Goal: Task Accomplishment & Management: Use online tool/utility

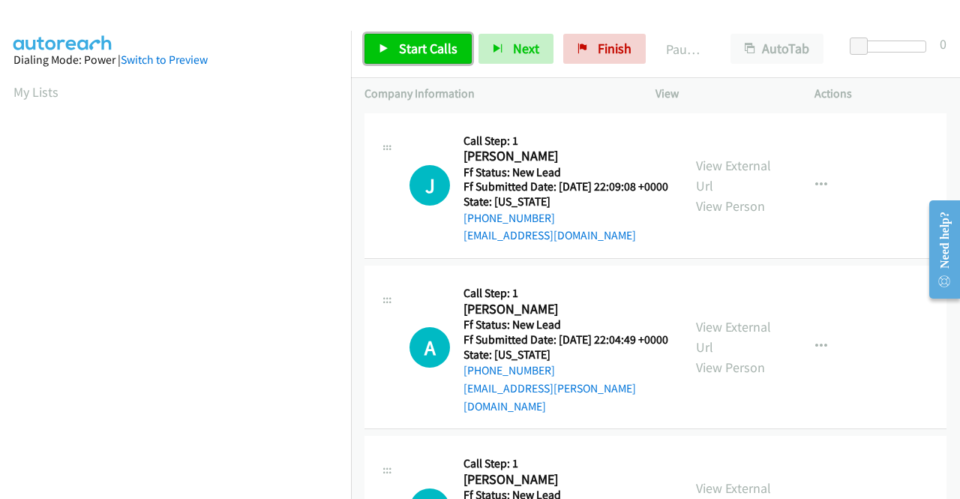
click at [425, 38] on link "Start Calls" at bounding box center [417, 49] width 107 height 30
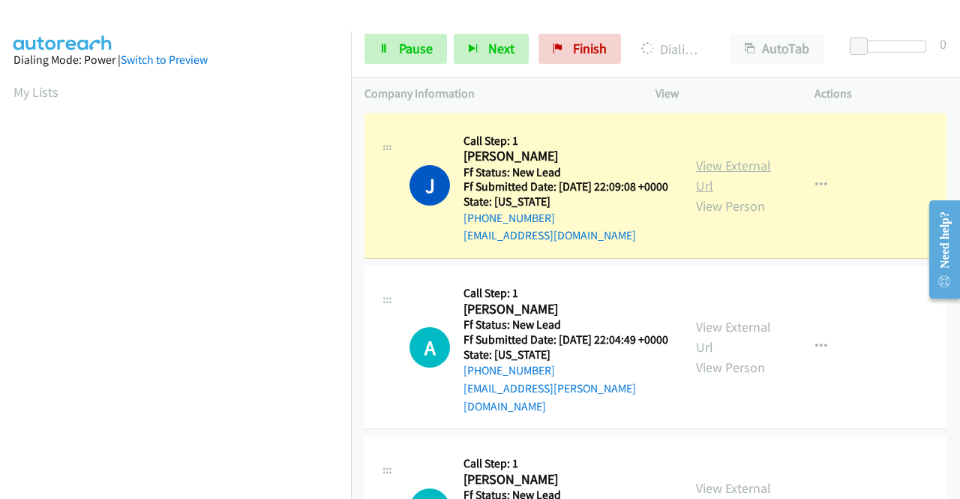
click at [715, 167] on link "View External Url" at bounding box center [733, 175] width 75 height 37
drag, startPoint x: 0, startPoint y: 272, endPoint x: 31, endPoint y: 274, distance: 30.8
click at [0, 272] on aside "Dialing Mode: Power | Switch to Preview My Lists" at bounding box center [175, 446] width 351 height 830
click at [264, 489] on section at bounding box center [175, 143] width 324 height 718
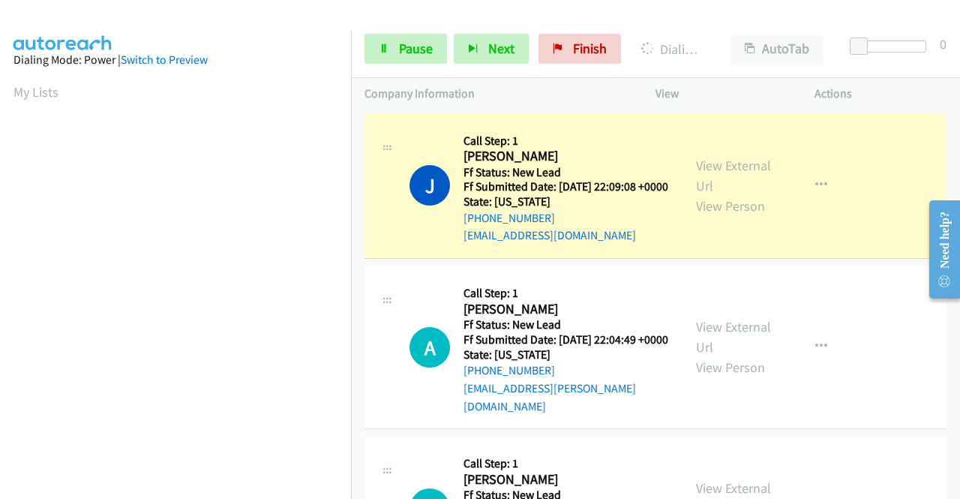
scroll to position [319, 0]
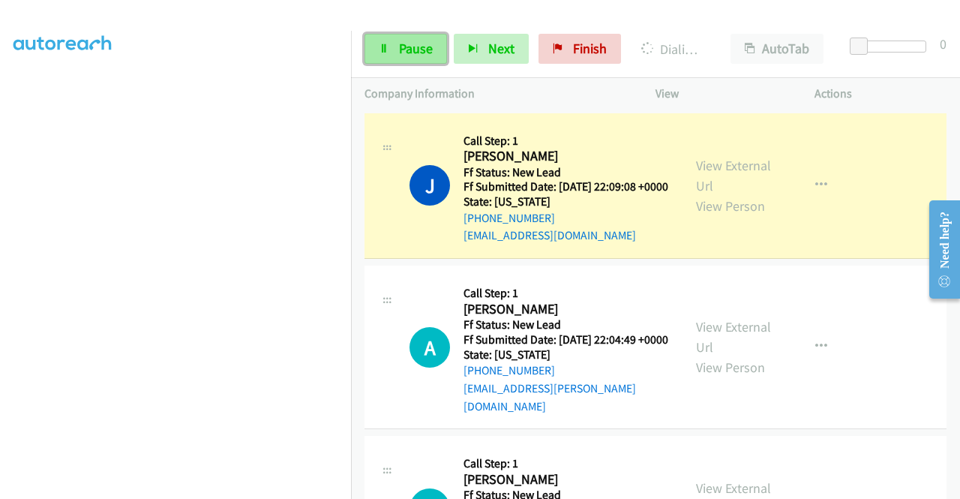
click at [420, 47] on span "Pause" at bounding box center [416, 48] width 34 height 17
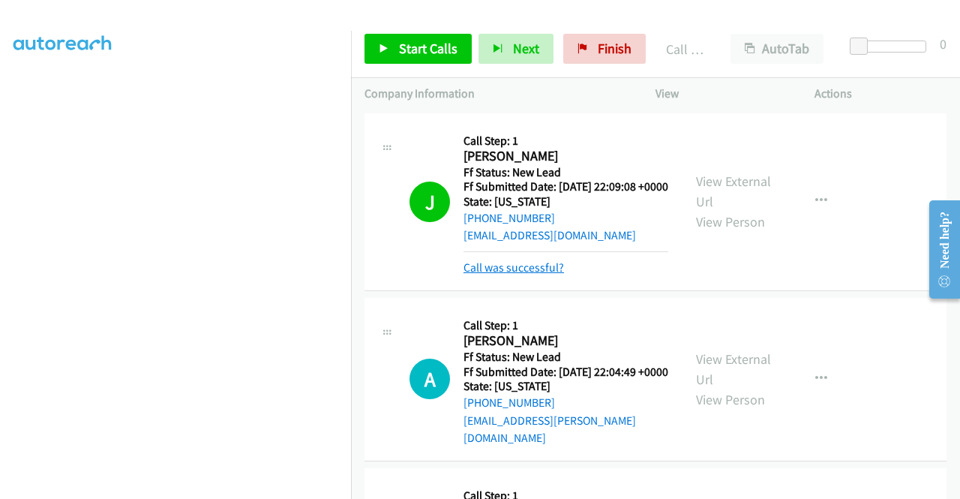
click at [519, 274] on link "Call was successful?" at bounding box center [513, 267] width 100 height 14
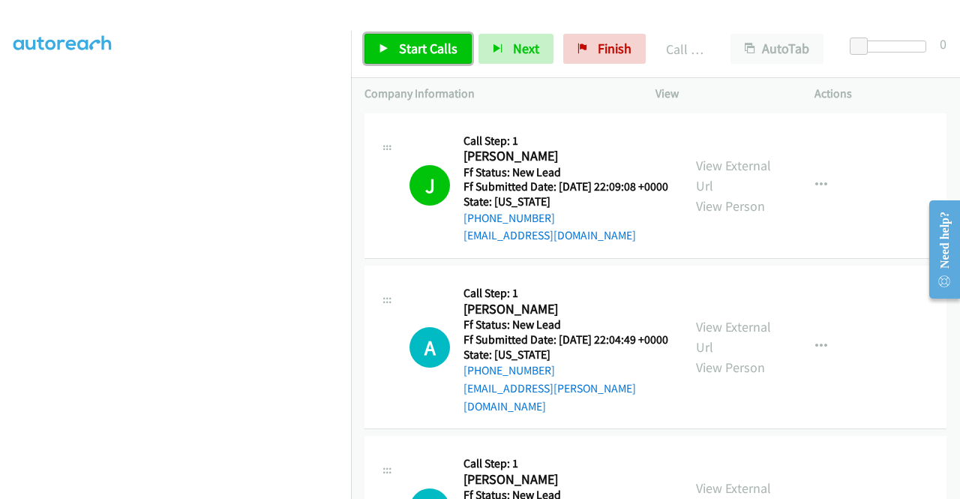
click at [444, 43] on span "Start Calls" at bounding box center [428, 48] width 58 height 17
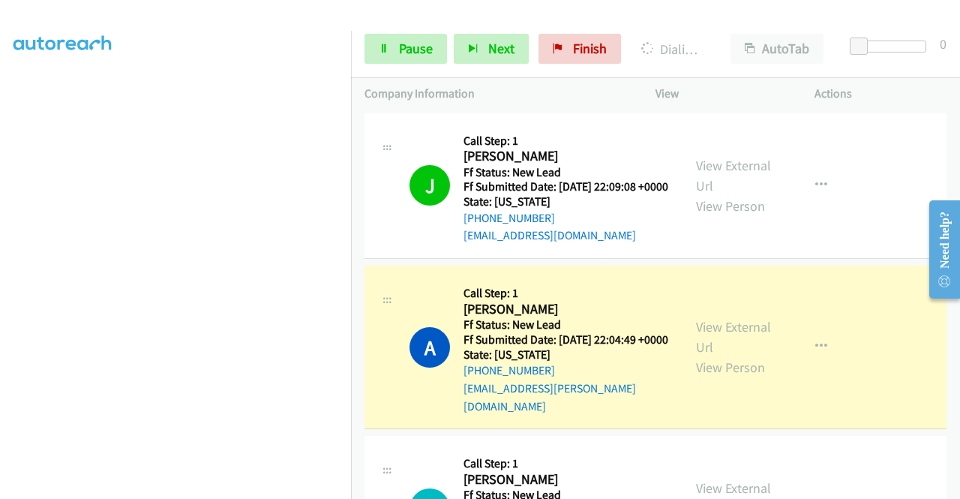
click at [700, 349] on div "View External Url View Person" at bounding box center [735, 346] width 78 height 61
click at [705, 326] on div "View External Url View Person View External Url Email Schedule/Manage Callback …" at bounding box center [768, 347] width 172 height 136
click at [705, 334] on link "View External Url" at bounding box center [733, 336] width 75 height 37
click at [0, 254] on aside "Dialing Mode: Power | Switch to Preview My Lists" at bounding box center [175, 126] width 351 height 830
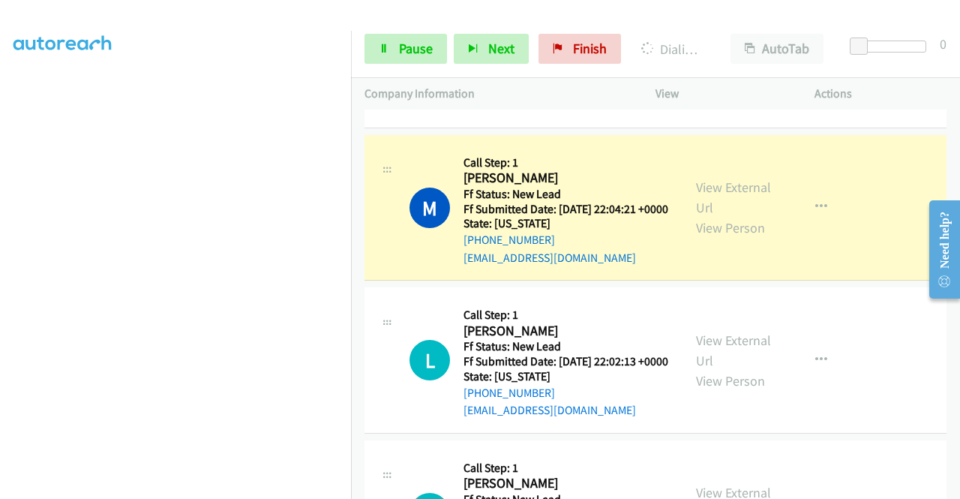
scroll to position [343, 0]
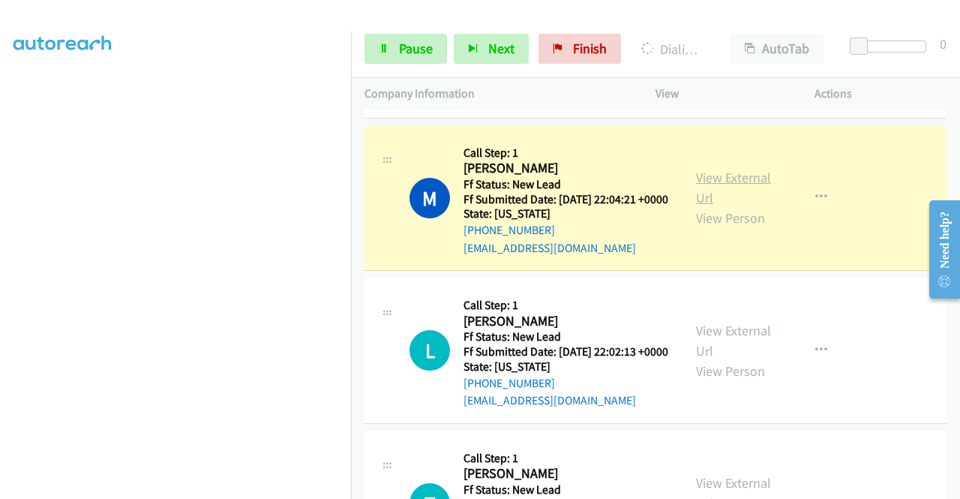
click at [697, 196] on link "View External Url" at bounding box center [733, 187] width 75 height 37
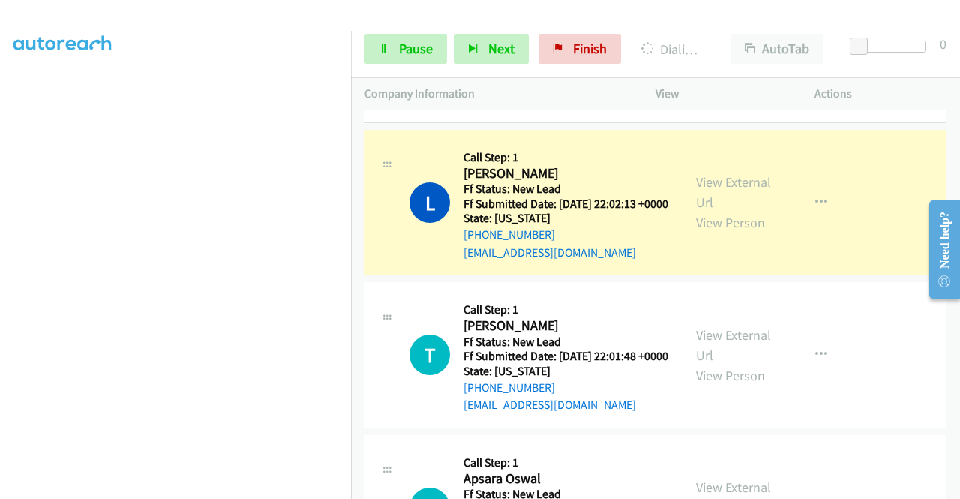
scroll to position [562, 0]
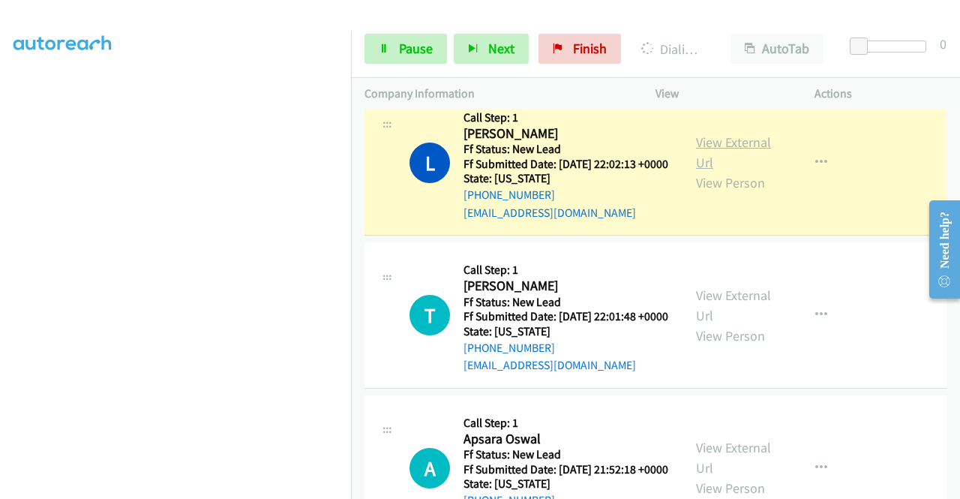
click at [702, 169] on link "View External Url" at bounding box center [733, 151] width 75 height 37
click at [423, 52] on span "Pause" at bounding box center [416, 48] width 34 height 17
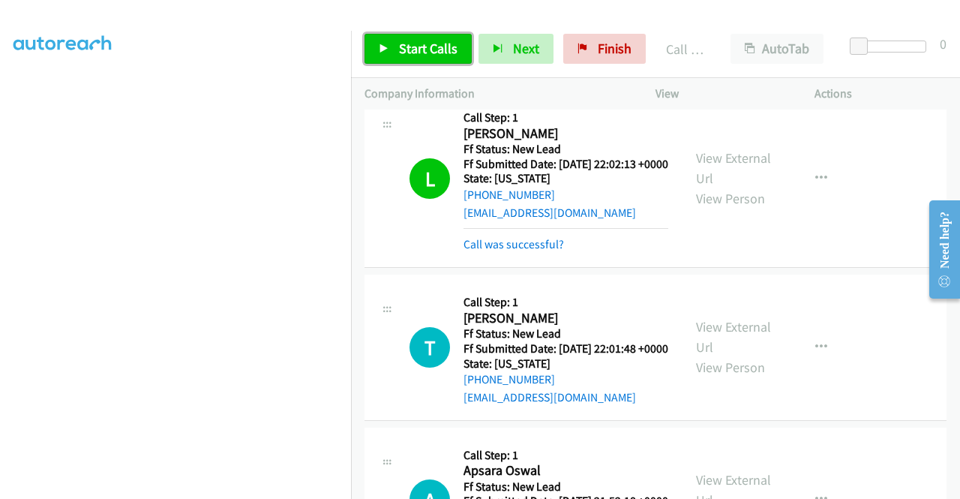
click at [378, 40] on link "Start Calls" at bounding box center [417, 49] width 107 height 30
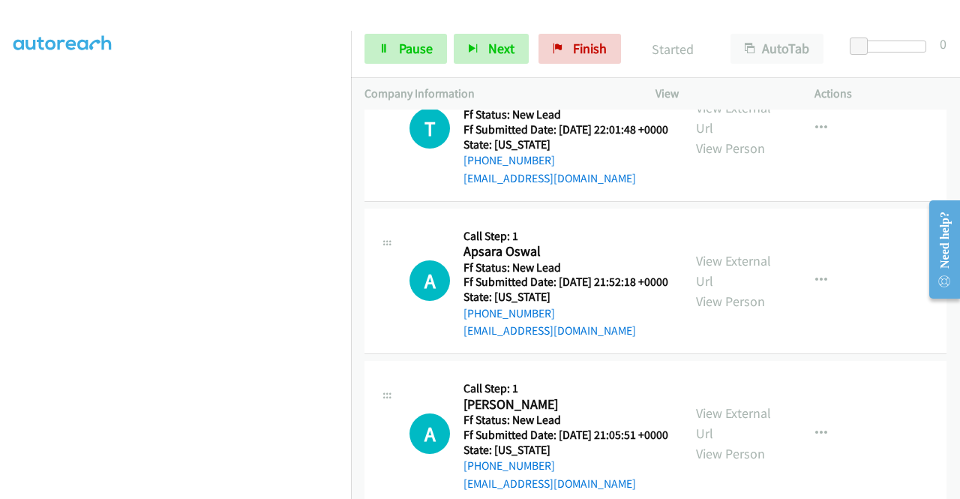
scroll to position [783, 0]
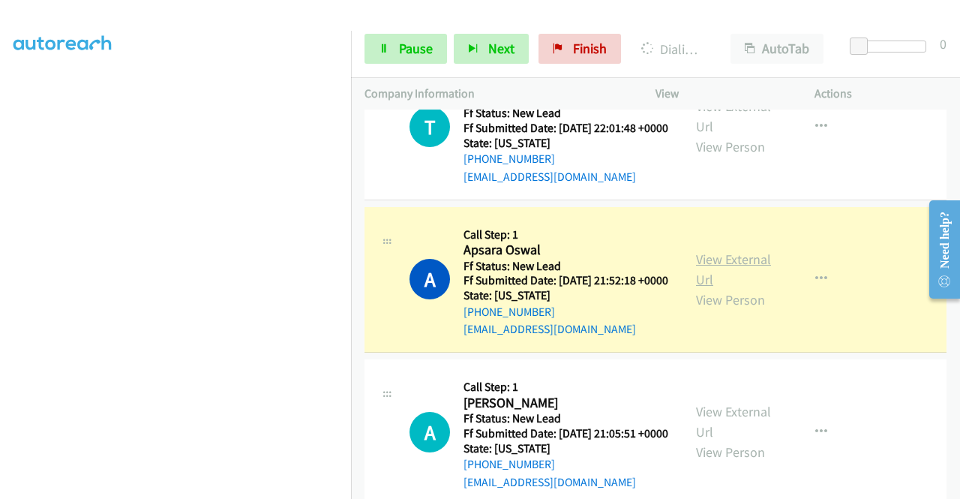
click at [739, 288] on link "View External Url" at bounding box center [733, 268] width 75 height 37
drag, startPoint x: 0, startPoint y: 265, endPoint x: 22, endPoint y: 274, distance: 24.2
click at [0, 265] on aside "Dialing Mode: Power | Switch to Preview My Lists" at bounding box center [175, 114] width 351 height 830
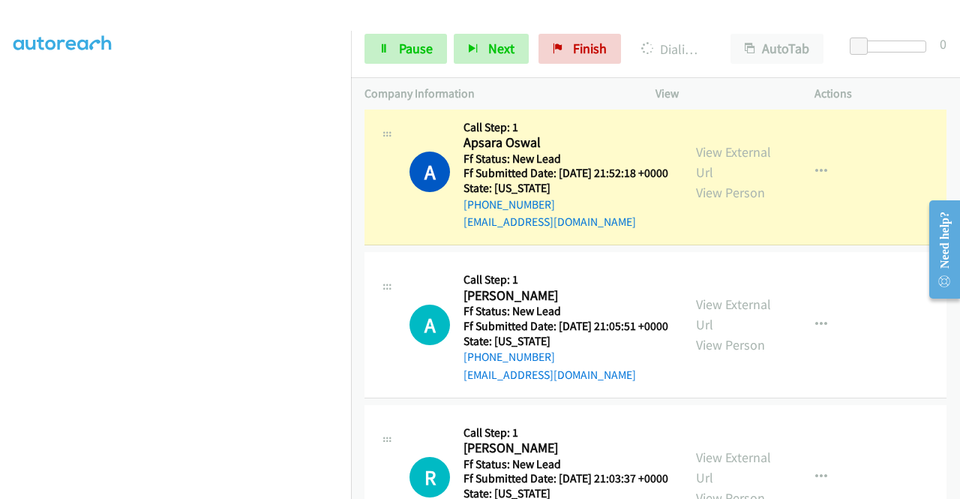
scroll to position [0, 0]
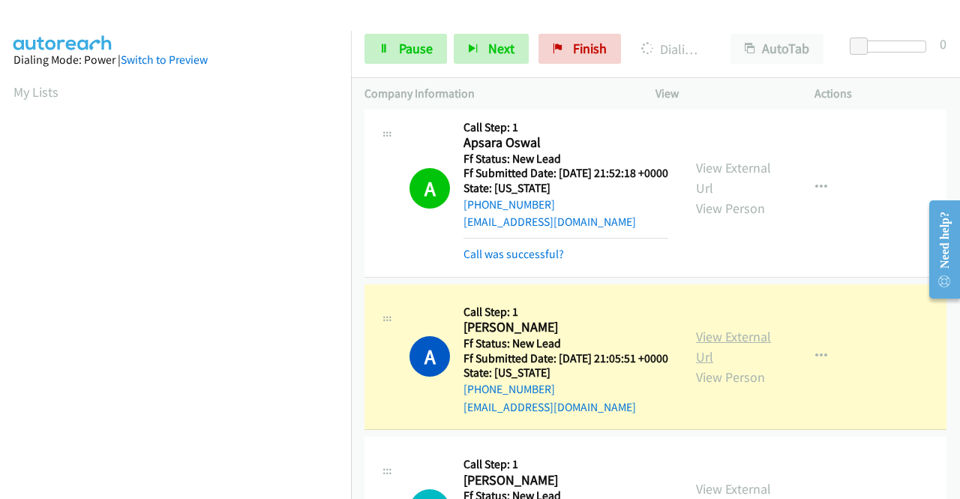
click at [716, 365] on link "View External Url" at bounding box center [733, 346] width 75 height 37
drag, startPoint x: 0, startPoint y: 322, endPoint x: 34, endPoint y: 349, distance: 43.8
click at [0, 322] on aside "Dialing Mode: Power | Switch to Preview My Lists" at bounding box center [175, 114] width 351 height 830
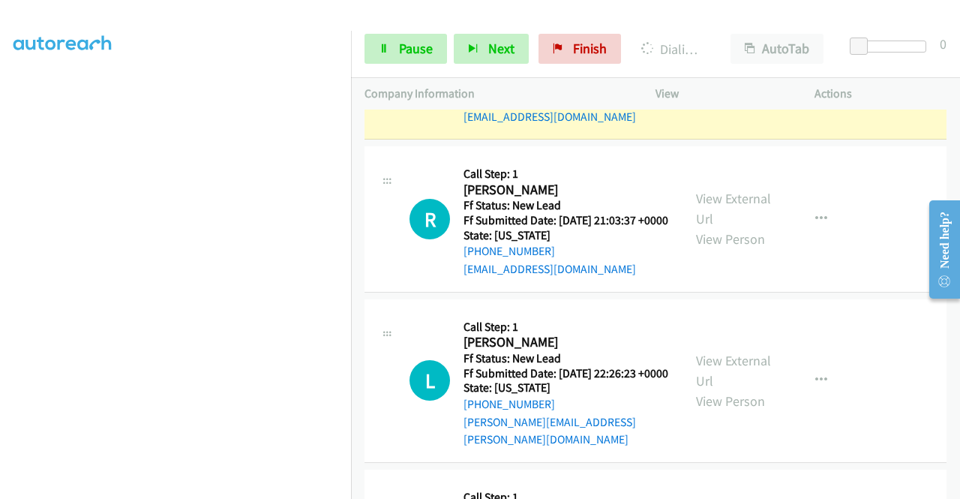
scroll to position [0, 0]
click at [351, 143] on td "A Callback Scheduled Call Step: 1 Andrea Ditmore America/Chicago Ff Status: New…" at bounding box center [655, 66] width 609 height 153
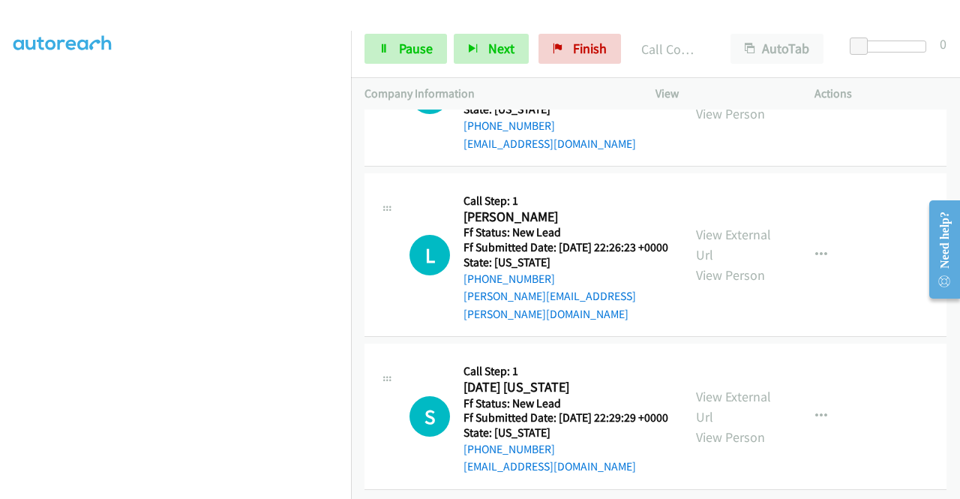
scroll to position [1354, 0]
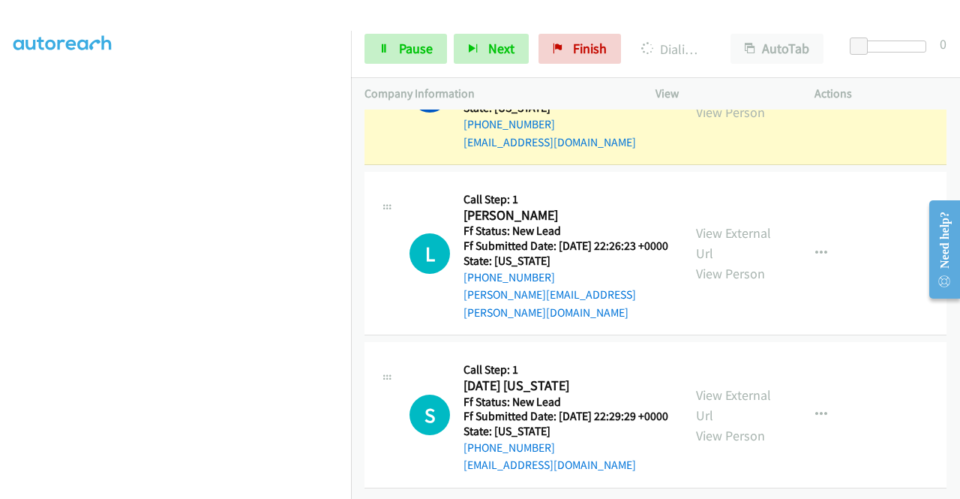
click at [697, 100] on link "View External Url" at bounding box center [733, 81] width 75 height 37
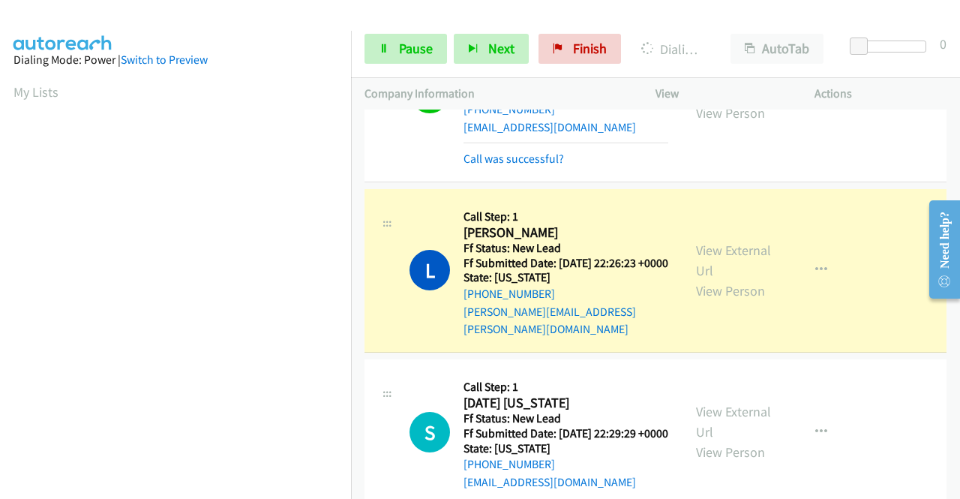
scroll to position [342, 0]
click at [721, 279] on link "View External Url" at bounding box center [733, 259] width 75 height 37
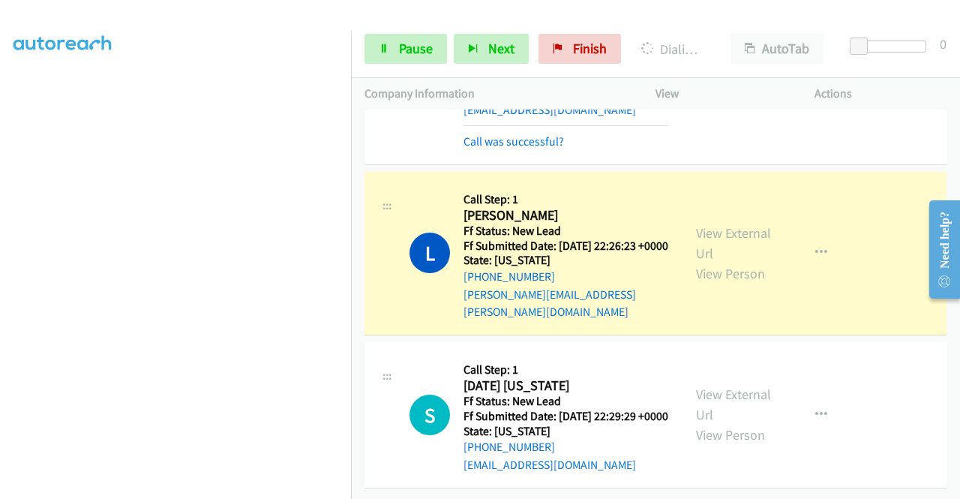
scroll to position [1491, 0]
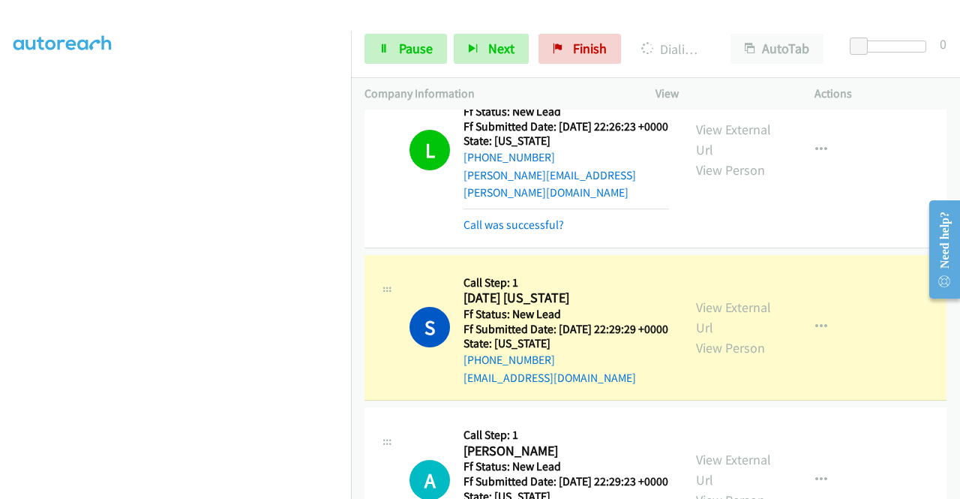
click at [714, 387] on div "View External Url View Person View External Url Email Schedule/Manage Callback …" at bounding box center [768, 327] width 172 height 118
click at [709, 336] on link "View External Url" at bounding box center [733, 316] width 75 height 37
drag, startPoint x: 0, startPoint y: 281, endPoint x: 18, endPoint y: 298, distance: 24.4
click at [0, 281] on aside "Dialing Mode: Power | Switch to Preview My Lists" at bounding box center [175, 114] width 351 height 830
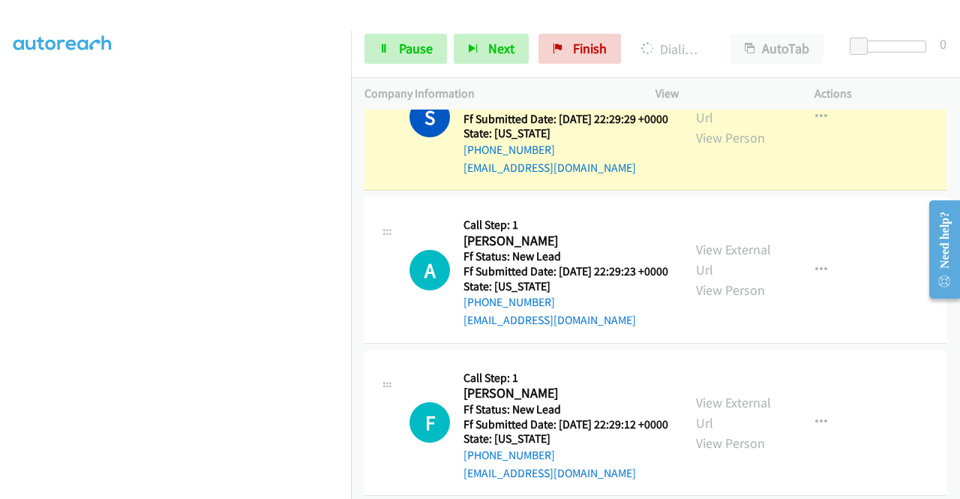
scroll to position [1708, 0]
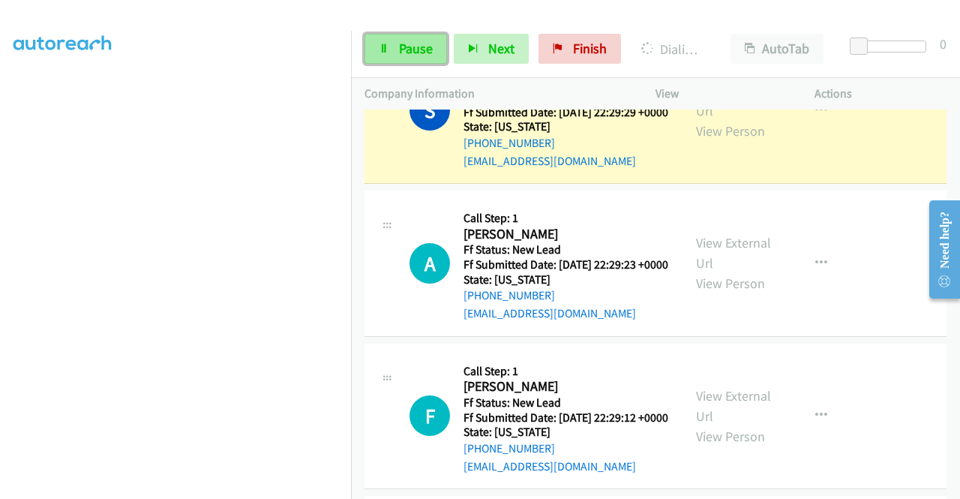
click at [417, 40] on span "Pause" at bounding box center [416, 48] width 34 height 17
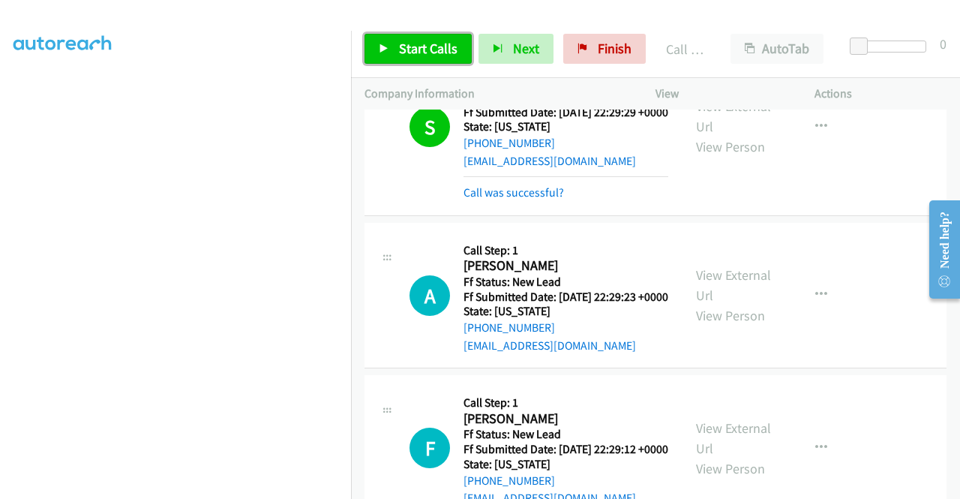
click at [384, 63] on link "Start Calls" at bounding box center [417, 49] width 107 height 30
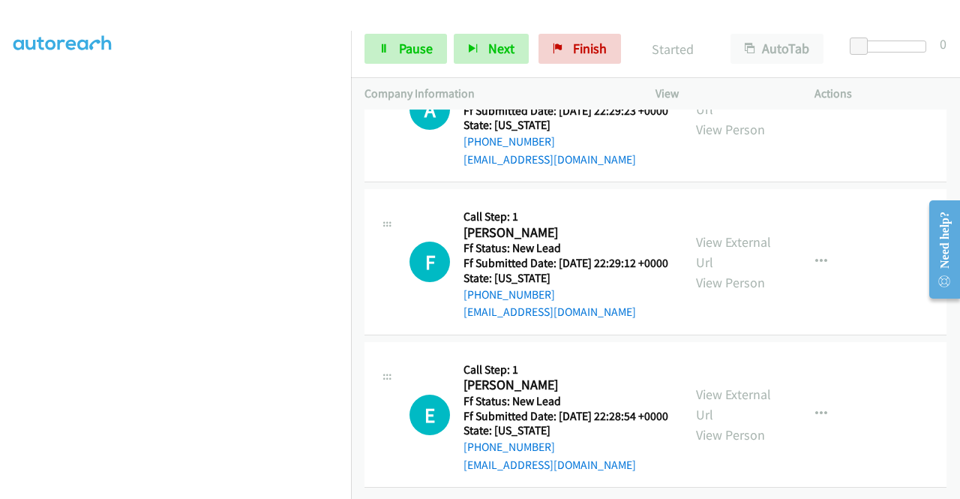
scroll to position [1928, 0]
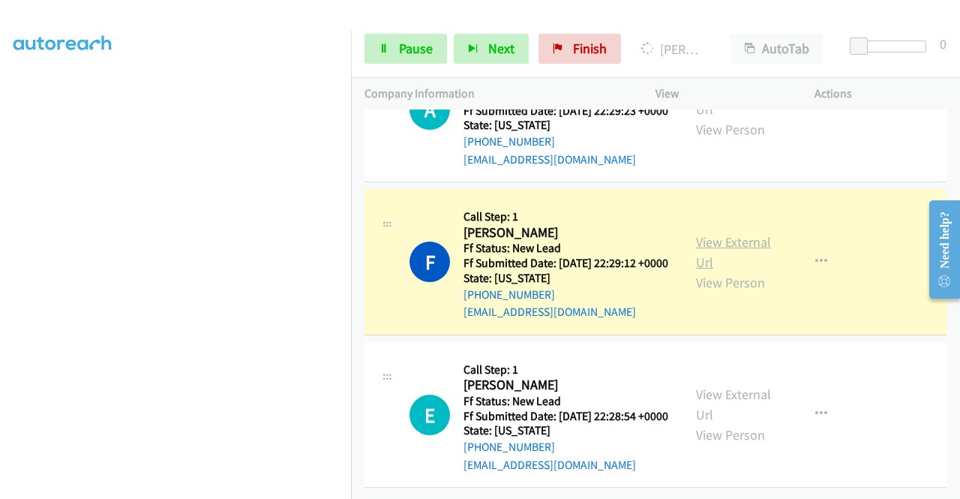
click at [733, 271] on link "View External Url" at bounding box center [733, 251] width 75 height 37
click at [0, 281] on aside "Dialing Mode: Power | Switch to Preview My Lists" at bounding box center [175, 114] width 351 height 830
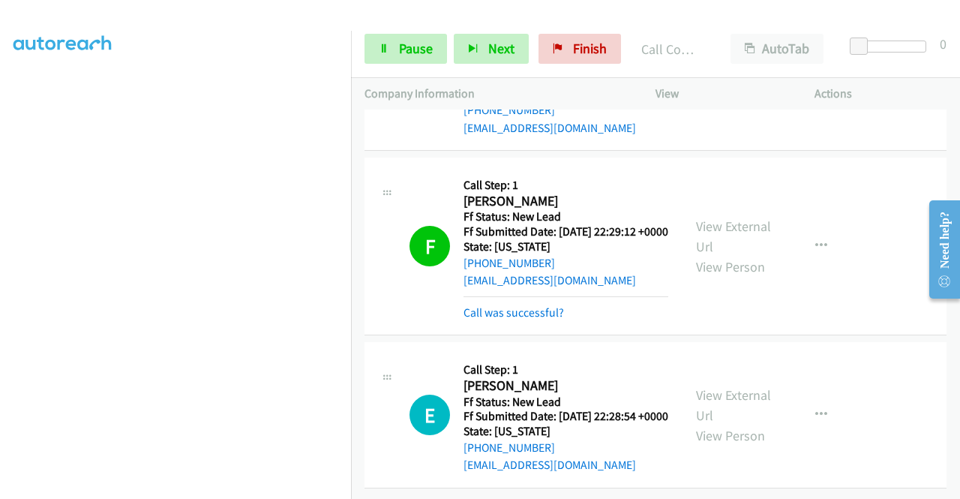
scroll to position [2088, 0]
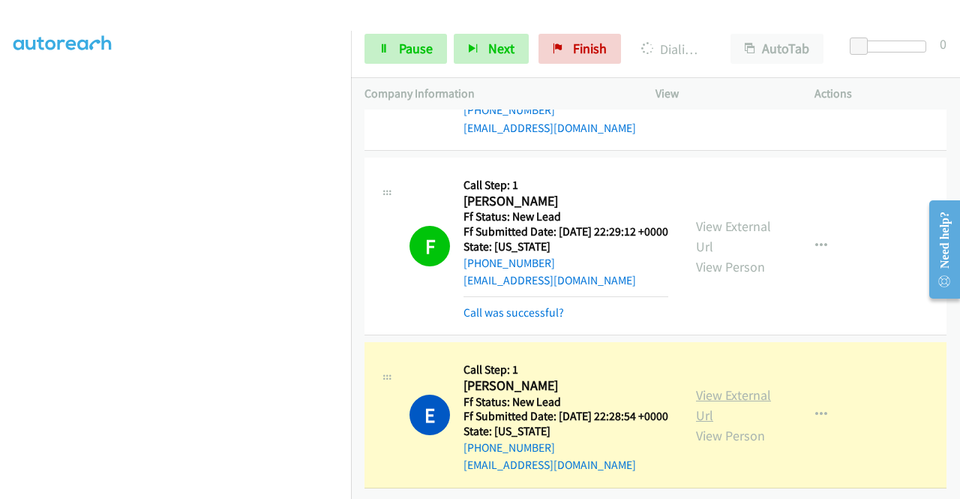
click at [711, 386] on link "View External Url" at bounding box center [733, 404] width 75 height 37
click at [397, 59] on link "Pause" at bounding box center [405, 49] width 82 height 30
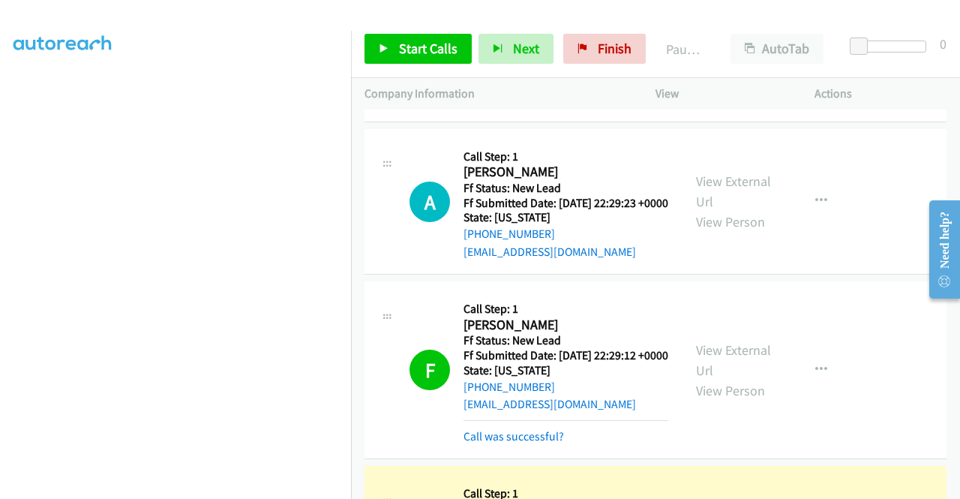
scroll to position [2088, 0]
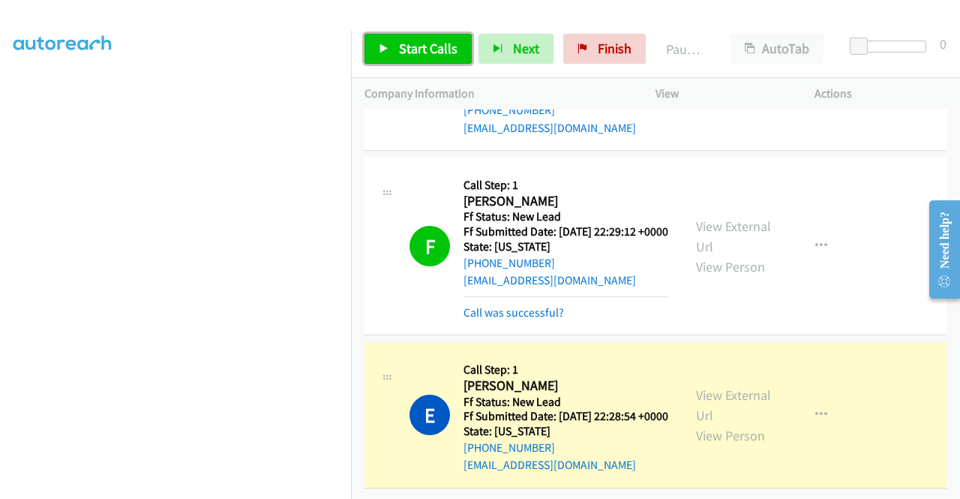
click at [427, 44] on span "Start Calls" at bounding box center [428, 48] width 58 height 17
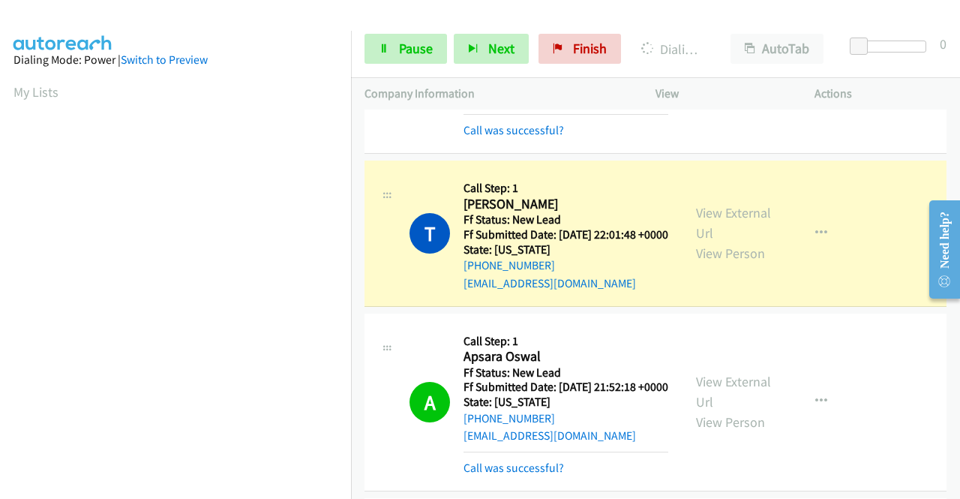
scroll to position [681, 0]
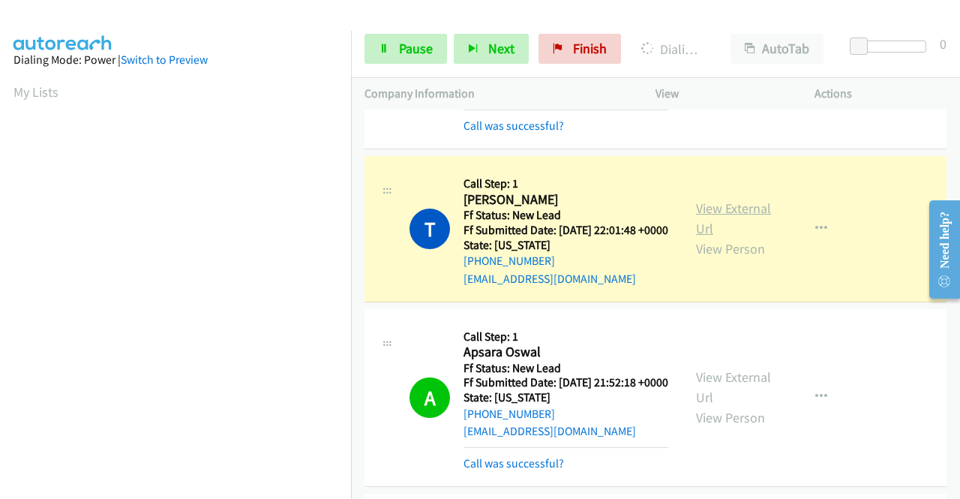
click at [732, 237] on link "View External Url" at bounding box center [733, 217] width 75 height 37
click at [0, 326] on aside "Dialing Mode: Power | Switch to Preview My Lists" at bounding box center [175, 114] width 351 height 830
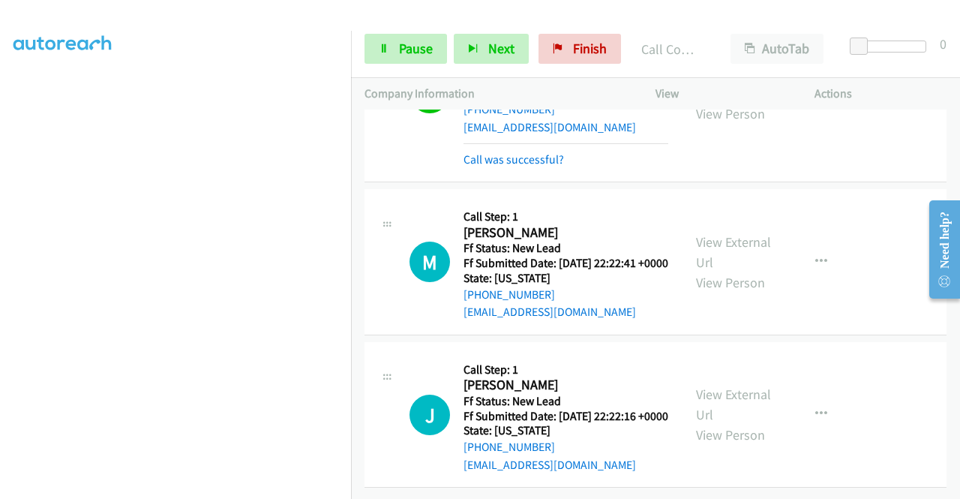
scroll to position [2494, 0]
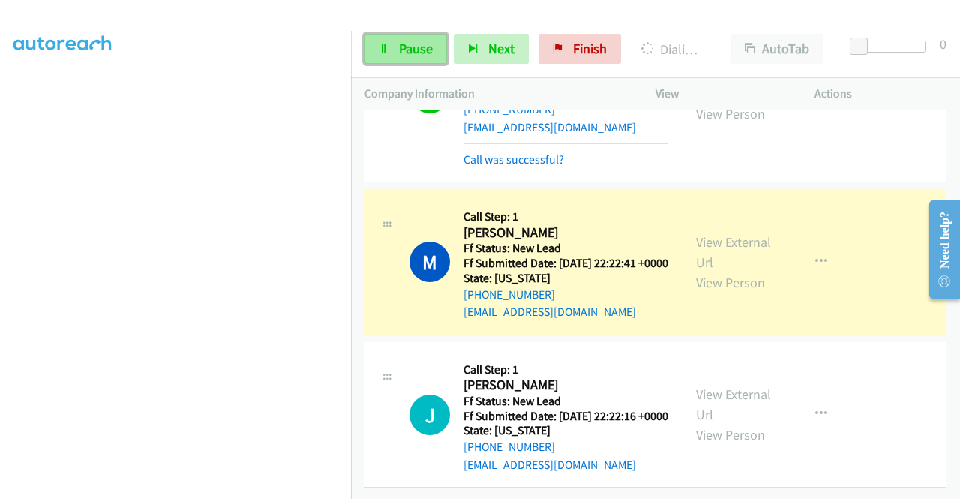
click at [430, 34] on link "Pause" at bounding box center [405, 49] width 82 height 30
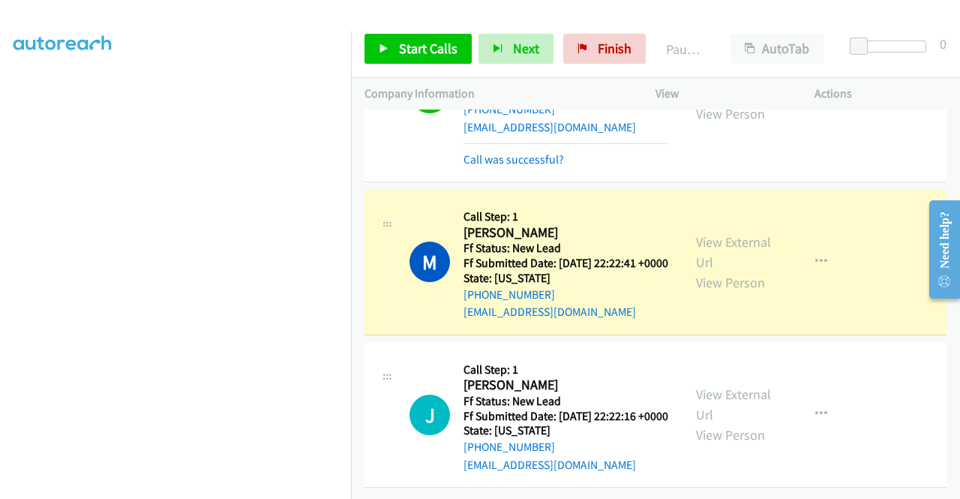
click at [745, 124] on div "View External Url View Person" at bounding box center [735, 93] width 78 height 61
click at [735, 102] on link "View External Url" at bounding box center [733, 82] width 75 height 37
click at [716, 271] on link "View External Url" at bounding box center [733, 251] width 75 height 37
click at [0, 247] on aside "Dialing Mode: Power | Switch to Preview My Lists" at bounding box center [175, 114] width 351 height 830
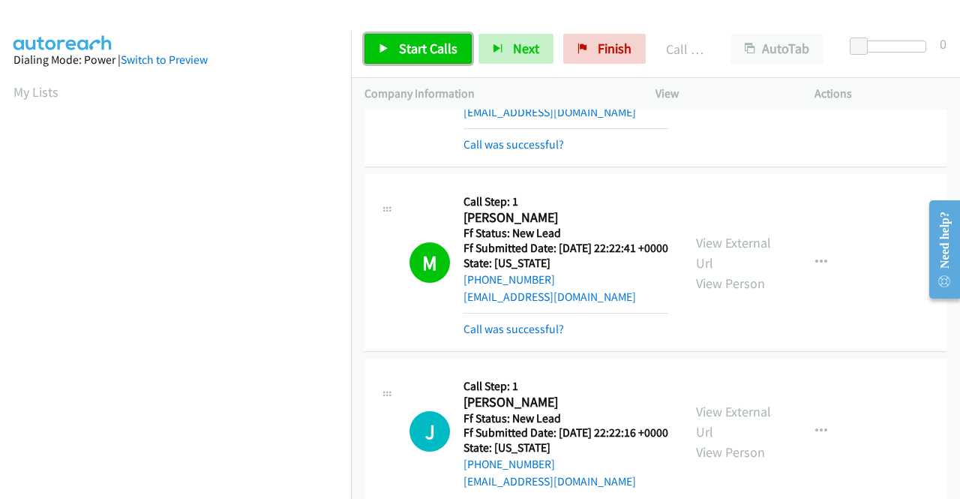
click at [445, 44] on span "Start Calls" at bounding box center [428, 48] width 58 height 17
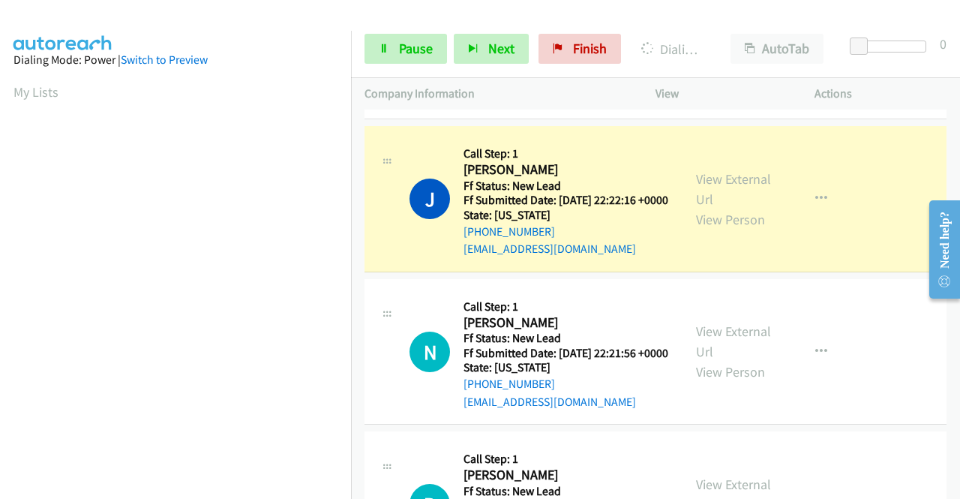
scroll to position [2845, 0]
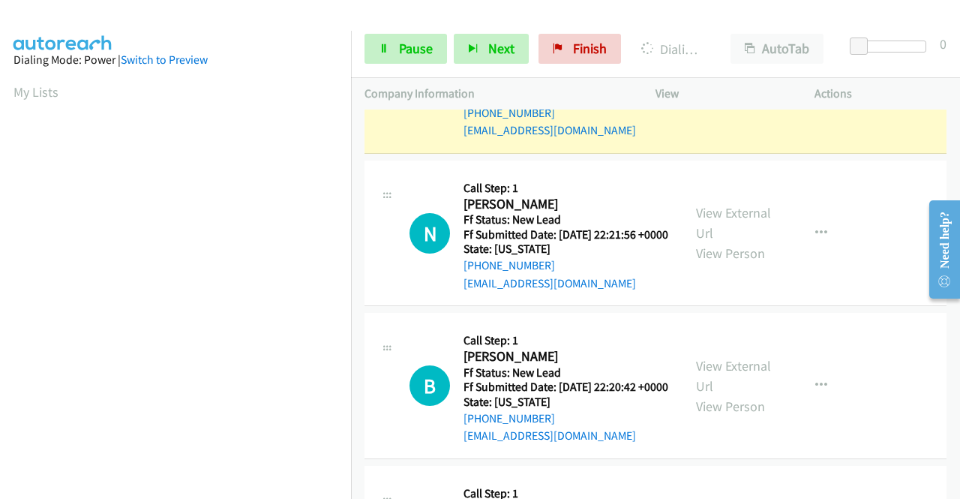
click at [708, 89] on link "View External Url" at bounding box center [733, 70] width 75 height 37
click at [0, 275] on aside "Dialing Mode: Power | Switch to Preview My Lists" at bounding box center [175, 114] width 351 height 830
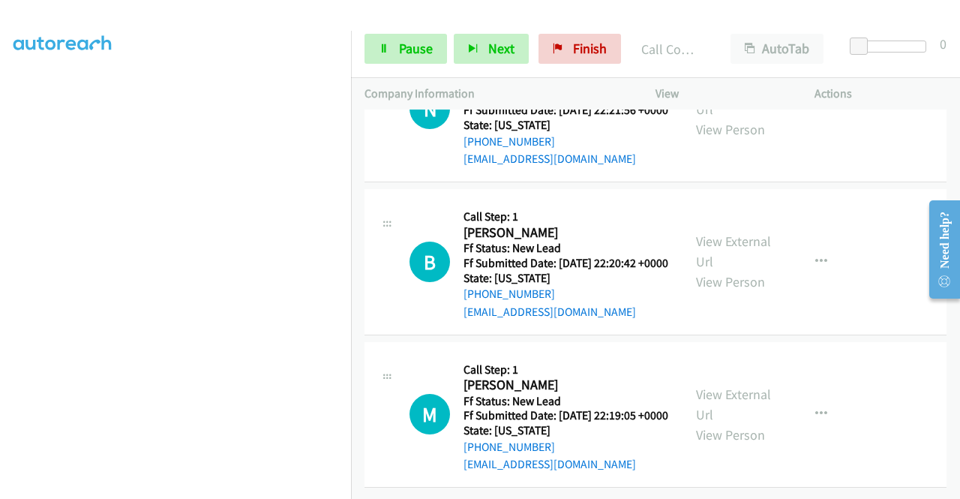
scroll to position [3085, 0]
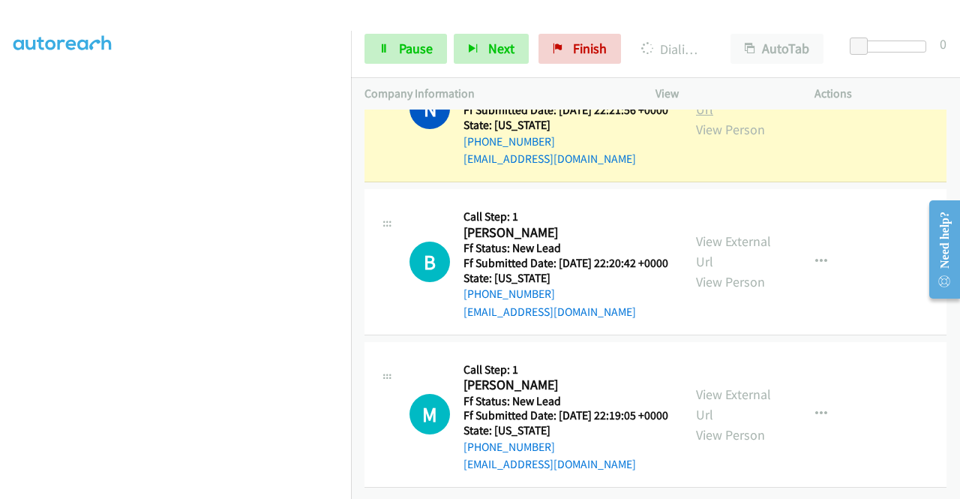
click at [696, 118] on link "View External Url" at bounding box center [733, 98] width 75 height 37
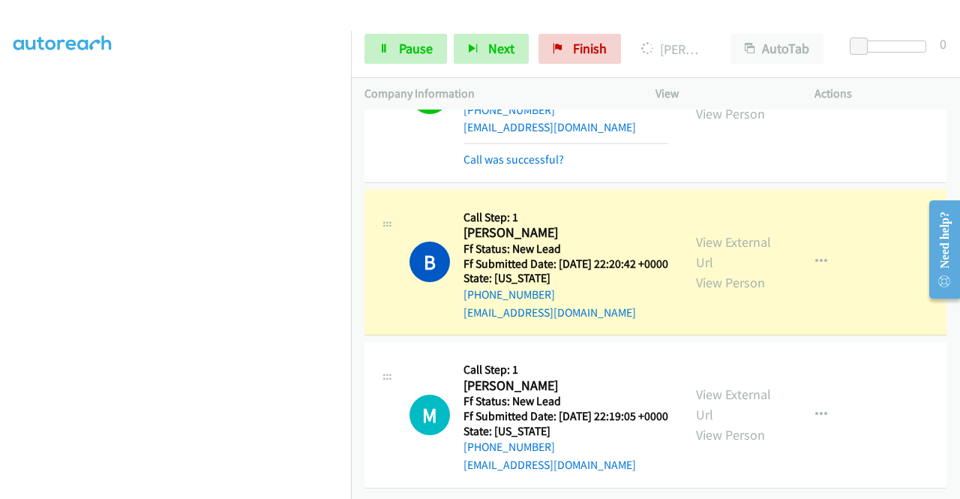
scroll to position [3280, 0]
click at [697, 233] on link "View External Url" at bounding box center [733, 251] width 75 height 37
click at [403, 53] on span "Pause" at bounding box center [416, 48] width 34 height 17
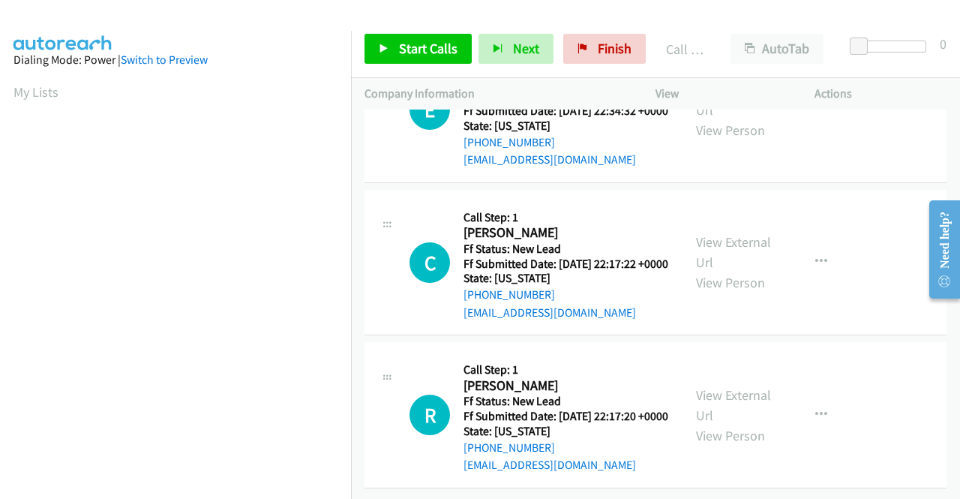
scroll to position [3558, 0]
click at [415, 44] on span "Start Calls" at bounding box center [428, 48] width 58 height 17
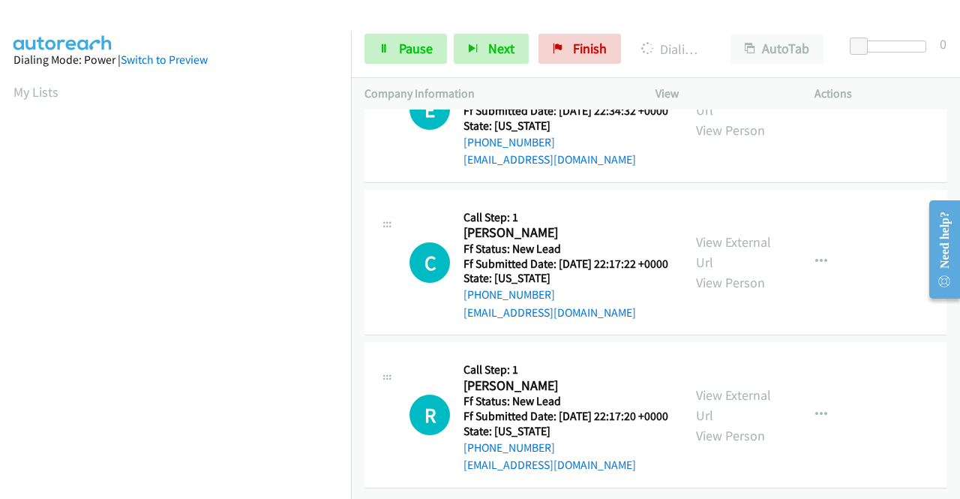
scroll to position [3502, 0]
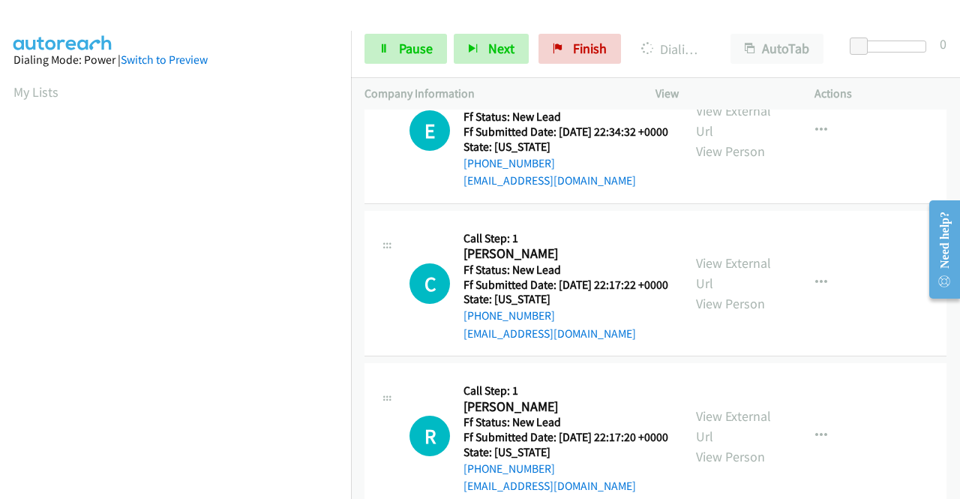
click at [0, 280] on aside "Dialing Mode: Power | Switch to Preview My Lists" at bounding box center [175, 446] width 351 height 830
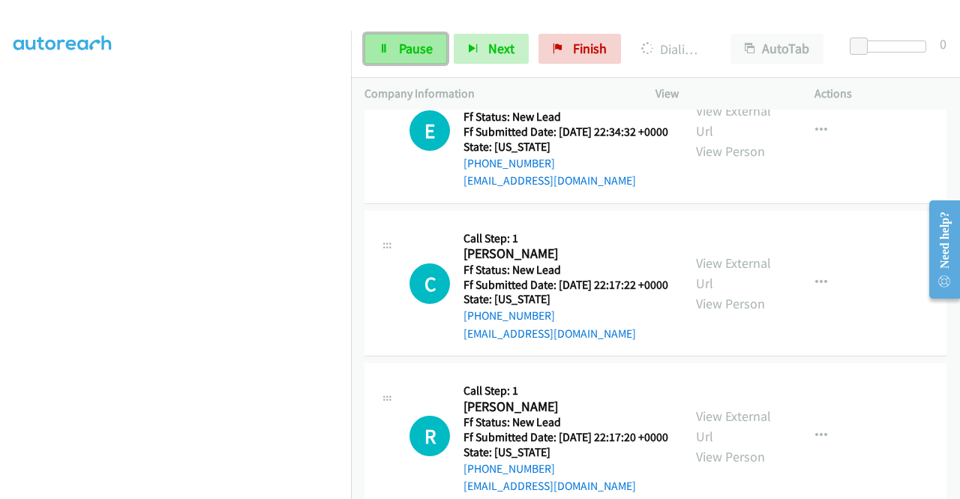
click at [396, 54] on link "Pause" at bounding box center [405, 49] width 82 height 30
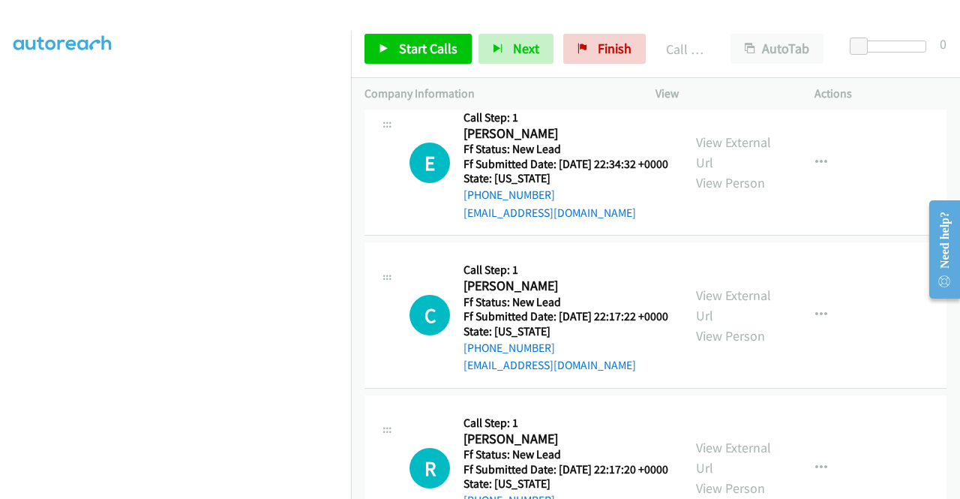
click at [521, 67] on link "Call was successful?" at bounding box center [513, 59] width 100 height 14
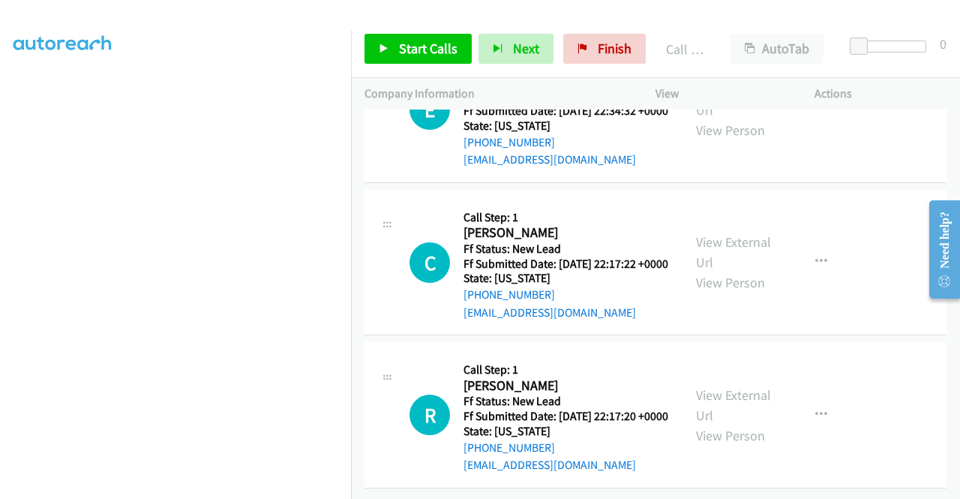
scroll to position [3681, 0]
drag, startPoint x: 625, startPoint y: 52, endPoint x: 544, endPoint y: 82, distance: 87.1
click at [625, 52] on link "Finish" at bounding box center [604, 49] width 82 height 30
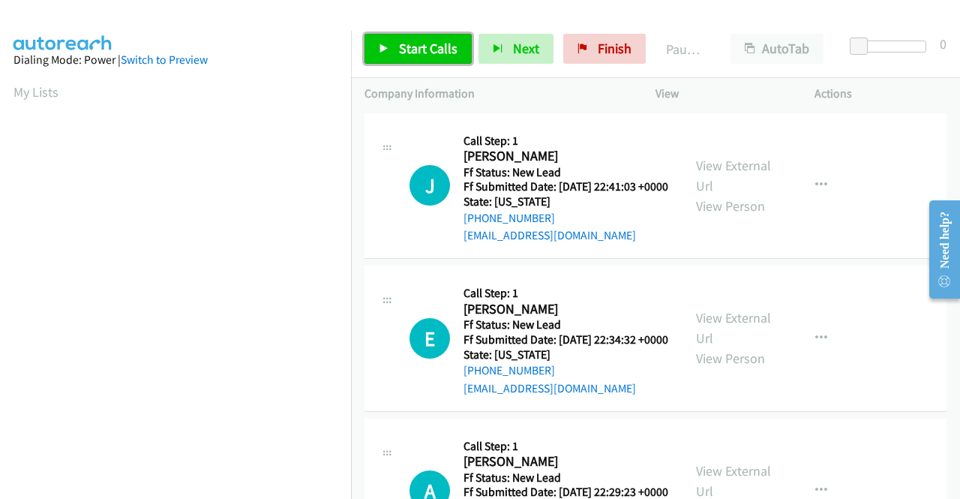
click at [413, 46] on span "Start Calls" at bounding box center [428, 48] width 58 height 17
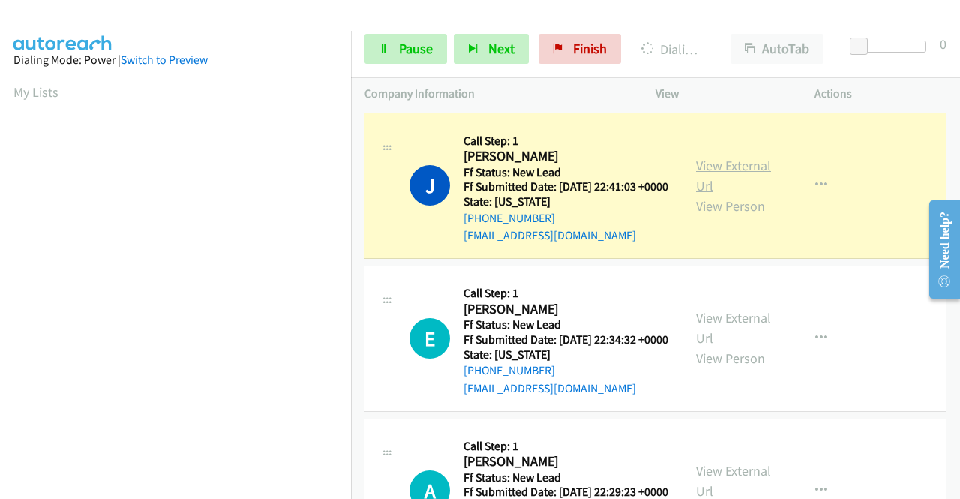
click at [711, 172] on link "View External Url" at bounding box center [733, 175] width 75 height 37
drag, startPoint x: 0, startPoint y: 271, endPoint x: 24, endPoint y: 289, distance: 30.5
click at [0, 271] on aside "Dialing Mode: Power | Switch to Preview My Lists" at bounding box center [175, 114] width 351 height 830
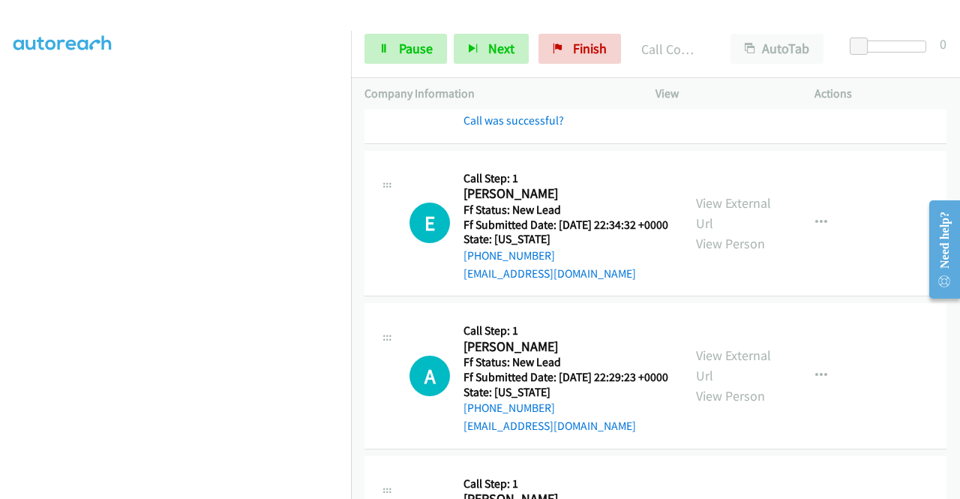
scroll to position [154, 0]
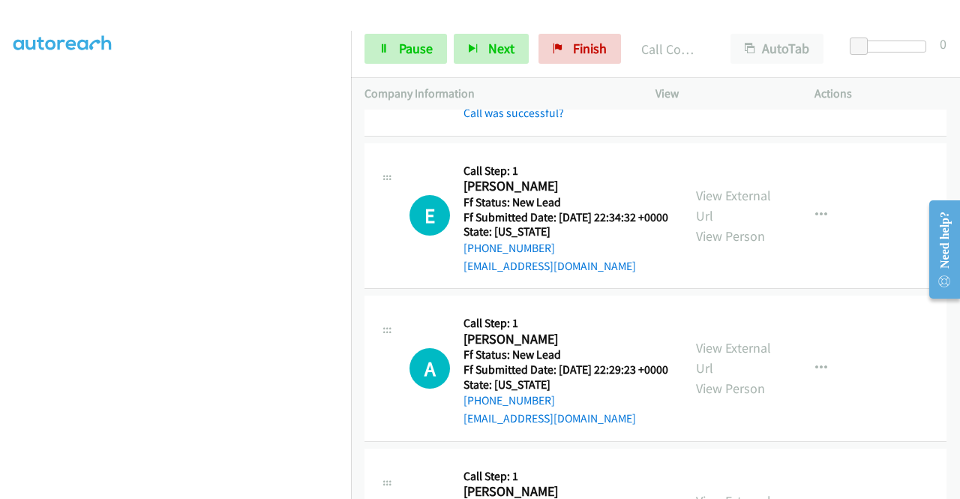
drag, startPoint x: 954, startPoint y: 152, endPoint x: 42, endPoint y: 25, distance: 920.7
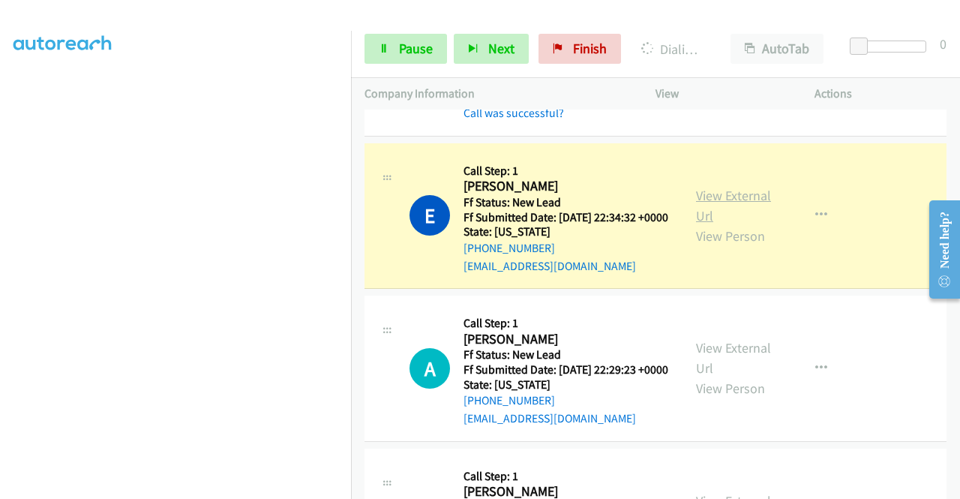
click at [703, 217] on link "View External Url" at bounding box center [733, 205] width 75 height 37
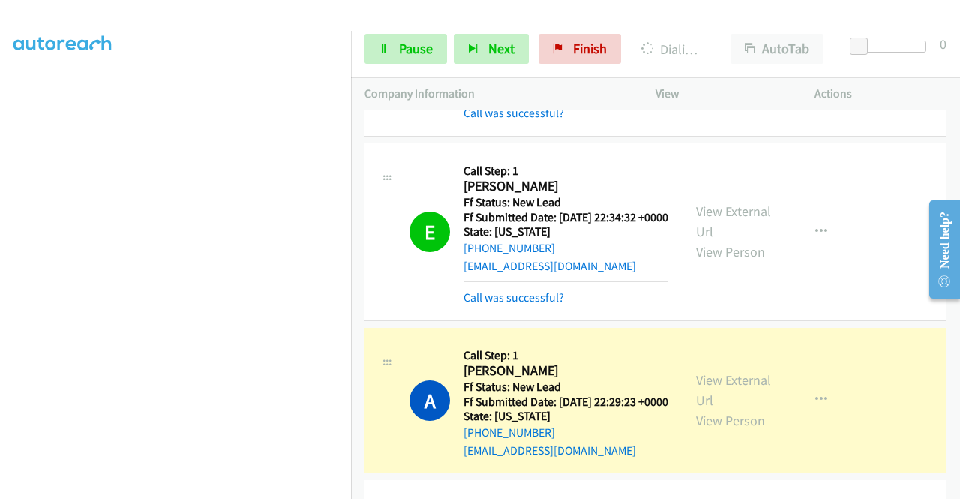
click at [697, 404] on div "View External Url View Person View External Url Email Schedule/Manage Callback …" at bounding box center [768, 400] width 172 height 118
click at [699, 408] on link "View External Url" at bounding box center [733, 389] width 75 height 37
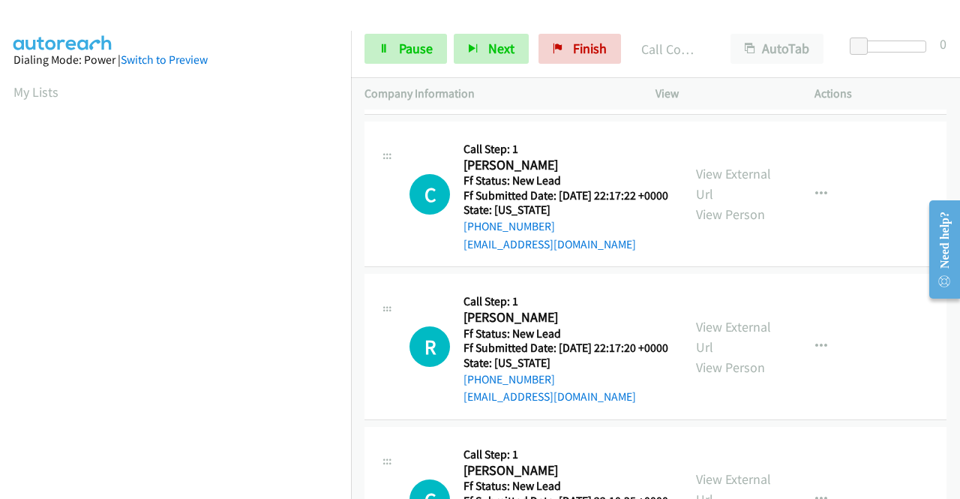
scroll to position [577, 0]
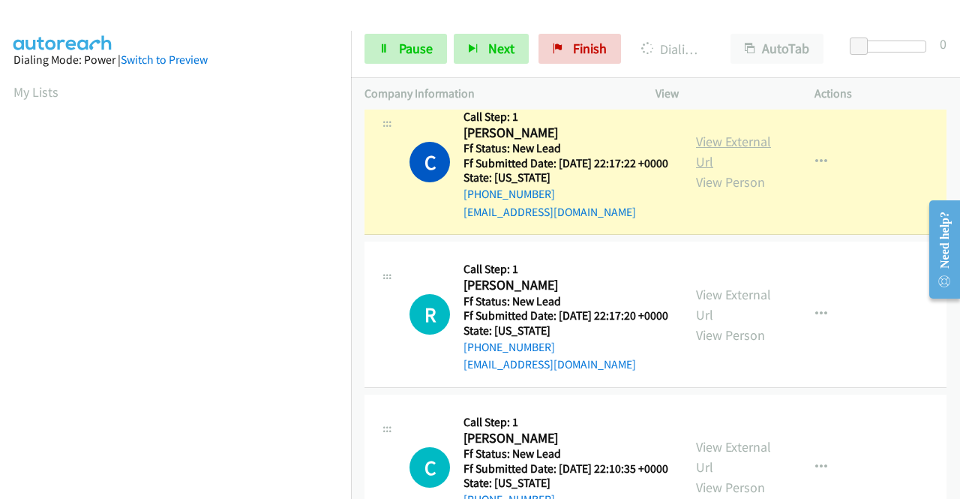
click at [719, 170] on link "View External Url" at bounding box center [733, 151] width 75 height 37
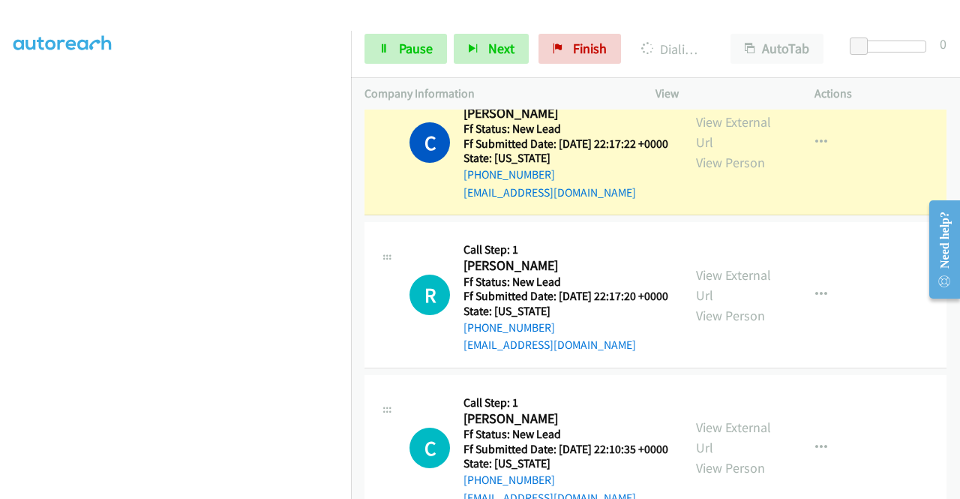
scroll to position [600, 0]
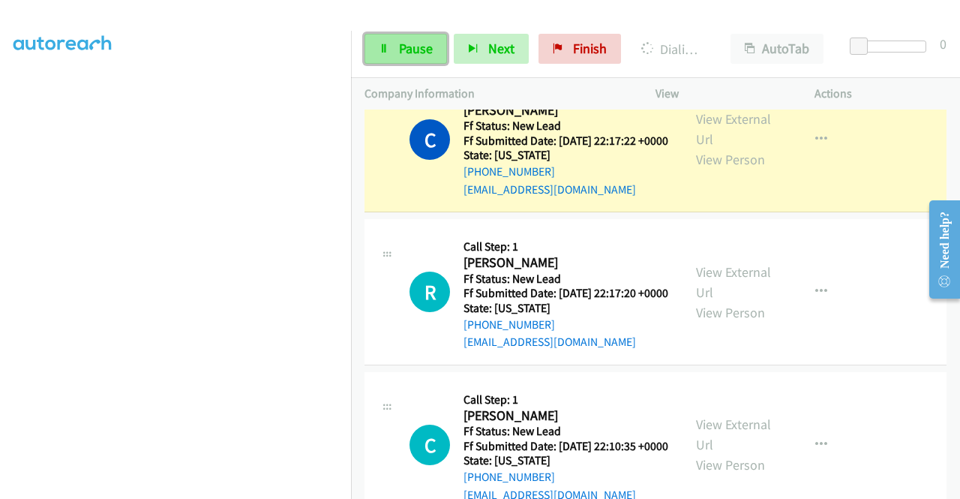
click at [408, 56] on span "Pause" at bounding box center [416, 48] width 34 height 17
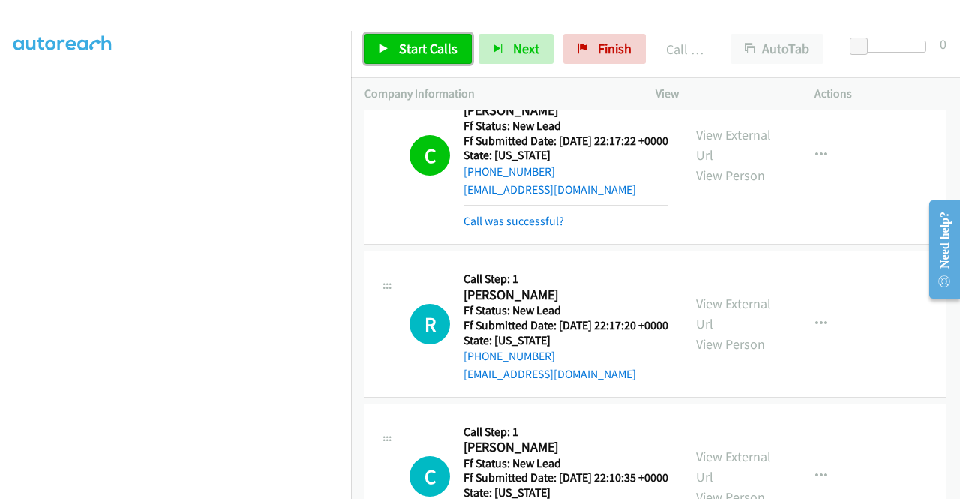
drag, startPoint x: 444, startPoint y: 47, endPoint x: 445, endPoint y: 55, distance: 7.6
click at [444, 47] on span "Start Calls" at bounding box center [428, 48] width 58 height 17
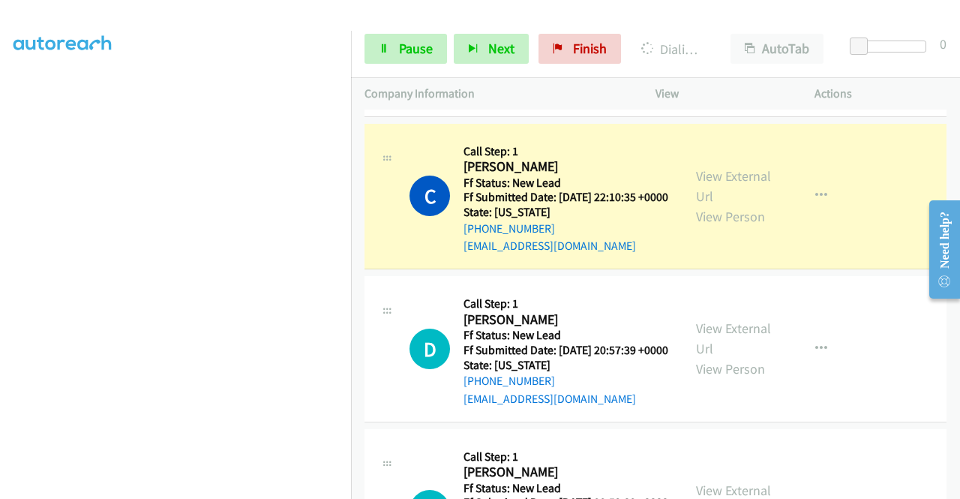
scroll to position [900, 0]
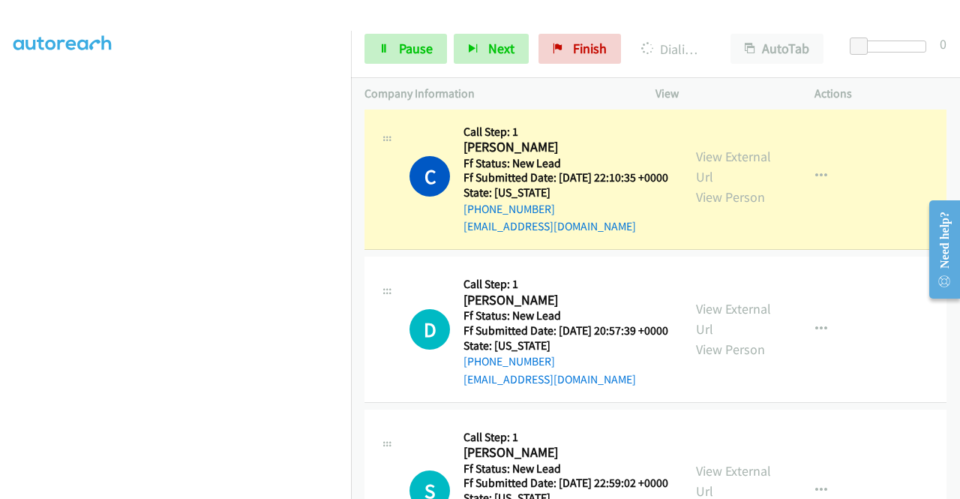
click at [720, 207] on div "View External Url View Person" at bounding box center [735, 176] width 78 height 61
click at [716, 185] on link "View External Url" at bounding box center [733, 166] width 75 height 37
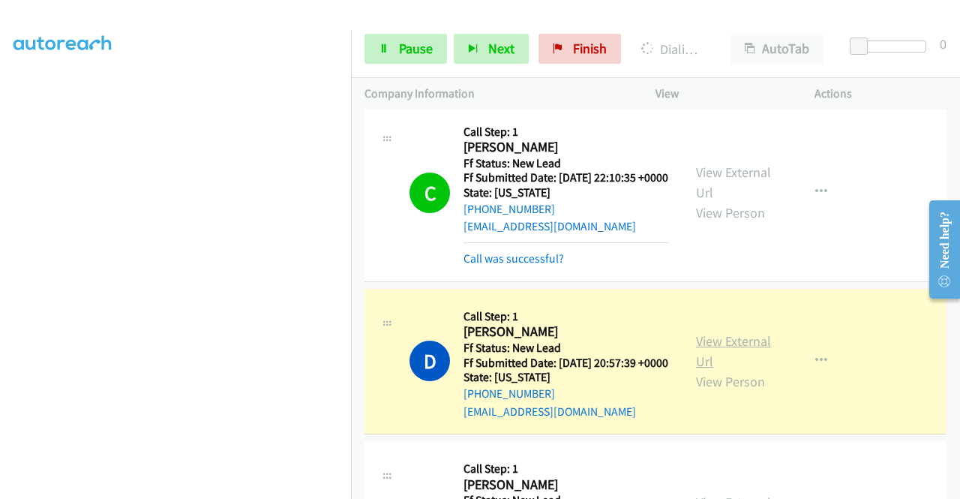
click at [709, 370] on link "View External Url" at bounding box center [733, 350] width 75 height 37
drag, startPoint x: 0, startPoint y: 274, endPoint x: 13, endPoint y: 287, distance: 19.1
click at [0, 274] on aside "Dialing Mode: Power | Switch to Preview My Lists" at bounding box center [175, 114] width 351 height 830
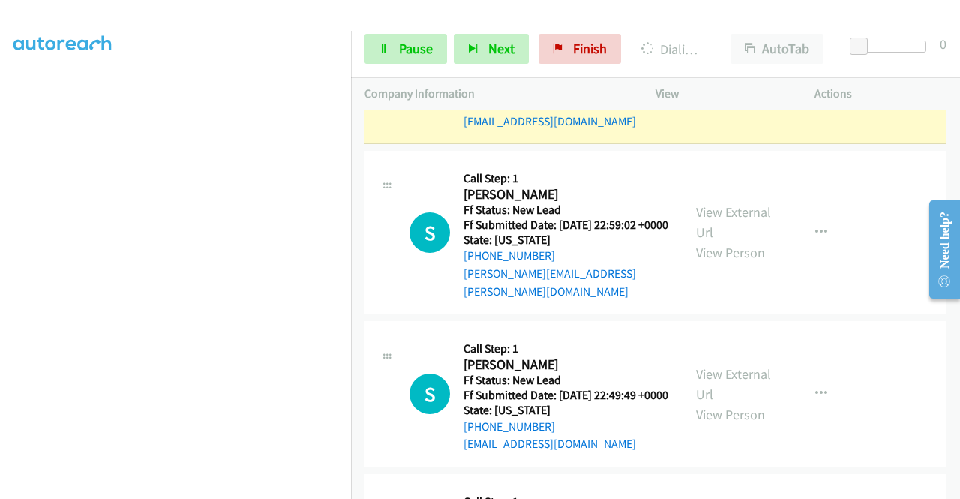
scroll to position [0, 0]
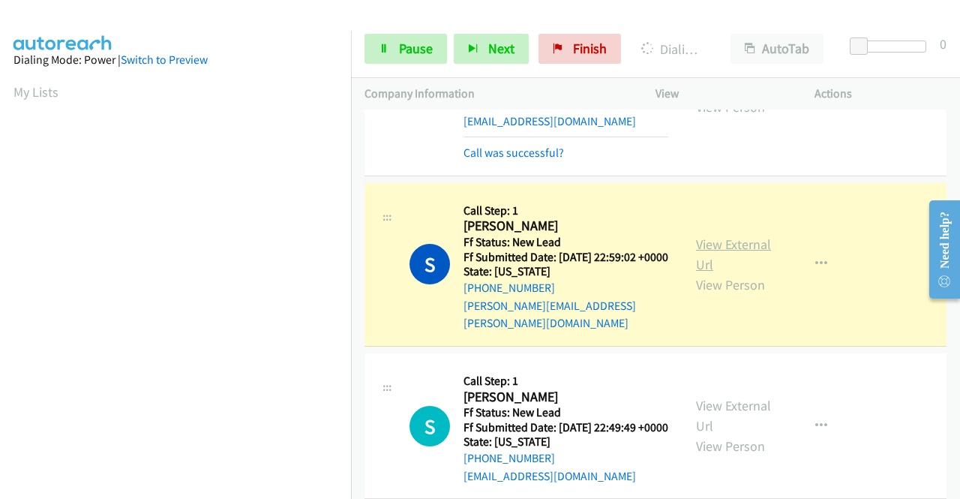
click at [701, 273] on link "View External Url" at bounding box center [733, 253] width 75 height 37
click at [399, 51] on span "Pause" at bounding box center [416, 48] width 34 height 17
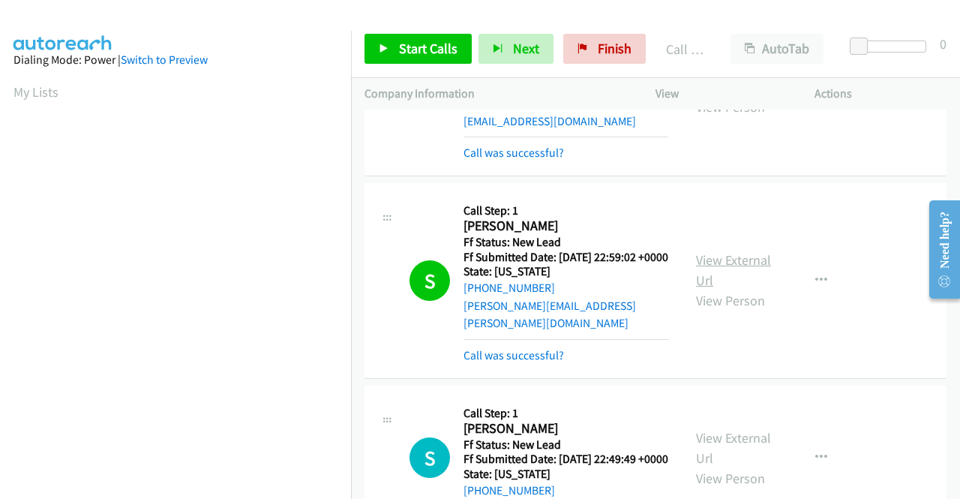
click at [709, 289] on link "View External Url" at bounding box center [733, 269] width 75 height 37
click at [417, 47] on span "Start Calls" at bounding box center [428, 48] width 58 height 17
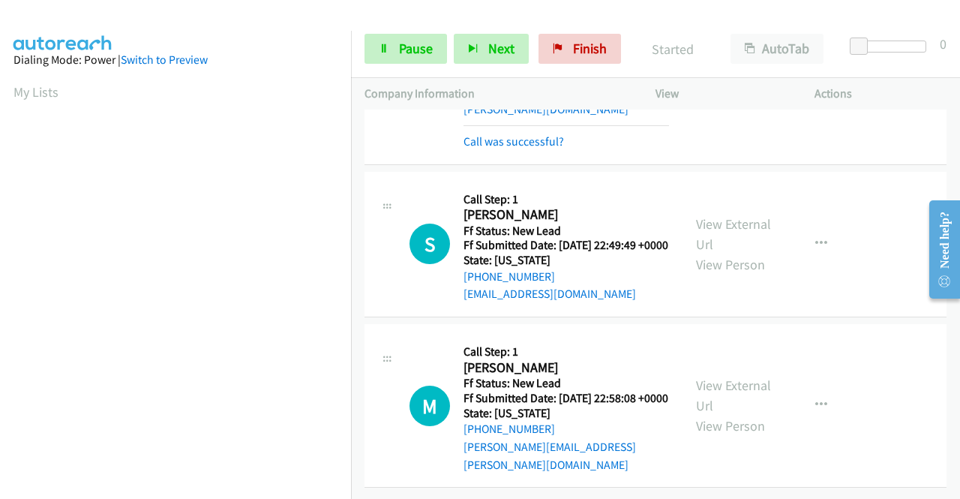
scroll to position [1522, 0]
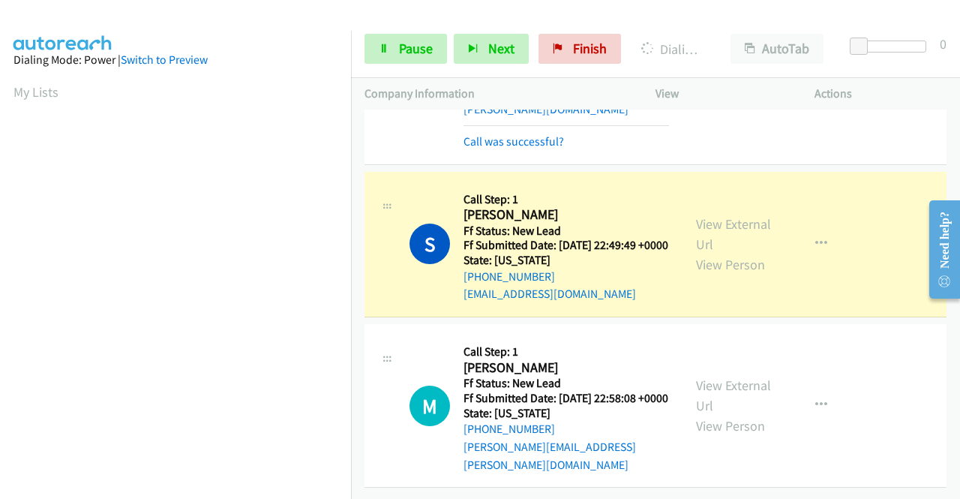
click at [700, 197] on div "View External Url View Person View External Url Email Schedule/Manage Callback …" at bounding box center [768, 244] width 172 height 118
click at [698, 215] on link "View External Url" at bounding box center [733, 233] width 75 height 37
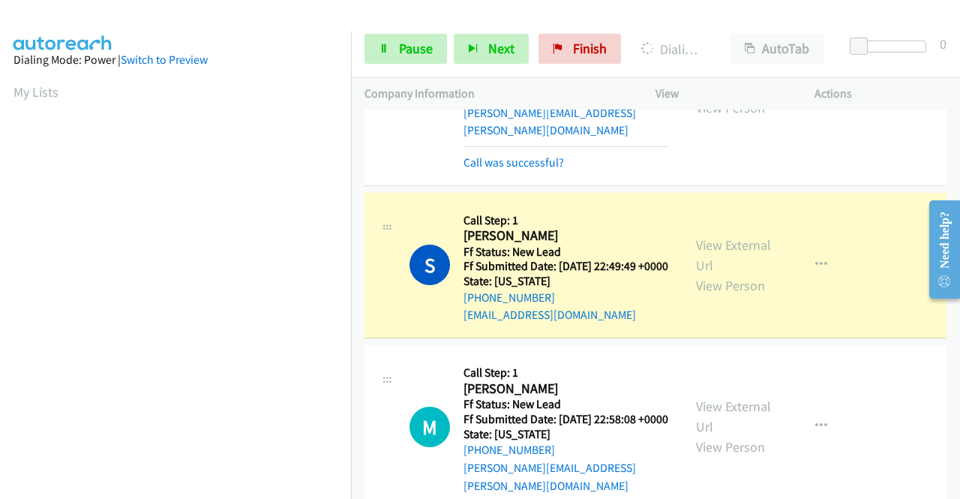
drag, startPoint x: 352, startPoint y: 193, endPoint x: 350, endPoint y: 212, distance: 19.6
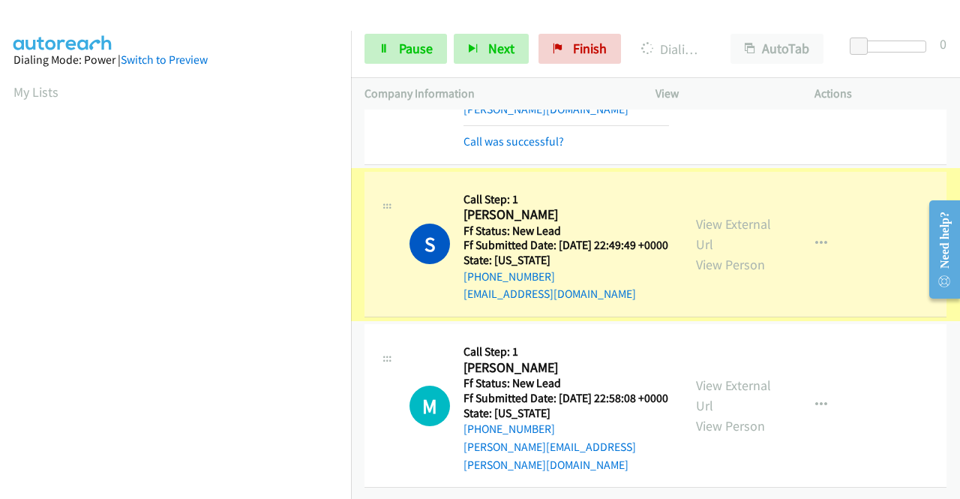
scroll to position [342, 0]
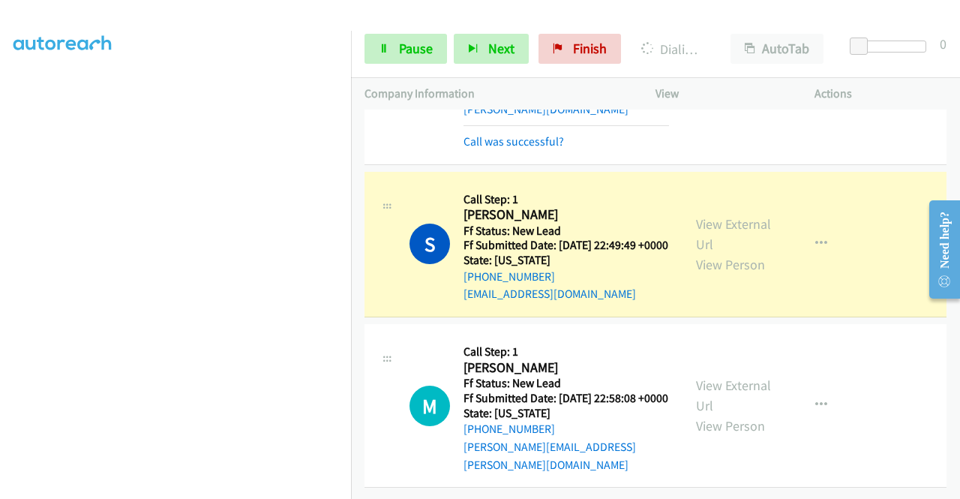
click at [0, 205] on aside "Dialing Mode: Power | Switch to Preview My Lists" at bounding box center [175, 114] width 351 height 830
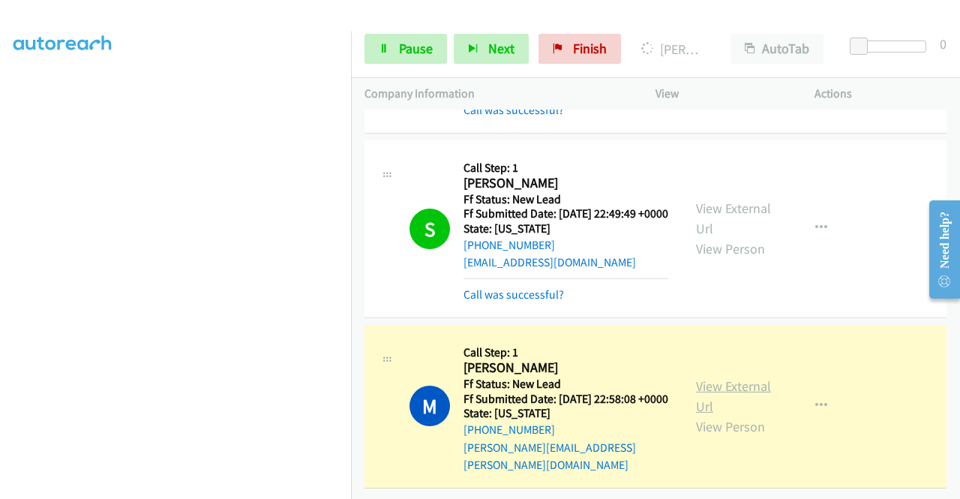
click at [703, 415] on link "View External Url" at bounding box center [733, 395] width 75 height 37
drag, startPoint x: 0, startPoint y: 311, endPoint x: 25, endPoint y: 320, distance: 27.0
click at [0, 311] on aside "Dialing Mode: Power | Switch to Preview My Lists" at bounding box center [175, 114] width 351 height 830
click at [724, 415] on link "View External Url" at bounding box center [733, 395] width 75 height 37
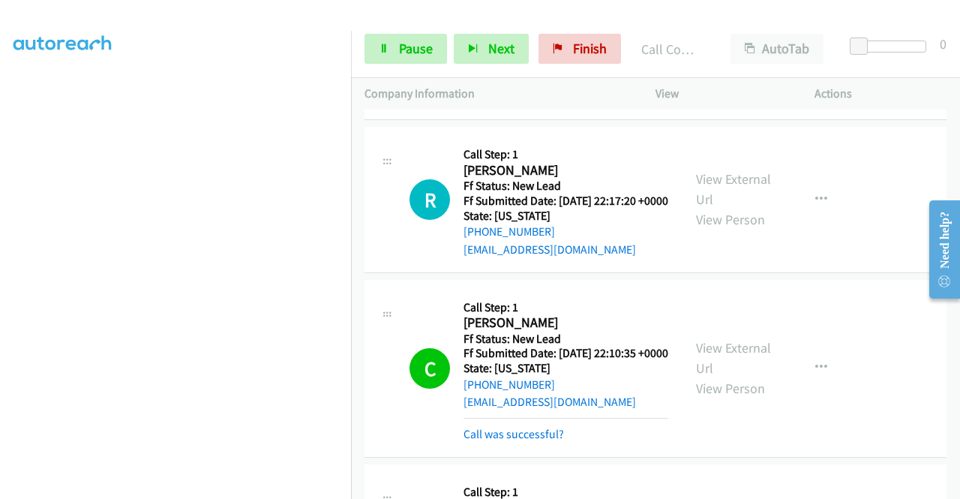
scroll to position [691, 0]
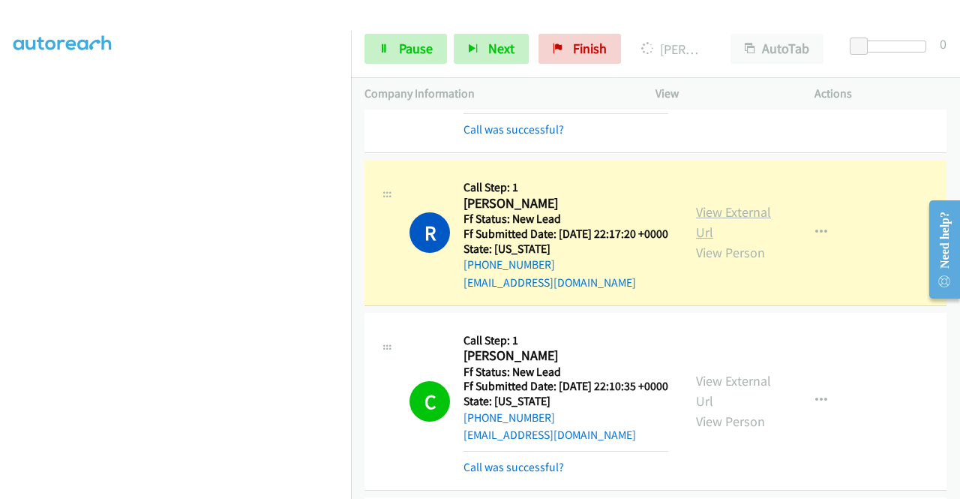
click at [706, 241] on link "View External Url" at bounding box center [733, 221] width 75 height 37
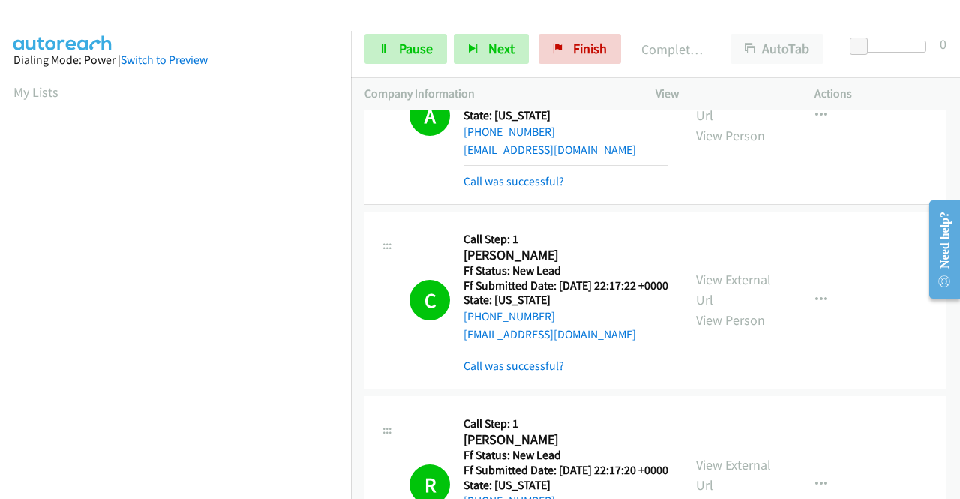
scroll to position [0, 0]
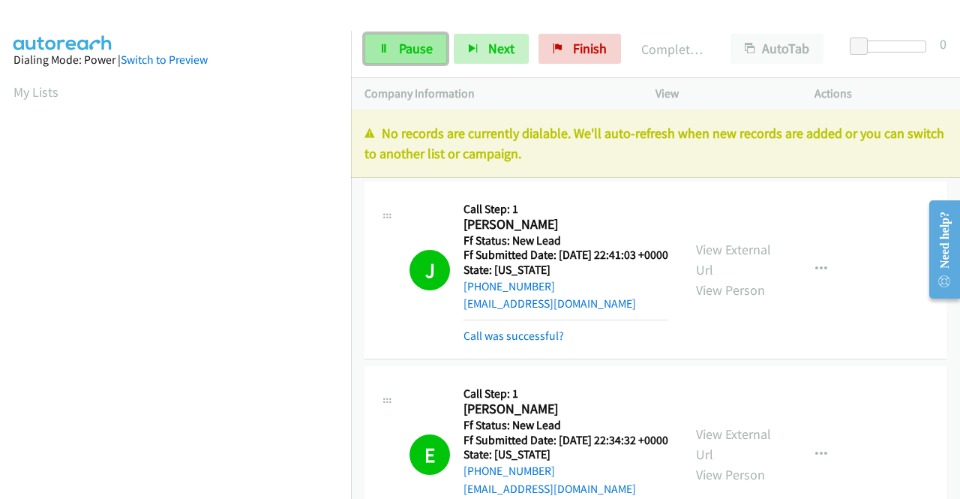
click at [430, 52] on span "Pause" at bounding box center [416, 48] width 34 height 17
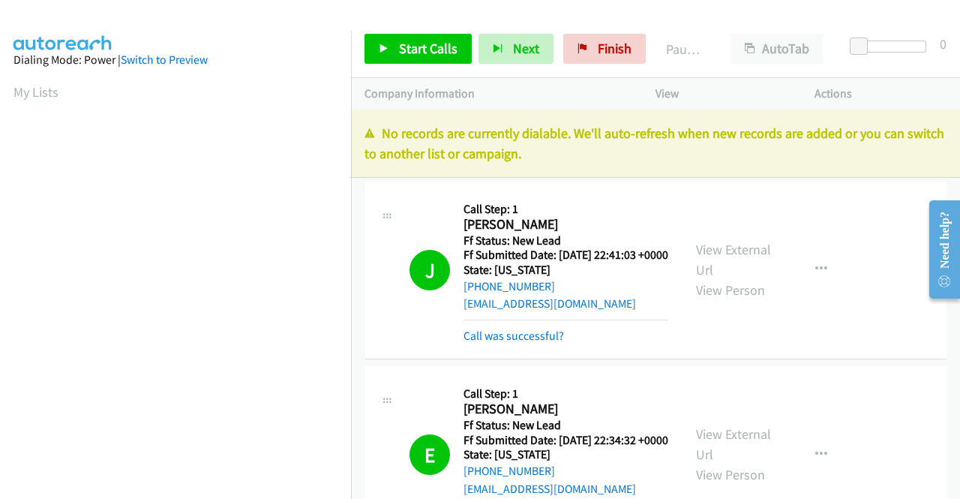
click at [802, 120] on div "No records are currently dialable. We'll auto-refresh when new records are adde…" at bounding box center [655, 143] width 609 height 68
click at [585, 50] on link "Finish" at bounding box center [604, 49] width 82 height 30
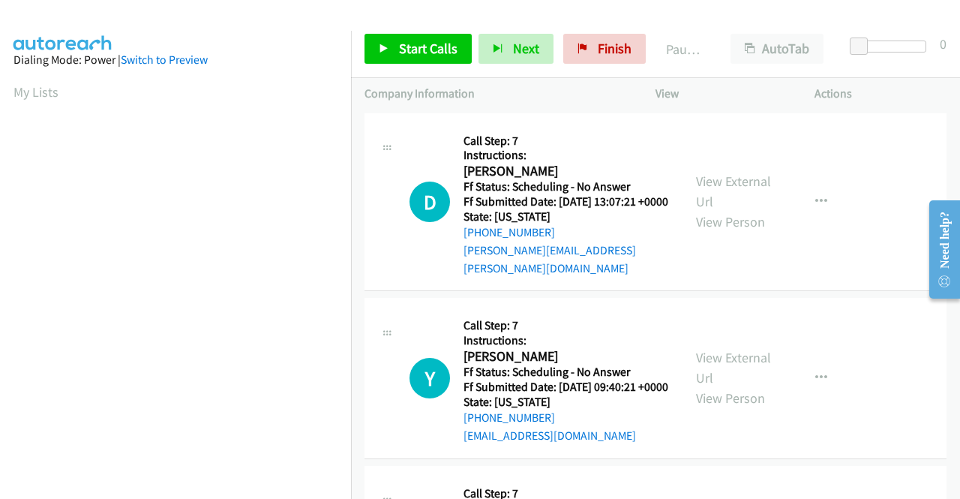
click at [619, 141] on h5 "Call Step: 7" at bounding box center [565, 140] width 205 height 15
click at [415, 48] on span "Start Calls" at bounding box center [428, 48] width 58 height 17
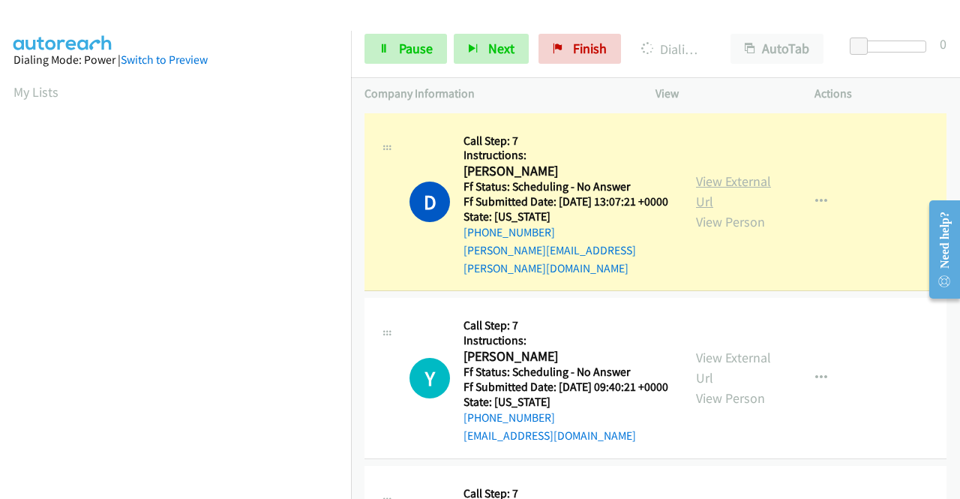
click at [715, 187] on link "View External Url" at bounding box center [733, 190] width 75 height 37
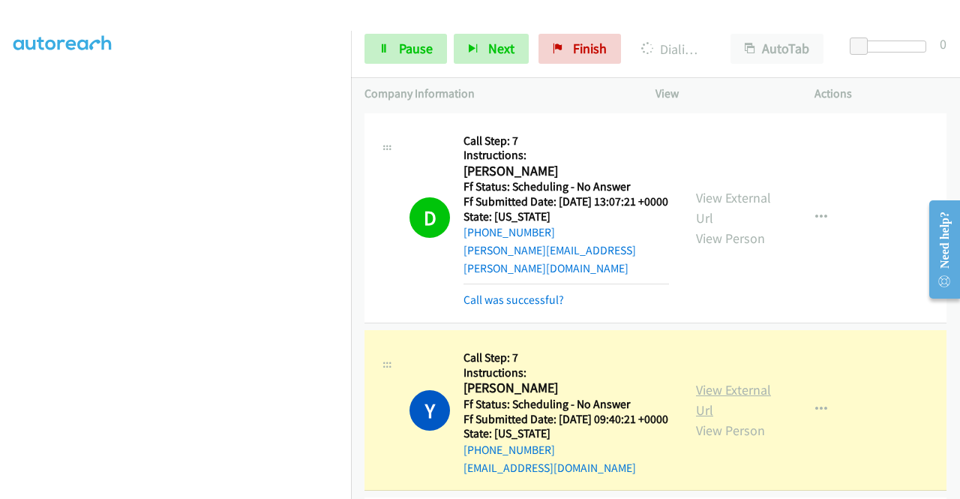
click at [718, 398] on link "View External Url" at bounding box center [733, 399] width 75 height 37
click at [399, 63] on link "Pause" at bounding box center [405, 49] width 82 height 30
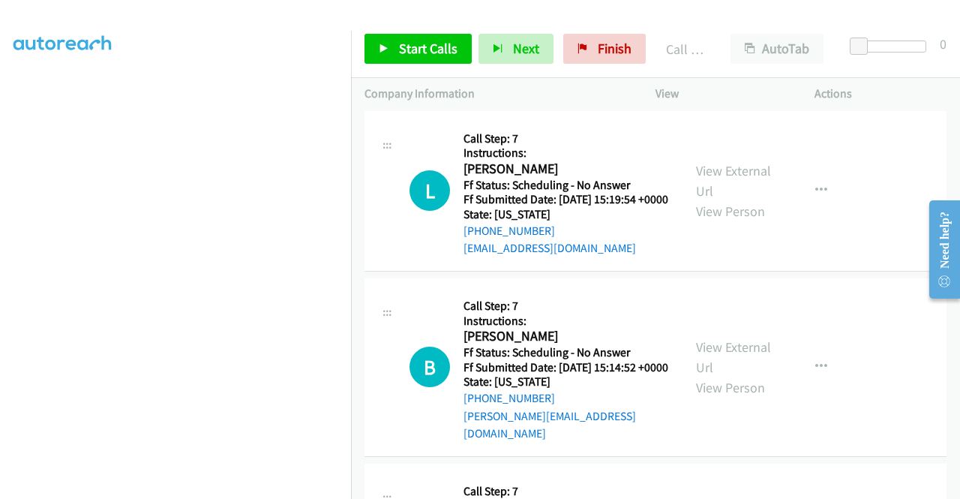
scroll to position [1101, 0]
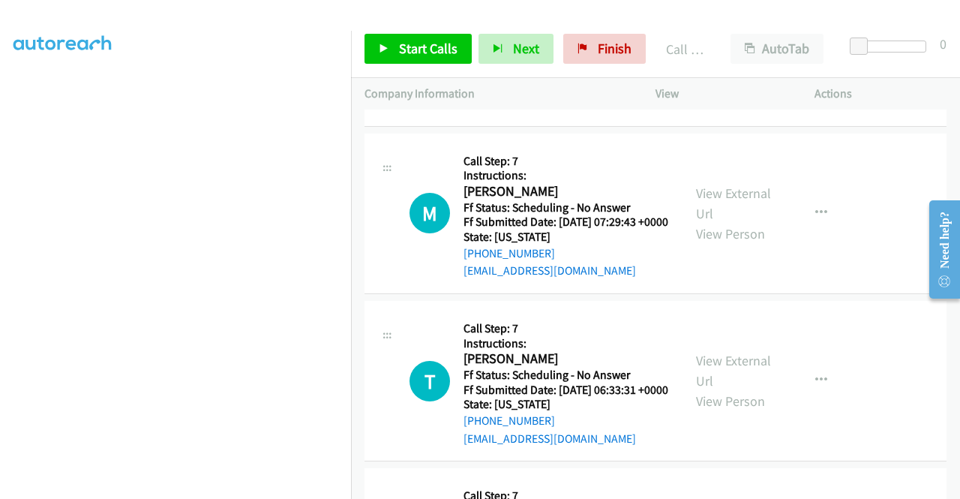
drag, startPoint x: 954, startPoint y: 304, endPoint x: 958, endPoint y: 209, distance: 94.6
click at [958, 189] on main "Need help? Resource Center AutoReach Help Help Get the help you need from our k…" at bounding box center [938, 189] width 43 height 0
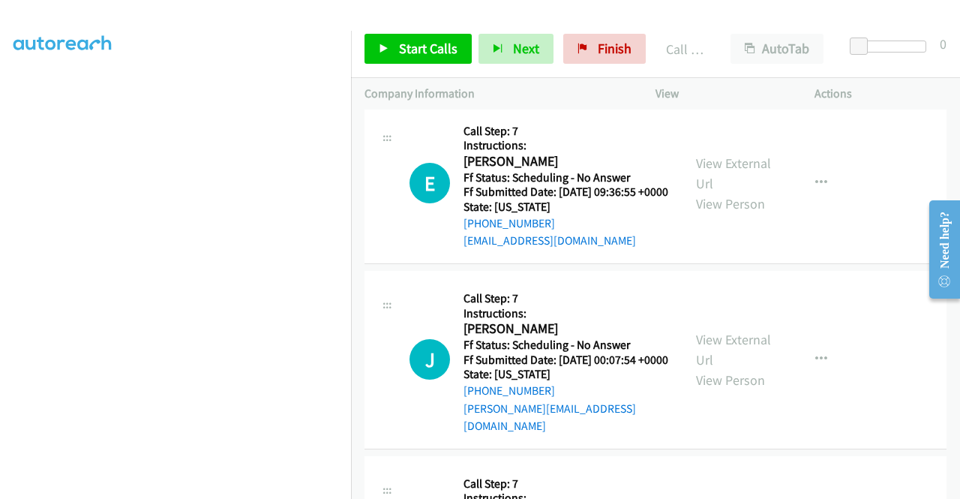
scroll to position [422, 0]
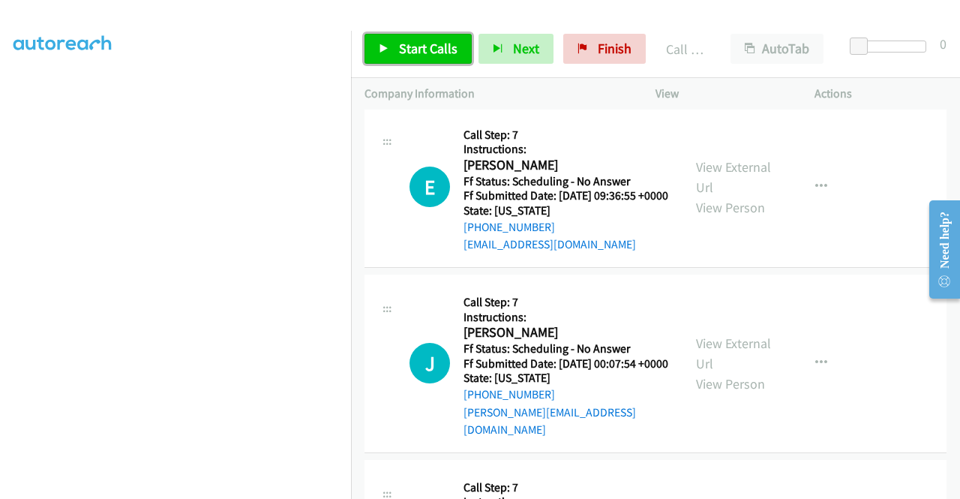
click at [423, 50] on span "Start Calls" at bounding box center [428, 48] width 58 height 17
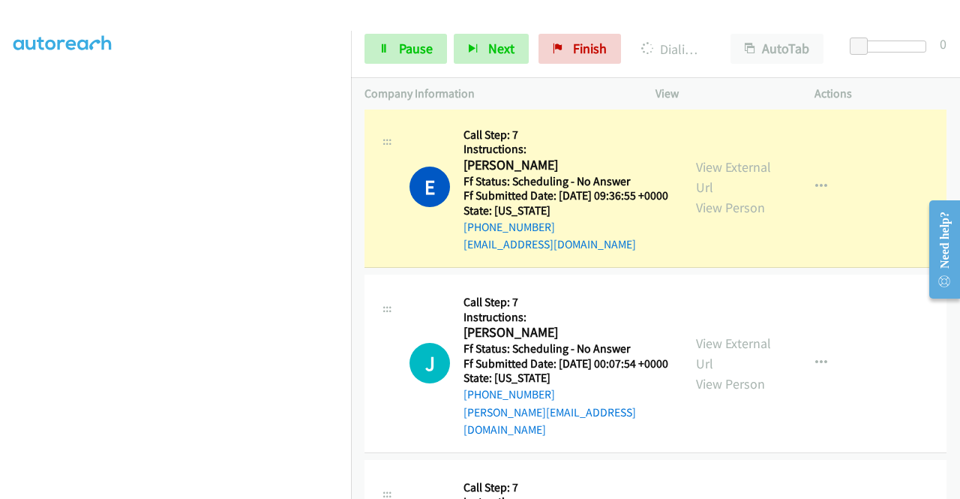
click at [737, 175] on div "View External Url View Person" at bounding box center [735, 187] width 78 height 61
click at [722, 185] on link "View External Url" at bounding box center [733, 176] width 75 height 37
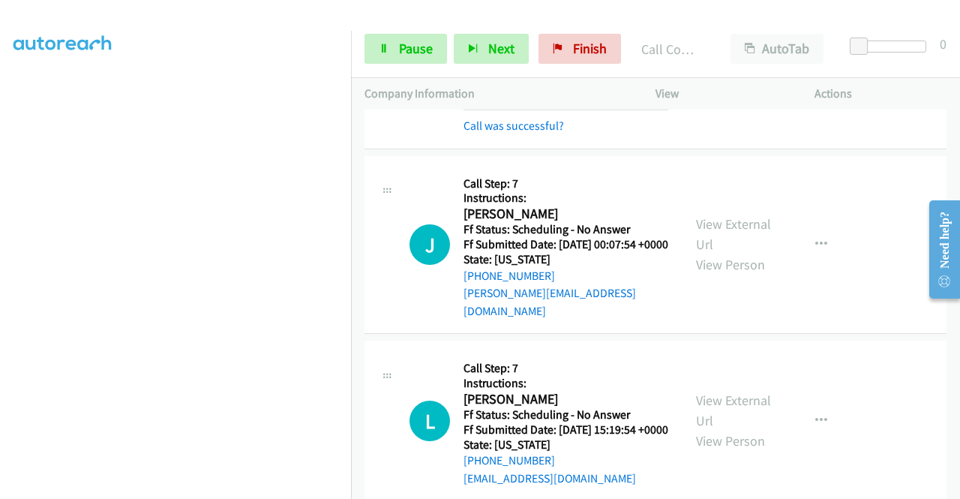
scroll to position [603, 0]
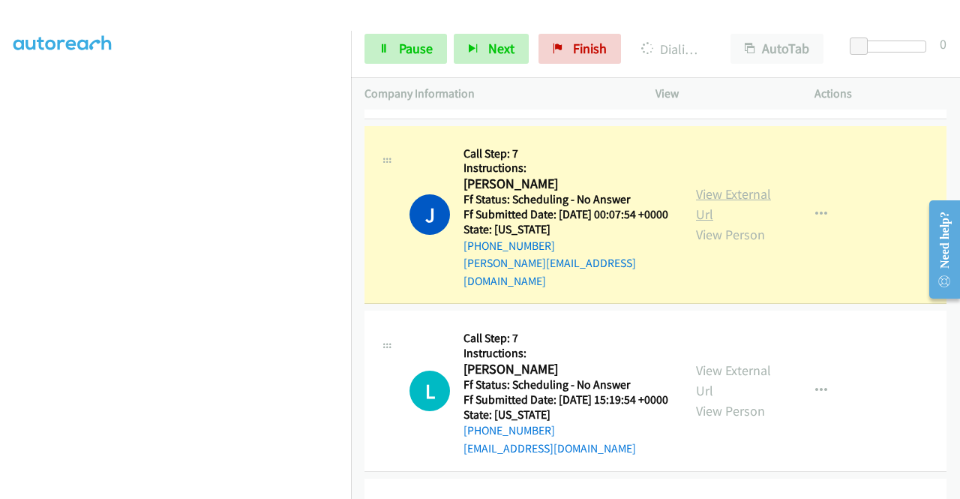
click at [739, 220] on link "View External Url" at bounding box center [733, 203] width 75 height 37
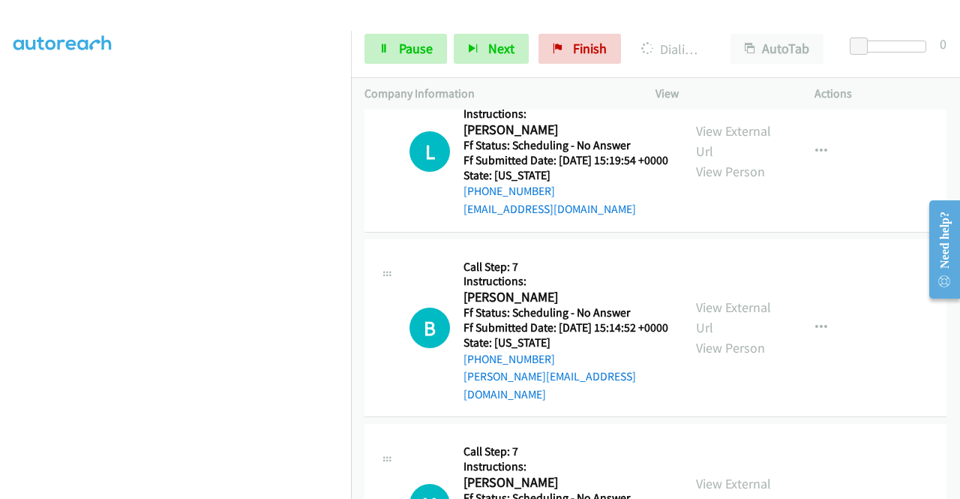
scroll to position [904, 0]
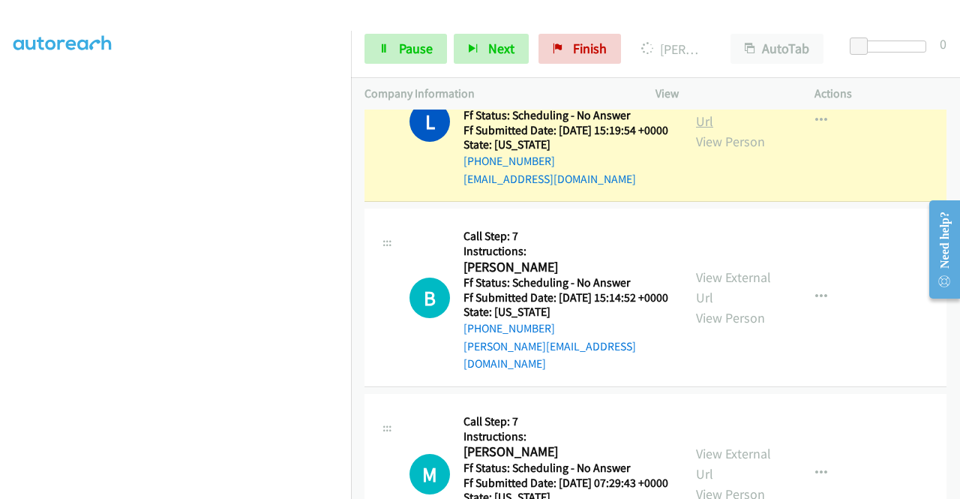
click at [709, 130] on link "View External Url" at bounding box center [733, 110] width 75 height 37
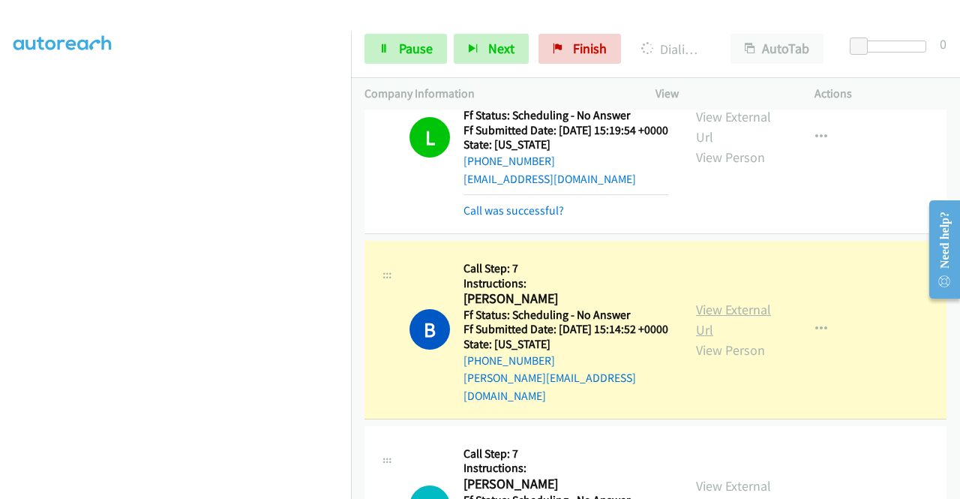
click at [718, 338] on link "View External Url" at bounding box center [733, 319] width 75 height 37
click at [383, 38] on link "Pause" at bounding box center [405, 49] width 82 height 30
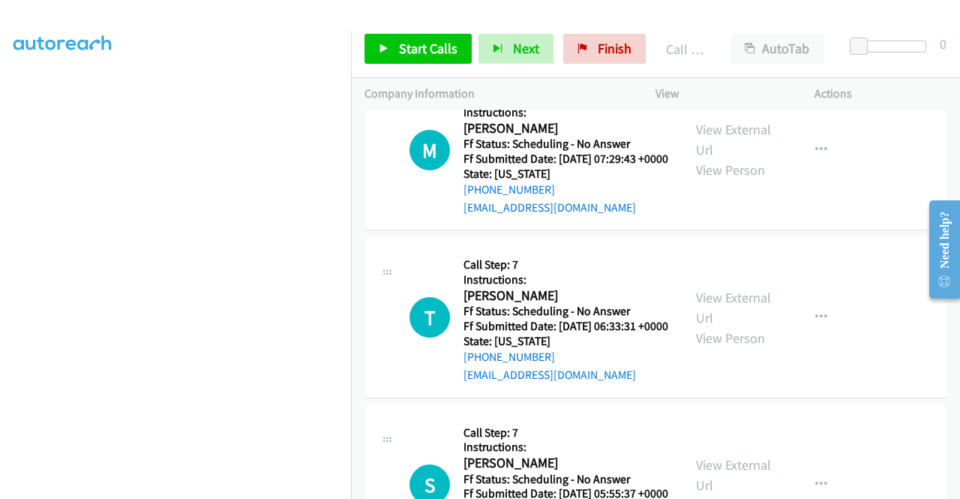
drag, startPoint x: 953, startPoint y: 337, endPoint x: 41, endPoint y: 115, distance: 938.4
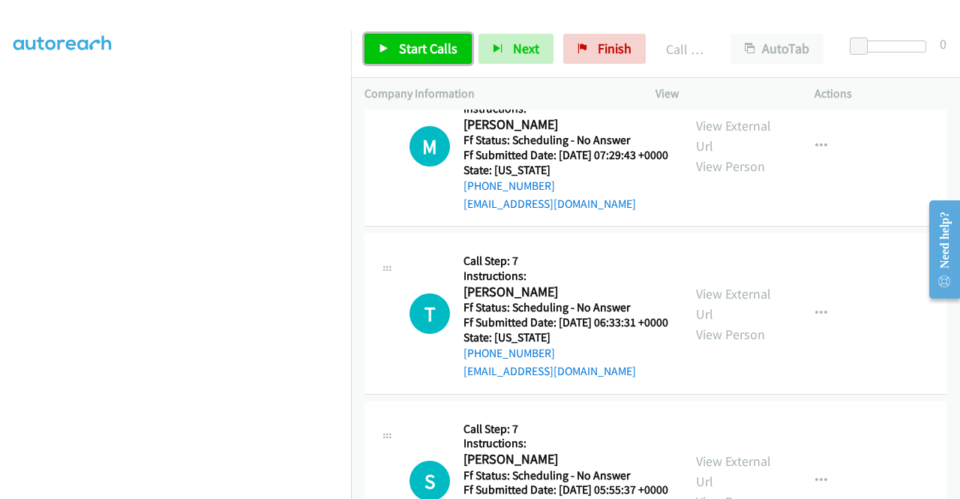
click at [412, 53] on span "Start Calls" at bounding box center [428, 48] width 58 height 17
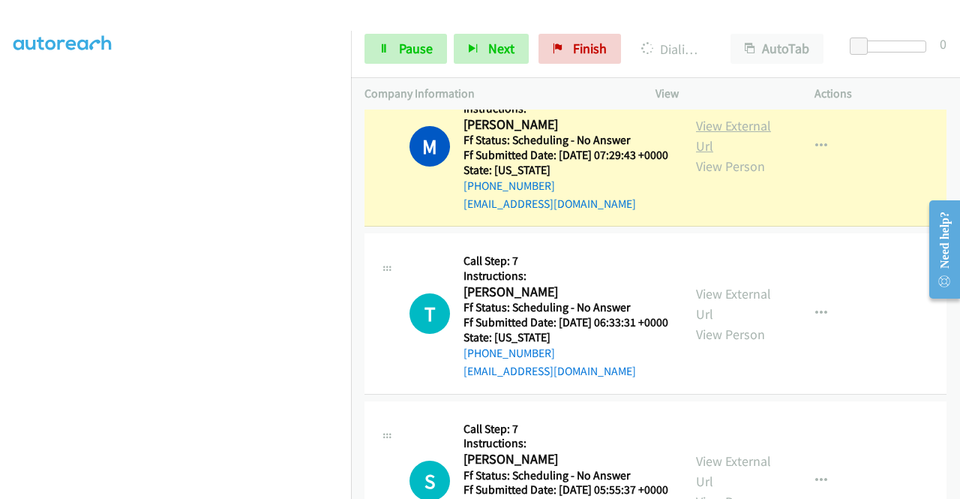
click at [750, 154] on link "View External Url" at bounding box center [733, 135] width 75 height 37
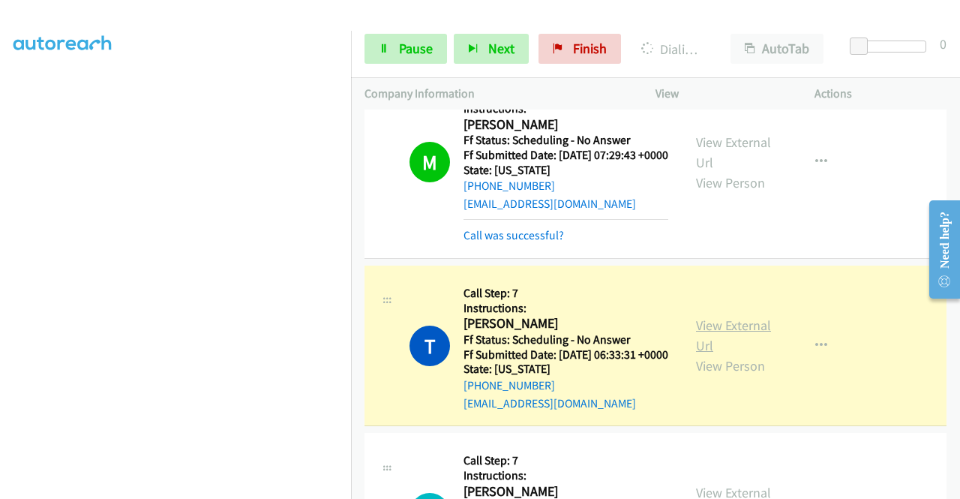
click at [721, 354] on link "View External Url" at bounding box center [733, 334] width 75 height 37
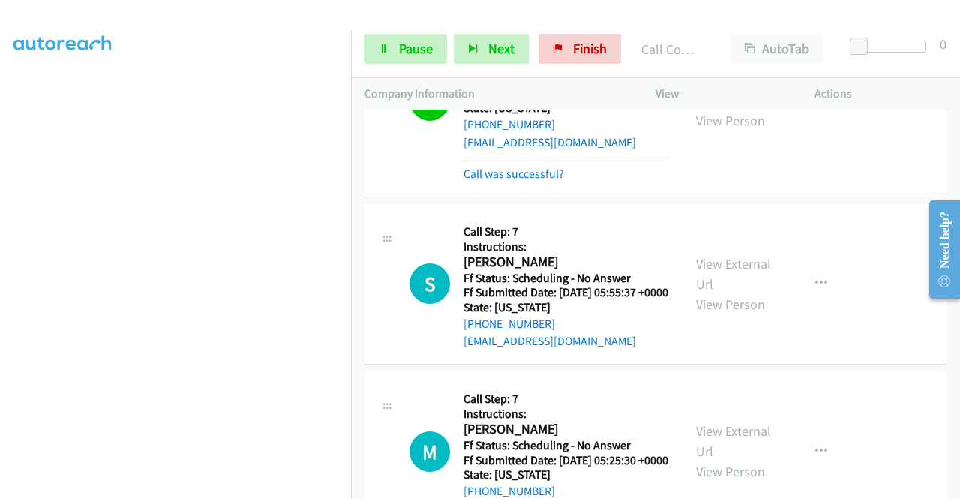
scroll to position [1572, 0]
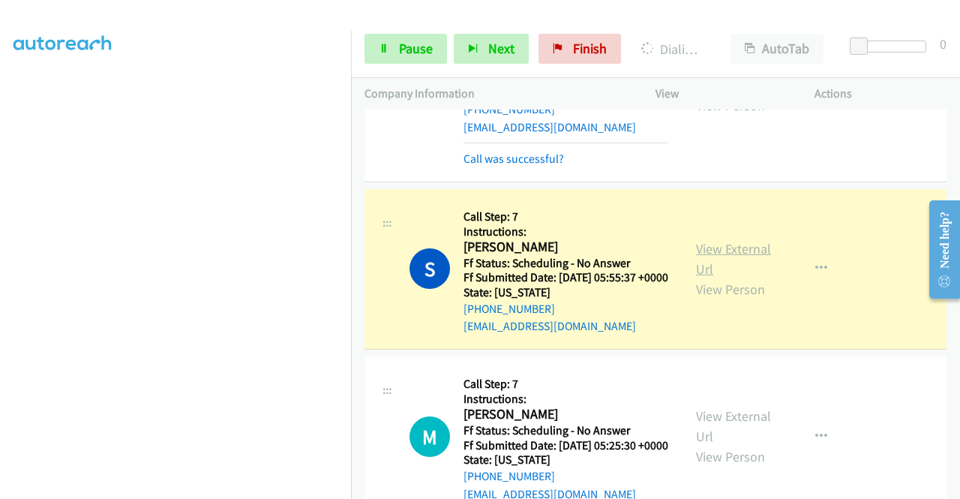
click at [721, 277] on link "View External Url" at bounding box center [733, 258] width 75 height 37
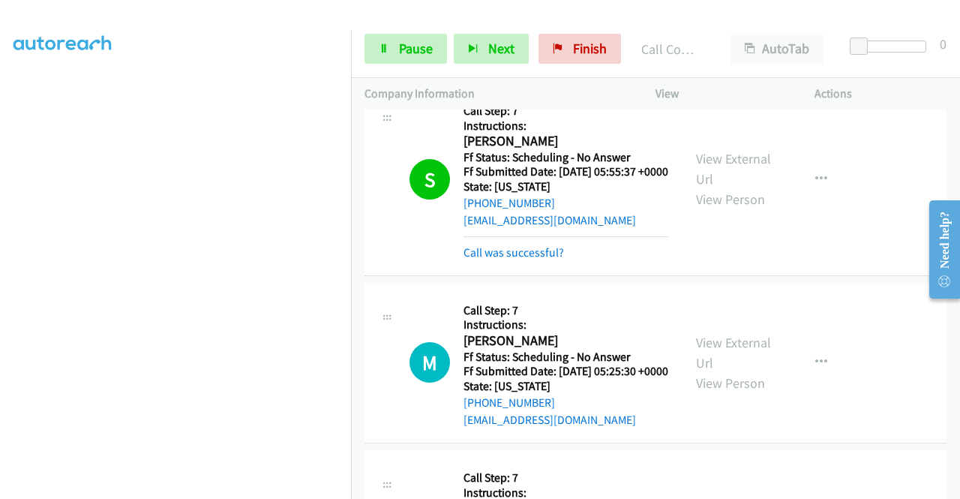
scroll to position [1638, 0]
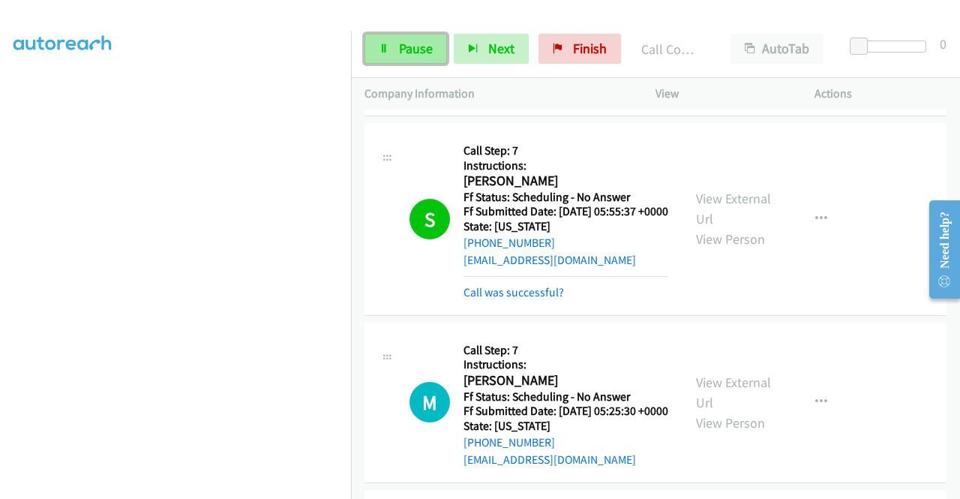
click at [396, 42] on link "Pause" at bounding box center [405, 49] width 82 height 30
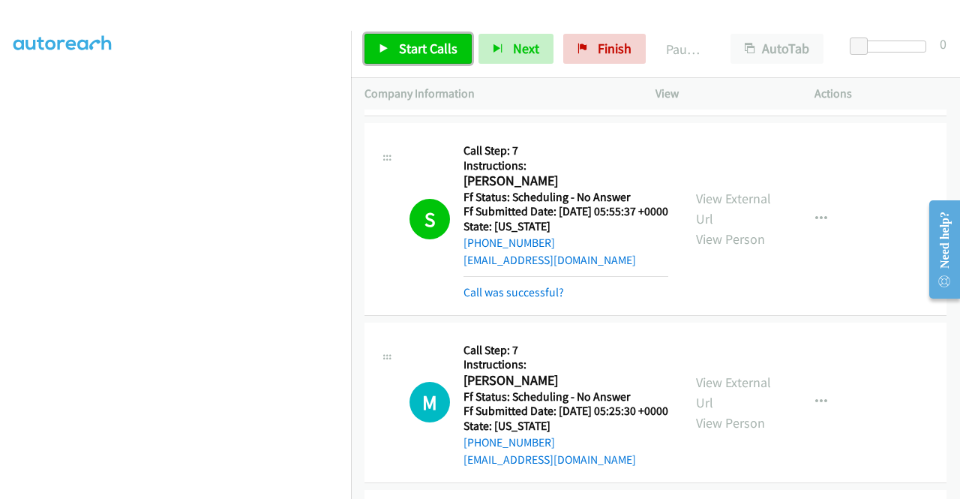
click at [396, 42] on link "Start Calls" at bounding box center [417, 49] width 107 height 30
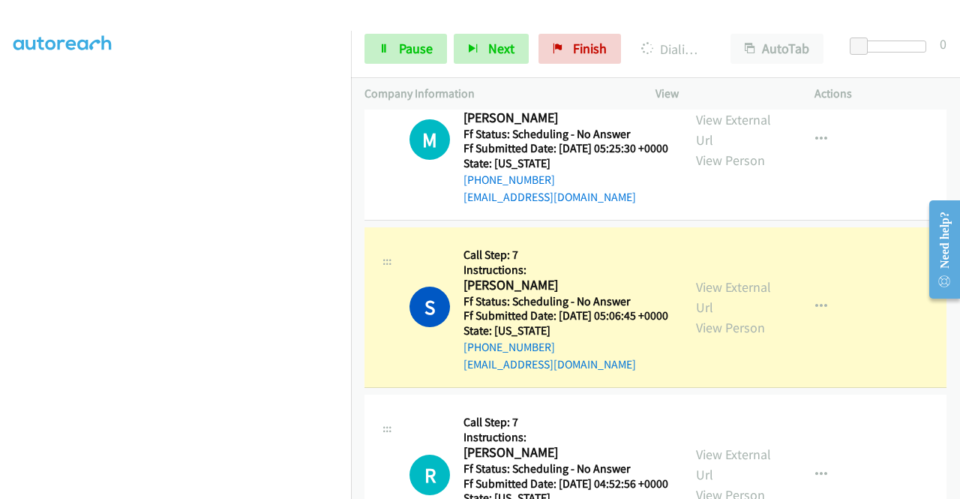
scroll to position [1951, 0]
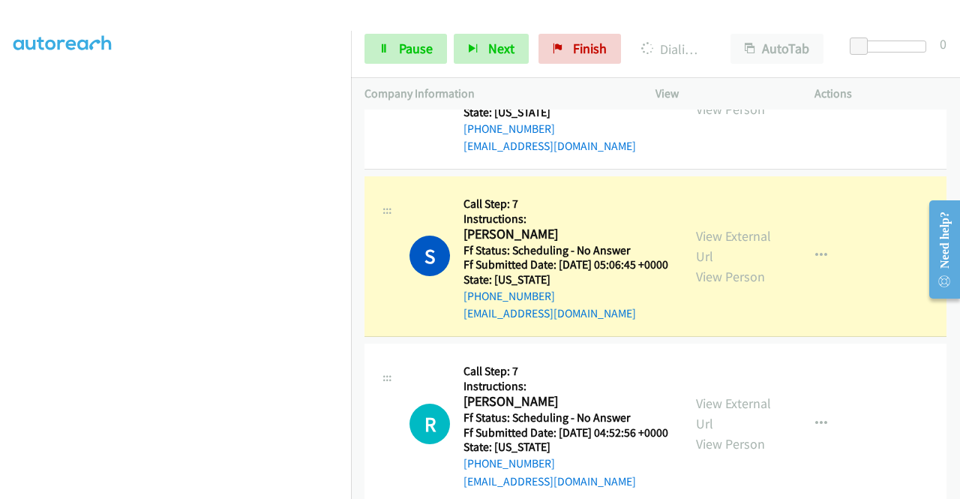
click at [754, 322] on div "View External Url View Person View External Url Email Schedule/Manage Callback …" at bounding box center [768, 256] width 172 height 133
click at [708, 265] on link "View External Url" at bounding box center [733, 245] width 75 height 37
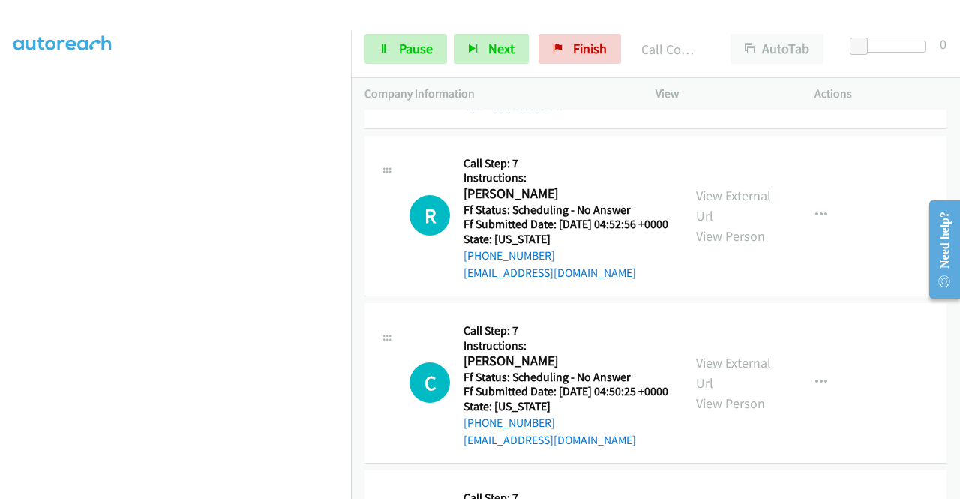
scroll to position [2221, 0]
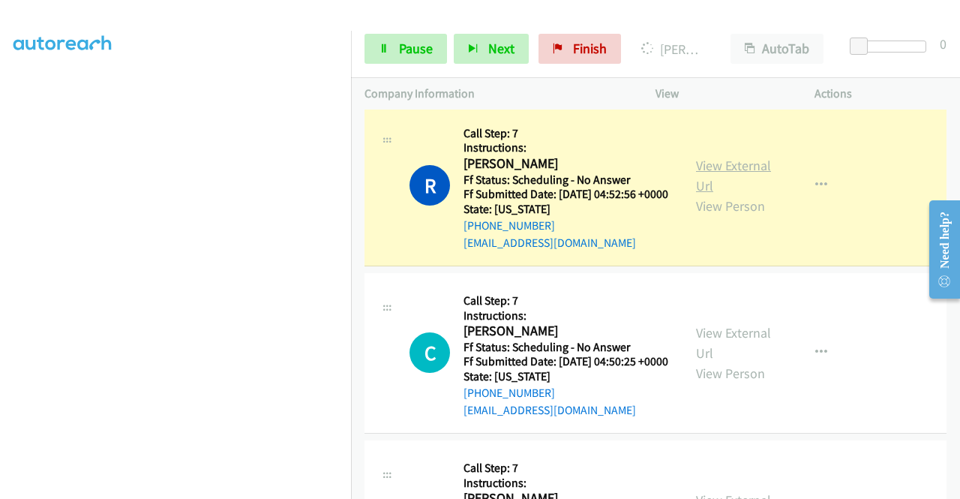
click at [711, 194] on link "View External Url" at bounding box center [733, 175] width 75 height 37
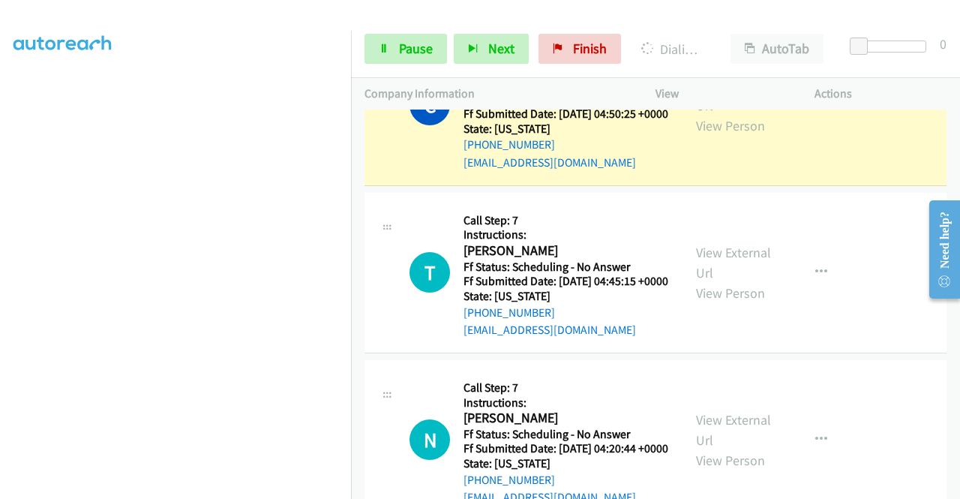
scroll to position [2511, 0]
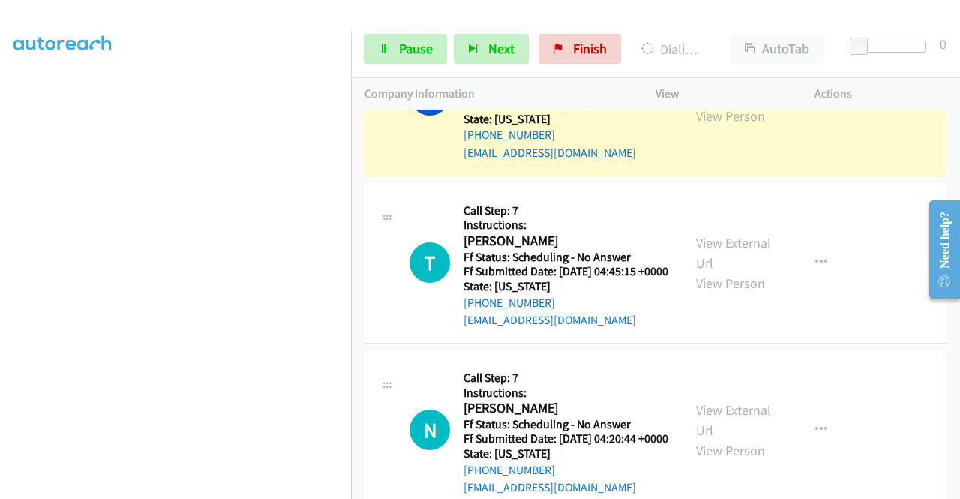
click at [757, 104] on link "View External Url" at bounding box center [733, 85] width 75 height 37
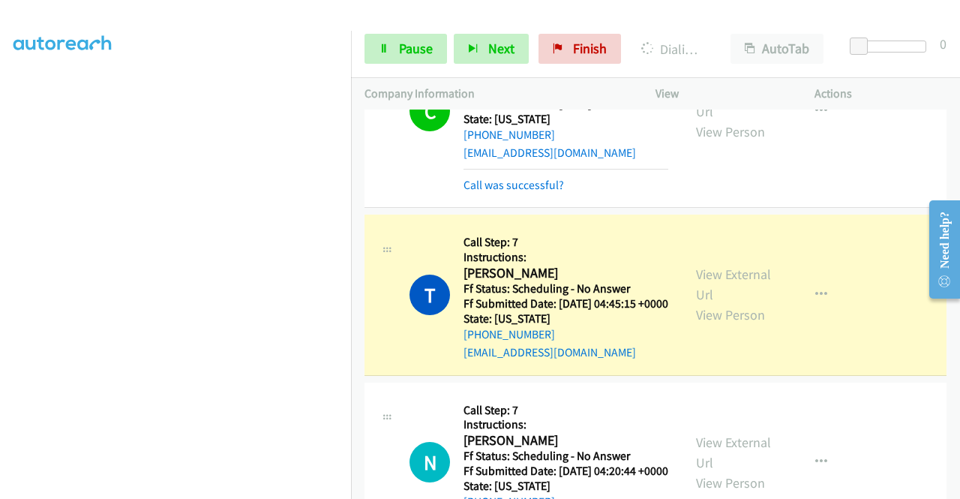
click at [727, 325] on div "View External Url View Person" at bounding box center [735, 294] width 78 height 61
click at [725, 303] on link "View External Url" at bounding box center [733, 283] width 75 height 37
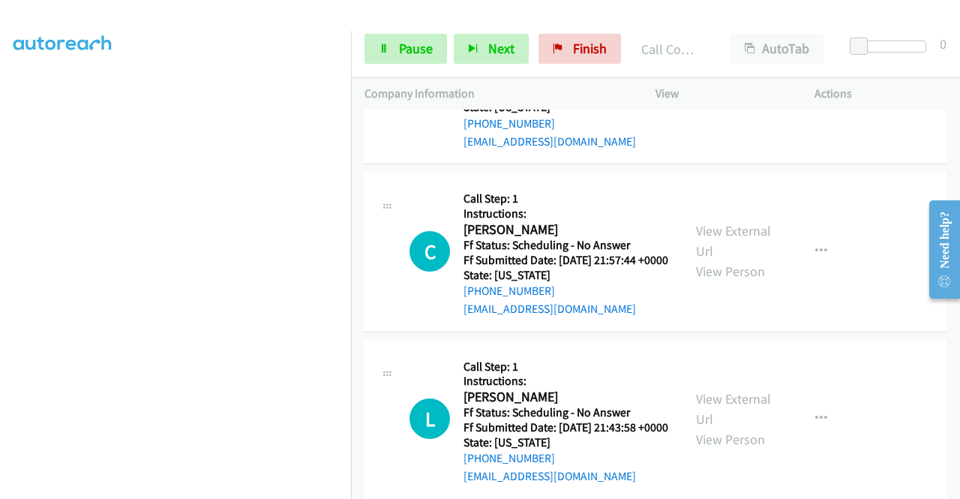
scroll to position [2931, 0]
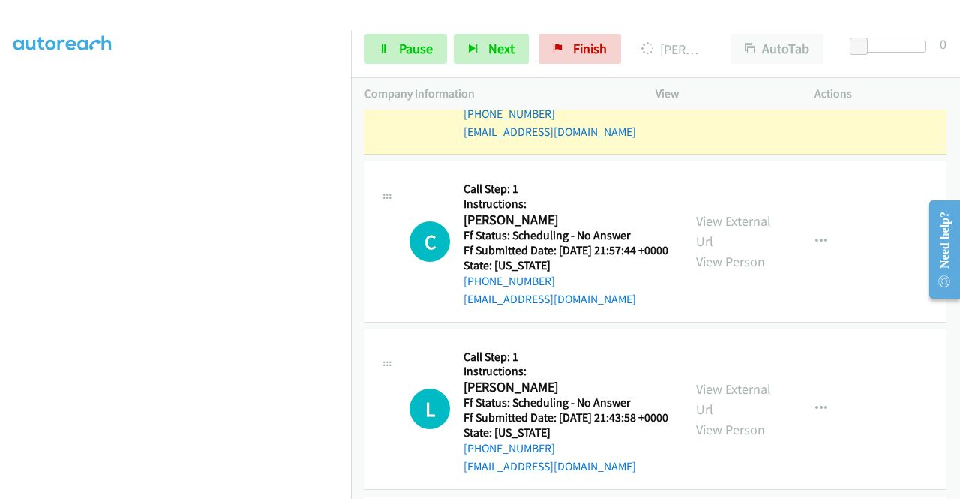
click at [730, 104] on div "View External Url View Person" at bounding box center [735, 73] width 78 height 61
click at [729, 82] on link "View External Url" at bounding box center [733, 63] width 75 height 37
click at [409, 50] on span "Pause" at bounding box center [416, 48] width 34 height 17
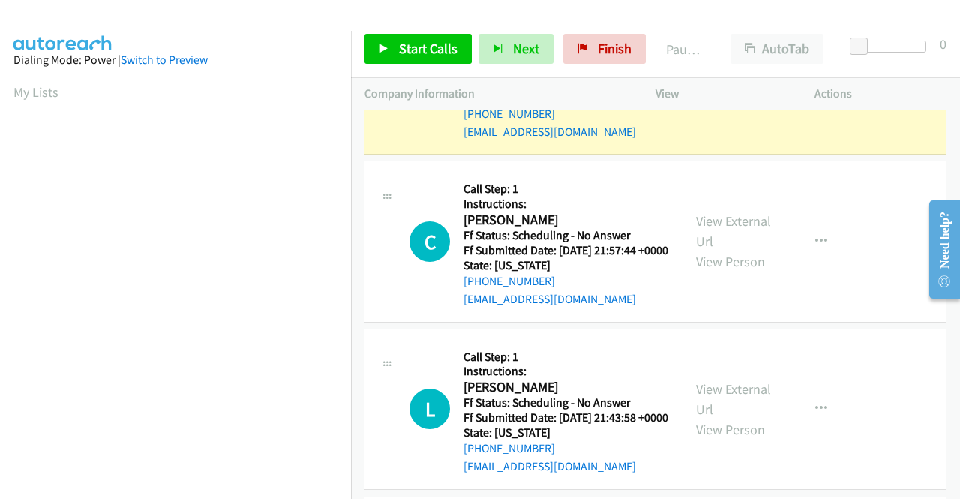
scroll to position [342, 0]
click at [0, 189] on aside "Dialing Mode: Power | Switch to Preview My Lists" at bounding box center [175, 114] width 351 height 830
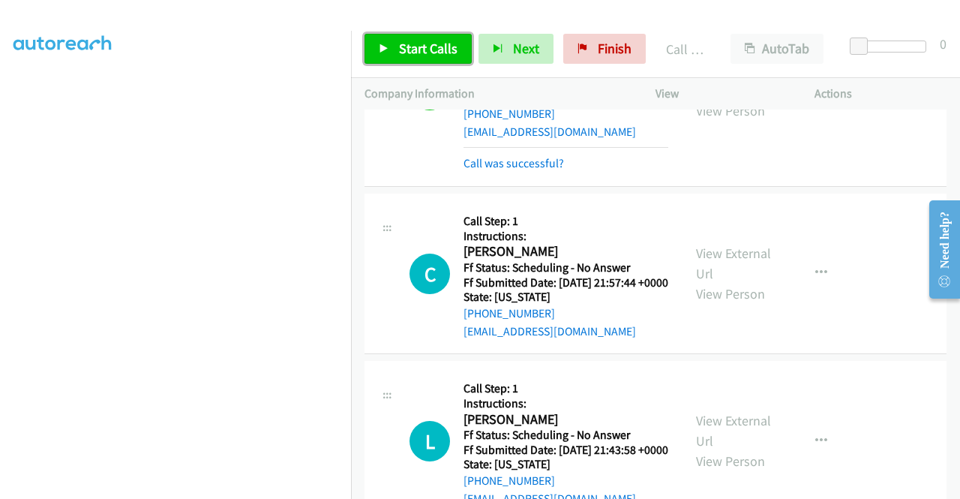
click at [423, 52] on span "Start Calls" at bounding box center [428, 48] width 58 height 17
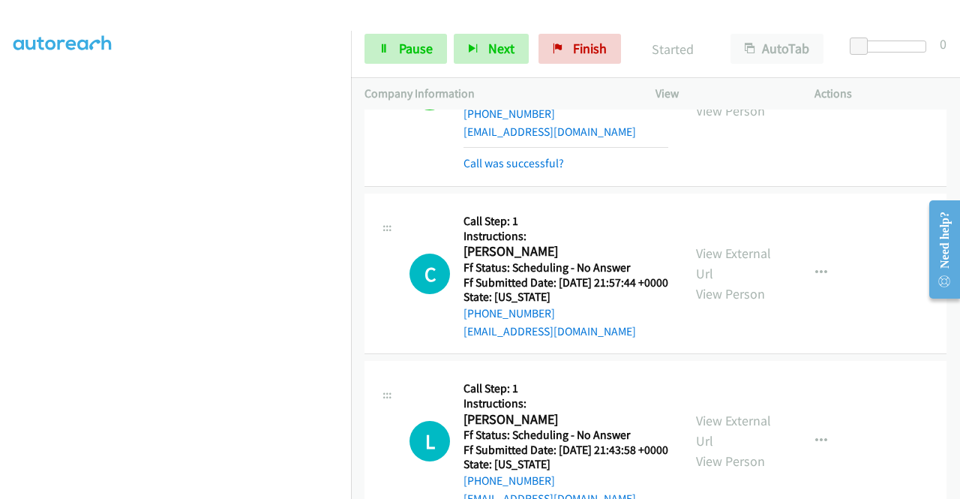
click at [531, 172] on div "Call was successful?" at bounding box center [565, 163] width 205 height 18
click at [521, 170] on link "Call was successful?" at bounding box center [513, 163] width 100 height 14
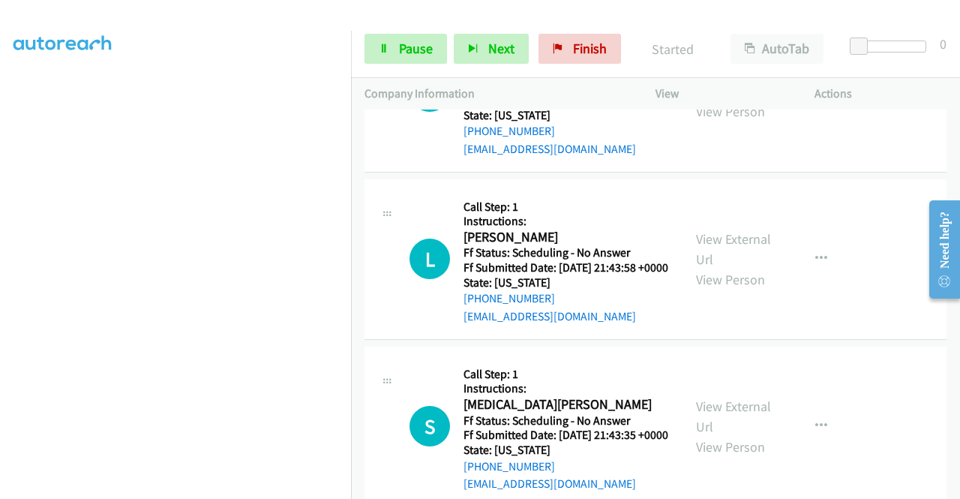
scroll to position [3111, 0]
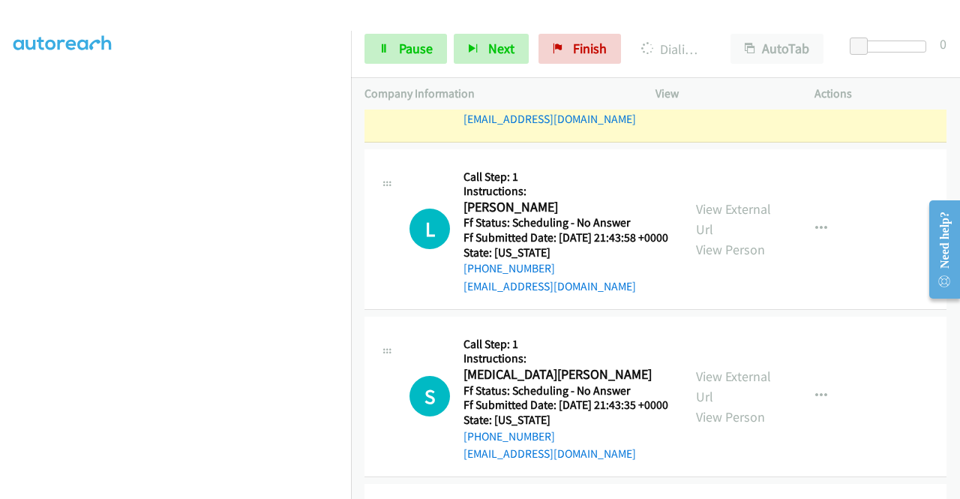
click at [724, 70] on link "View External Url" at bounding box center [733, 50] width 75 height 37
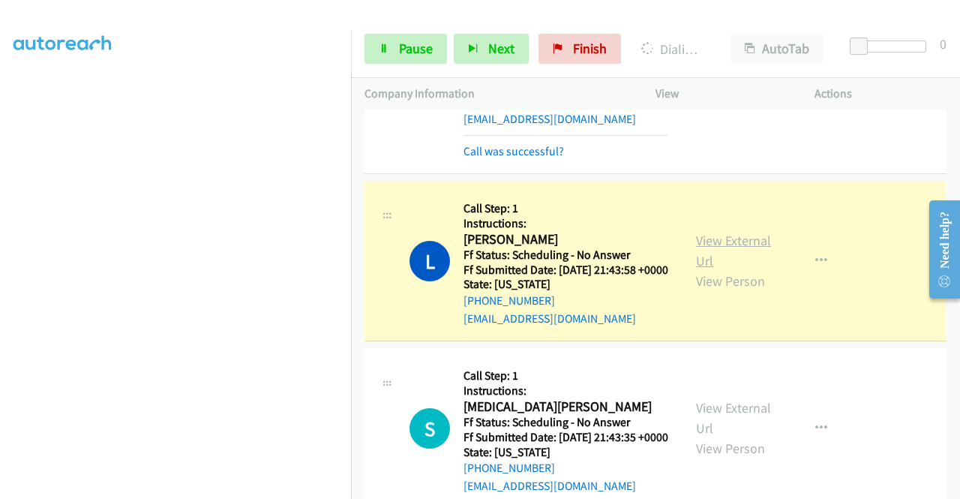
click at [727, 269] on link "View External Url" at bounding box center [733, 250] width 75 height 37
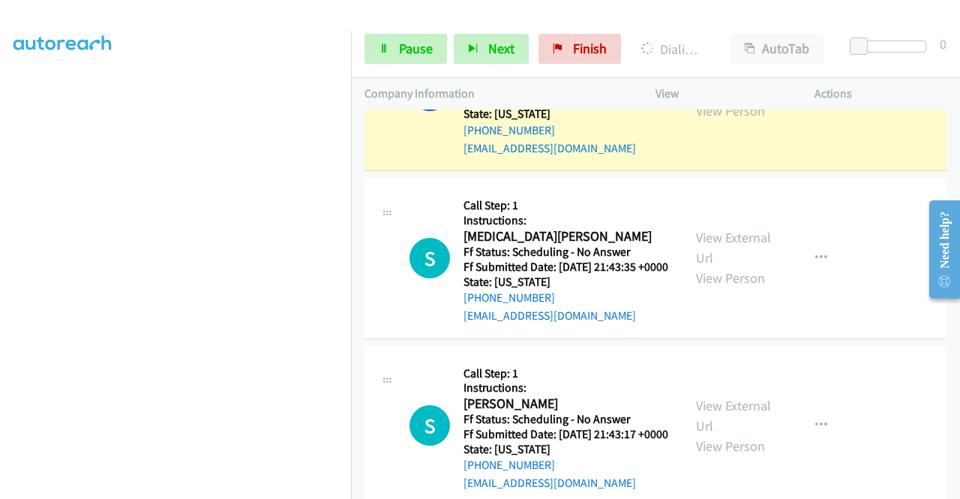
scroll to position [3361, 0]
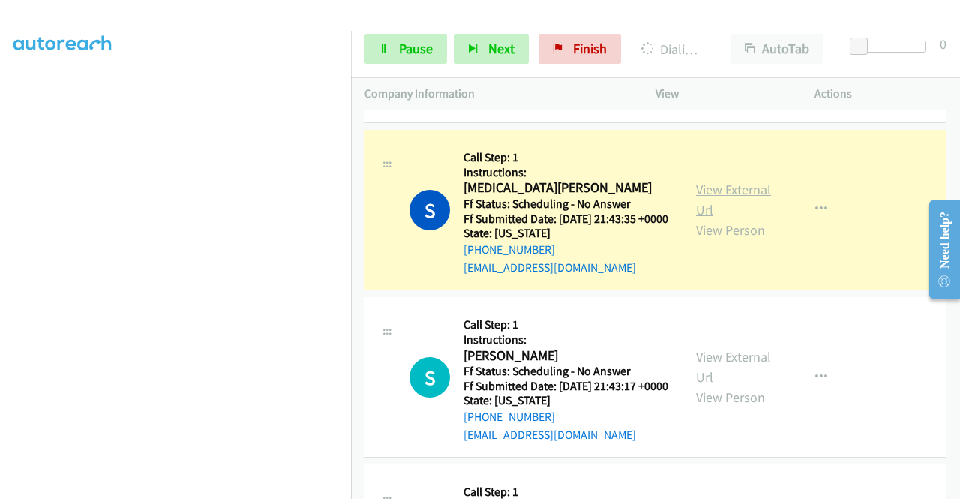
click at [712, 218] on link "View External Url" at bounding box center [733, 199] width 75 height 37
click at [742, 218] on link "View External Url" at bounding box center [733, 199] width 75 height 37
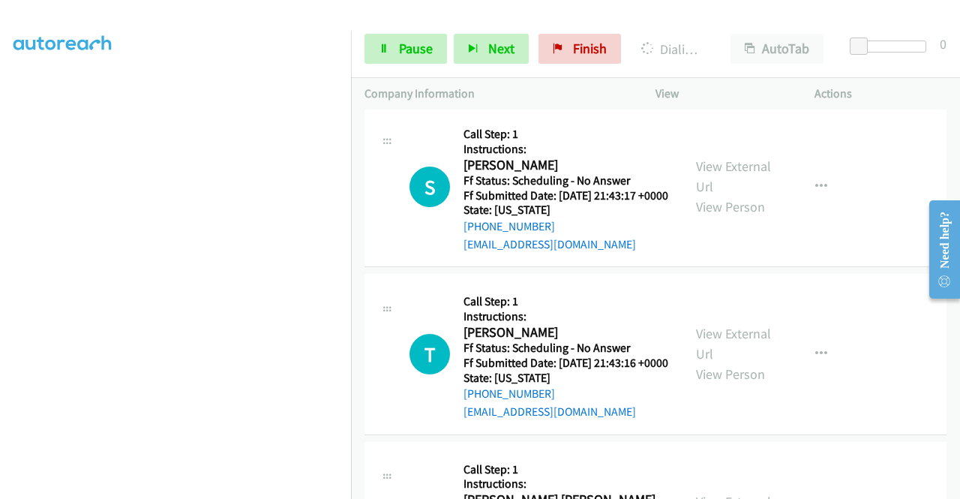
scroll to position [3561, 0]
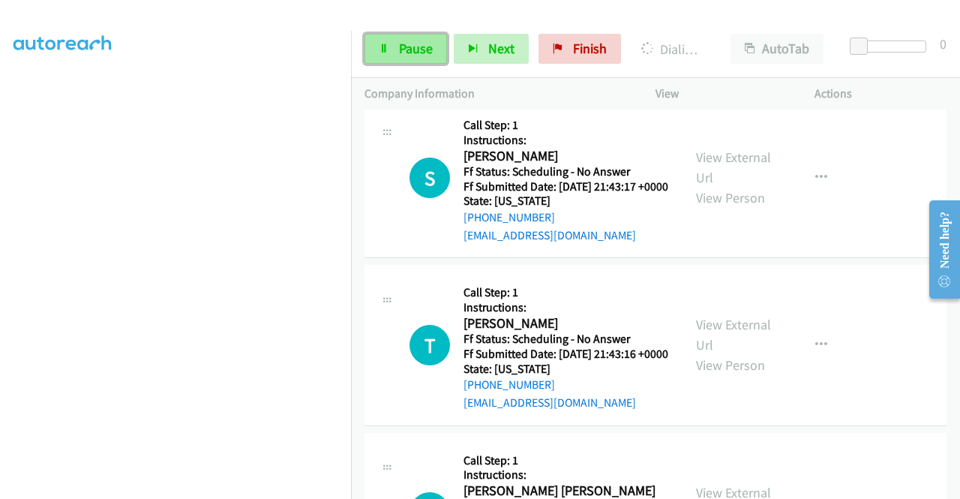
click at [406, 58] on link "Pause" at bounding box center [405, 49] width 82 height 30
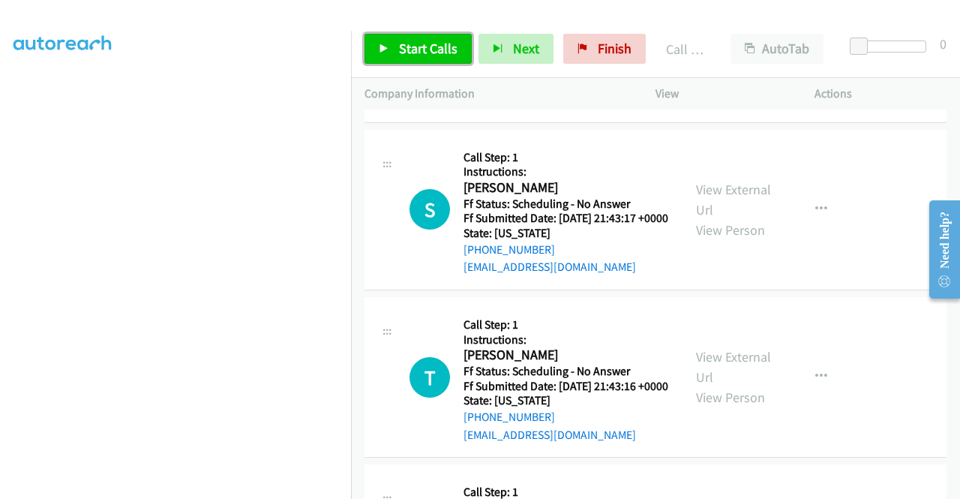
click at [417, 55] on span "Start Calls" at bounding box center [428, 48] width 58 height 17
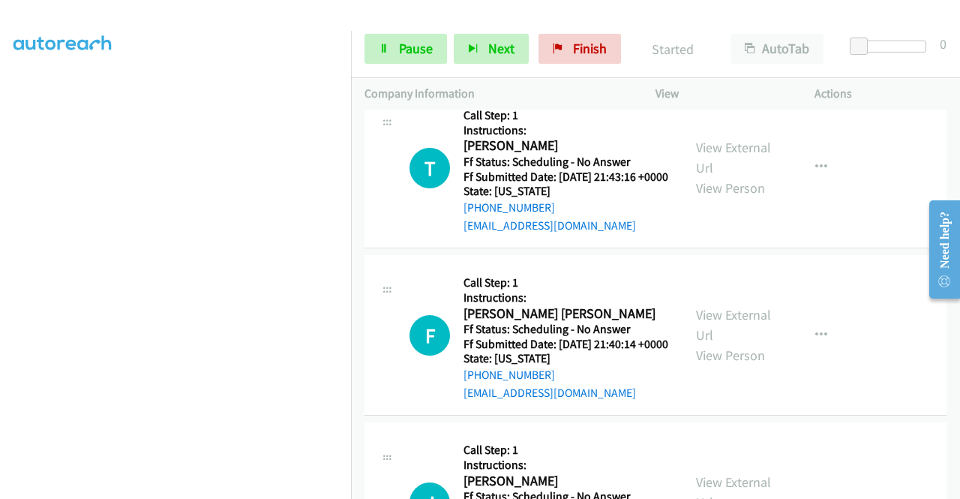
scroll to position [3800, 0]
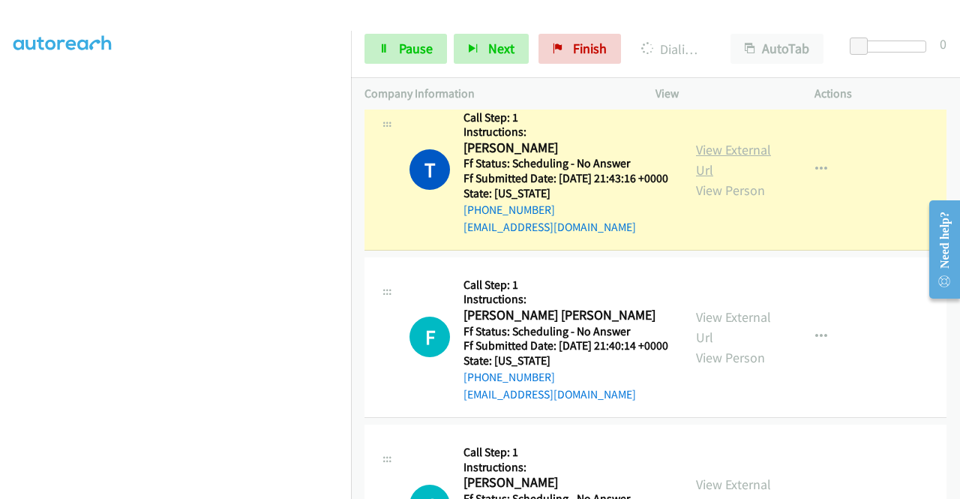
click at [702, 178] on link "View External Url" at bounding box center [733, 159] width 75 height 37
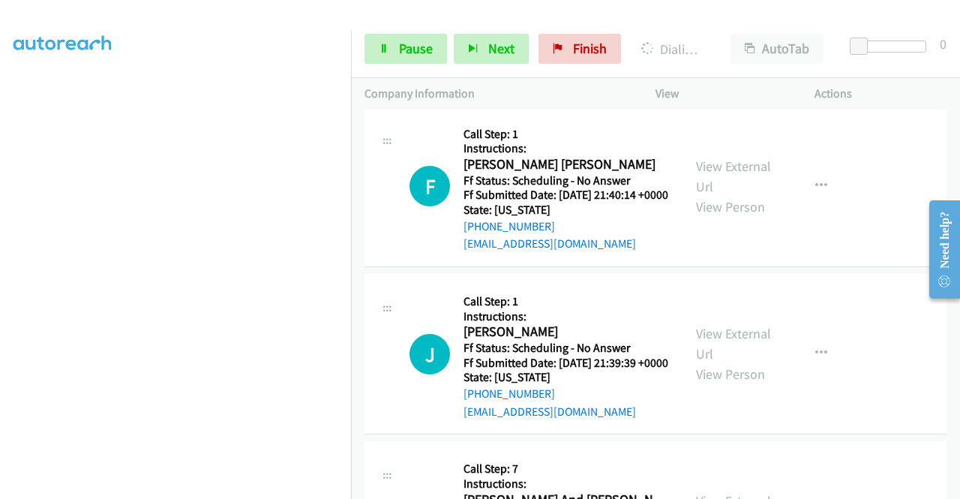
scroll to position [4000, 0]
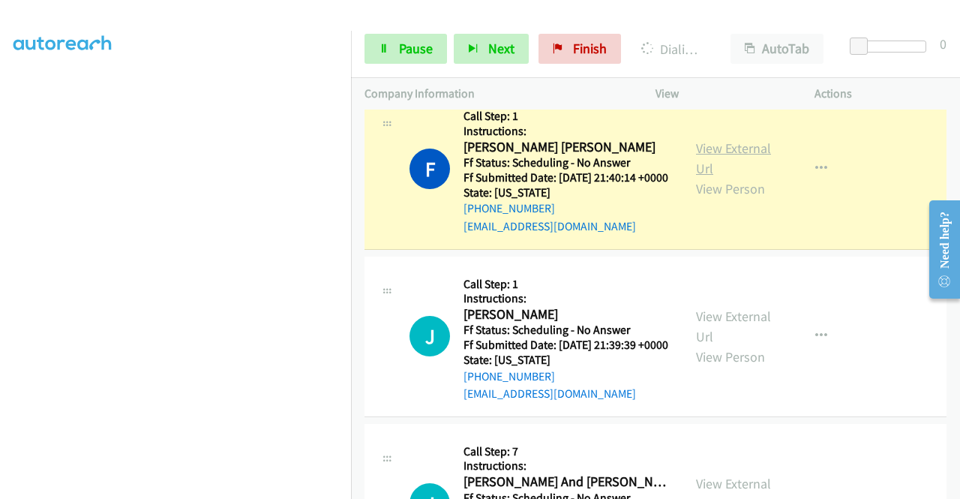
click at [732, 177] on link "View External Url" at bounding box center [733, 157] width 75 height 37
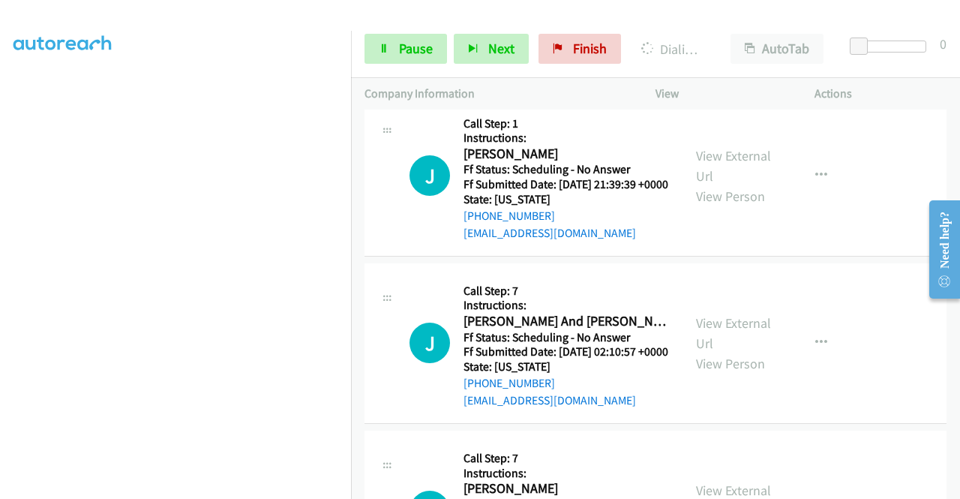
scroll to position [4231, 0]
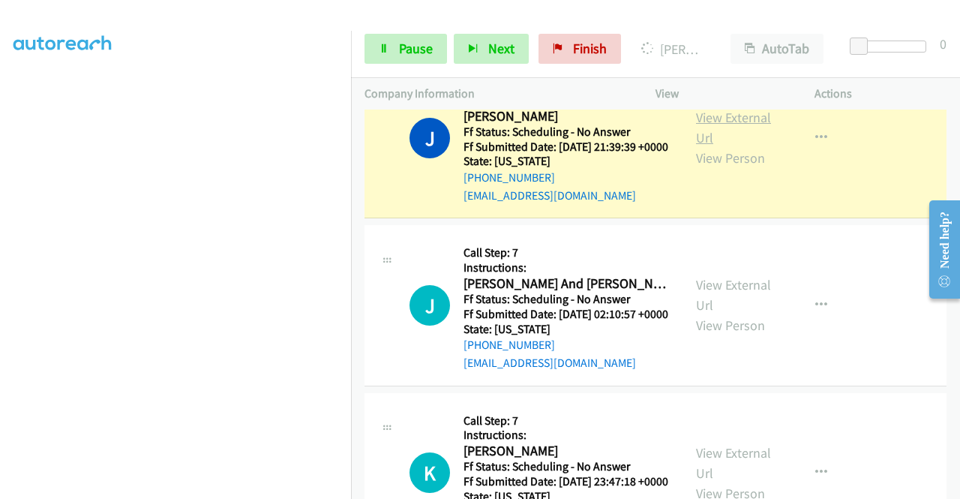
click at [696, 146] on link "View External Url" at bounding box center [733, 127] width 75 height 37
click at [377, 57] on link "Pause" at bounding box center [405, 49] width 82 height 30
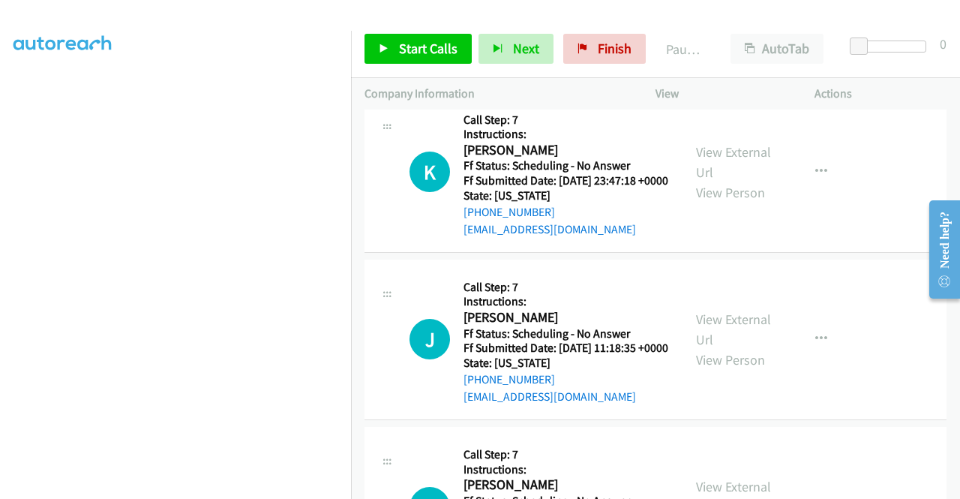
scroll to position [4441, 0]
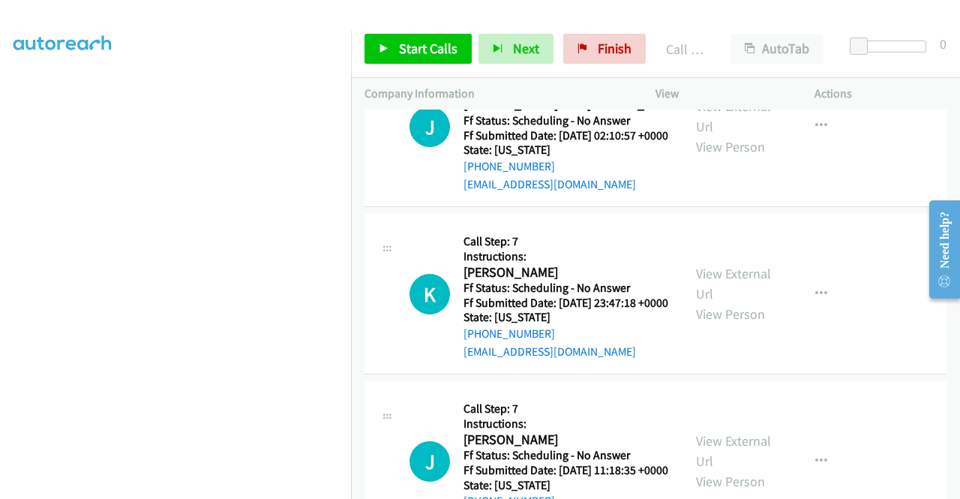
click at [612, 65] on div "Start Calls Pause Next Finish Call Completed AutoTab AutoTab 0" at bounding box center [655, 49] width 609 height 58
click at [598, 47] on span "Finish" at bounding box center [615, 48] width 34 height 17
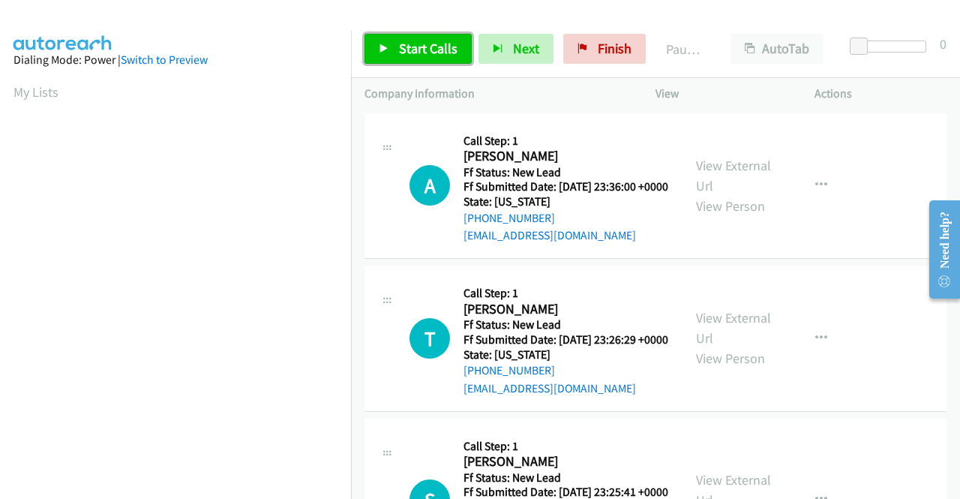
click at [418, 44] on span "Start Calls" at bounding box center [428, 48] width 58 height 17
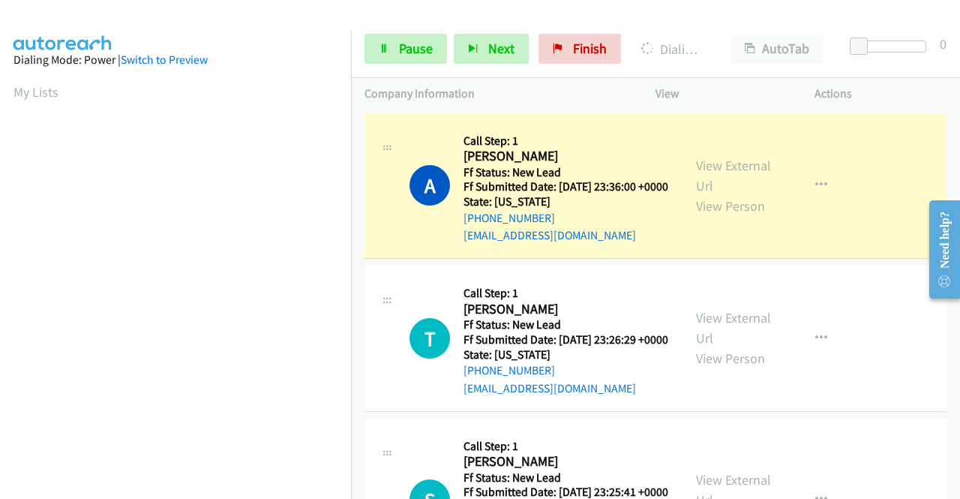
click at [709, 160] on div "View External Url View Person View External Url Email Schedule/Manage Callback …" at bounding box center [768, 186] width 172 height 118
click at [706, 167] on link "View External Url" at bounding box center [733, 175] width 75 height 37
click at [0, 232] on aside "Dialing Mode: Power | Switch to Preview My Lists" at bounding box center [175, 114] width 351 height 830
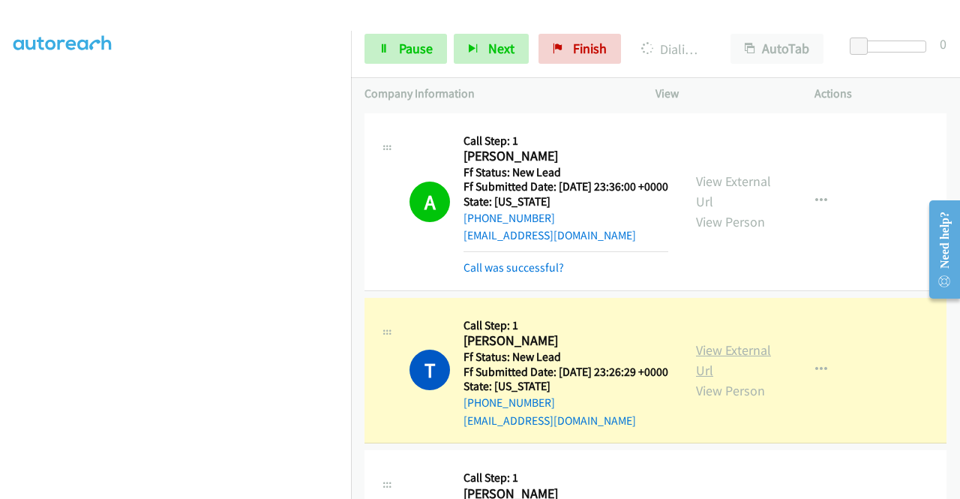
click at [696, 366] on link "View External Url" at bounding box center [733, 359] width 75 height 37
click at [351, 190] on td "A Callback Scheduled Call Step: 1 [PERSON_NAME] America/[GEOGRAPHIC_DATA] Ff St…" at bounding box center [655, 201] width 609 height 184
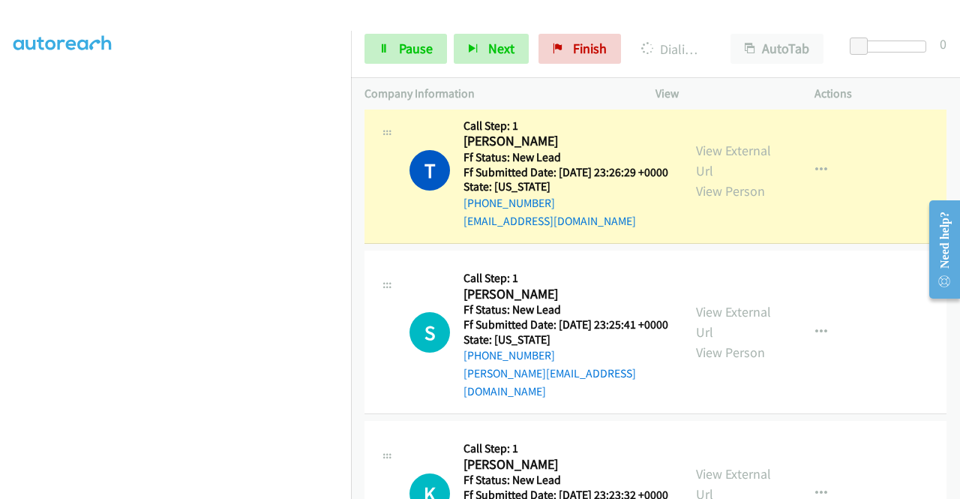
scroll to position [342, 0]
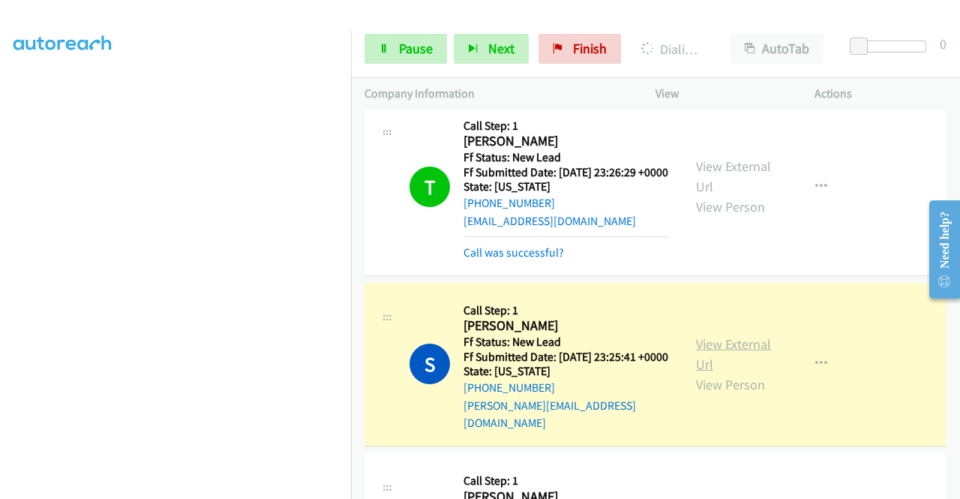
click at [739, 364] on link "View External Url" at bounding box center [733, 353] width 75 height 37
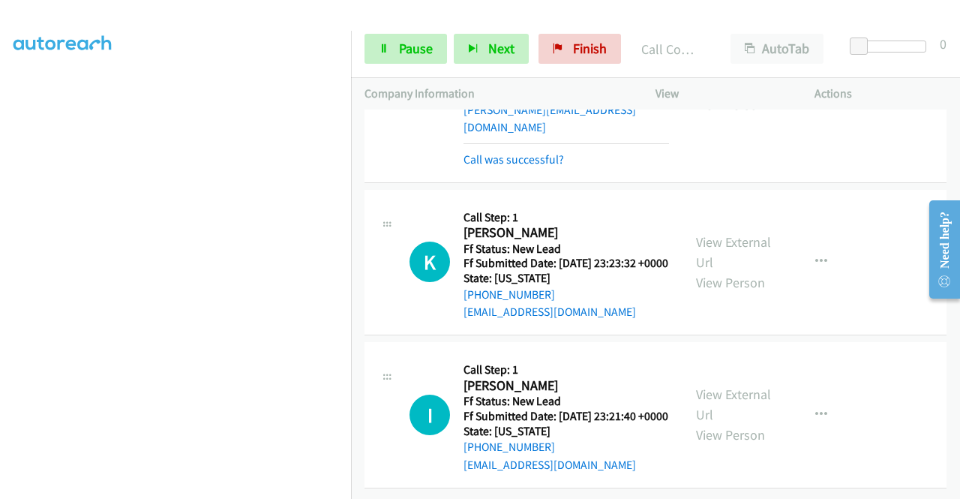
scroll to position [560, 0]
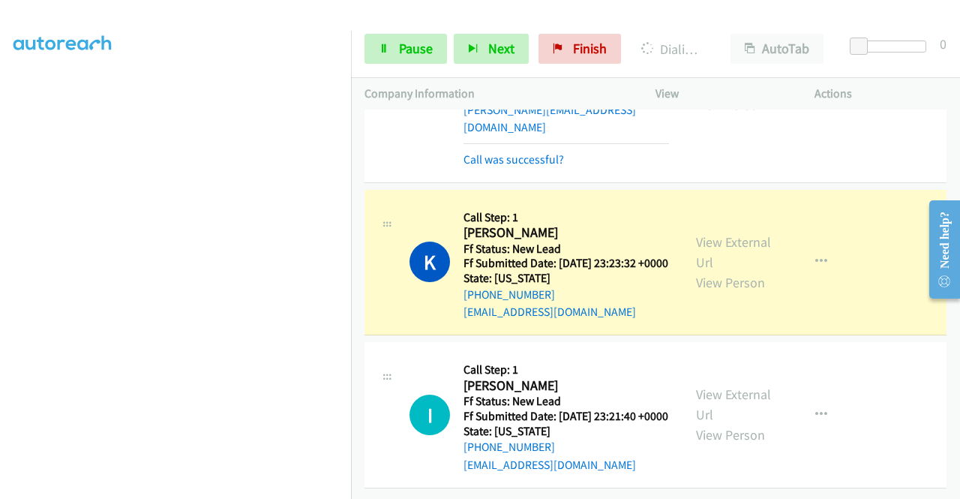
click at [684, 203] on div "View External Url View Person View External Url Email Schedule/Manage Callback …" at bounding box center [768, 262] width 172 height 118
click at [697, 233] on link "View External Url" at bounding box center [733, 251] width 75 height 37
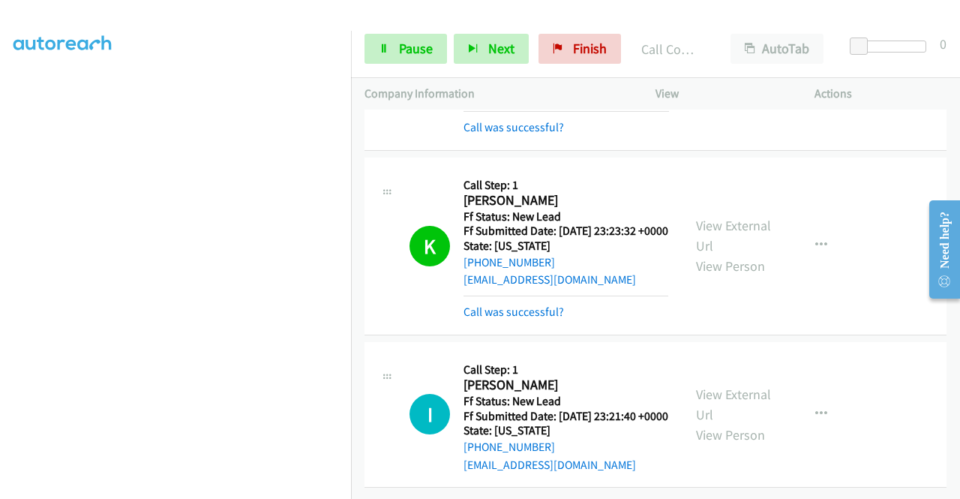
scroll to position [592, 0]
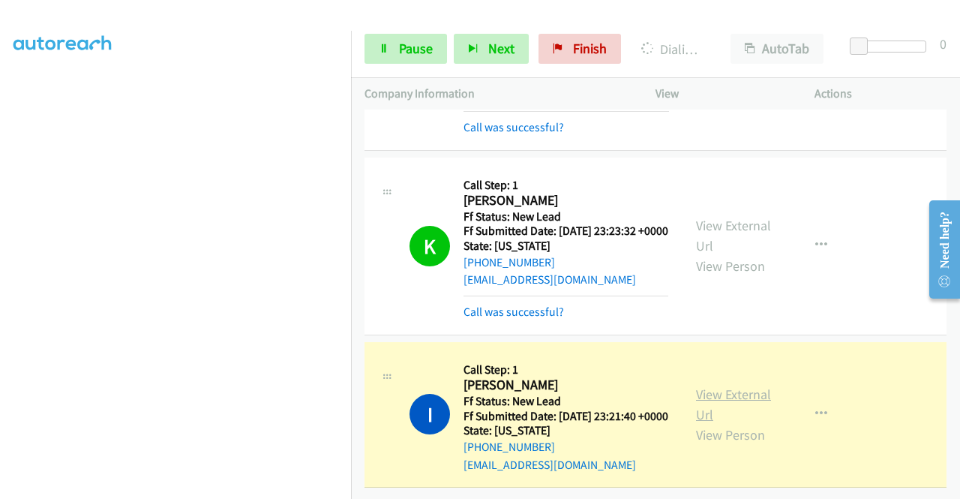
click at [711, 385] on link "View External Url" at bounding box center [733, 403] width 75 height 37
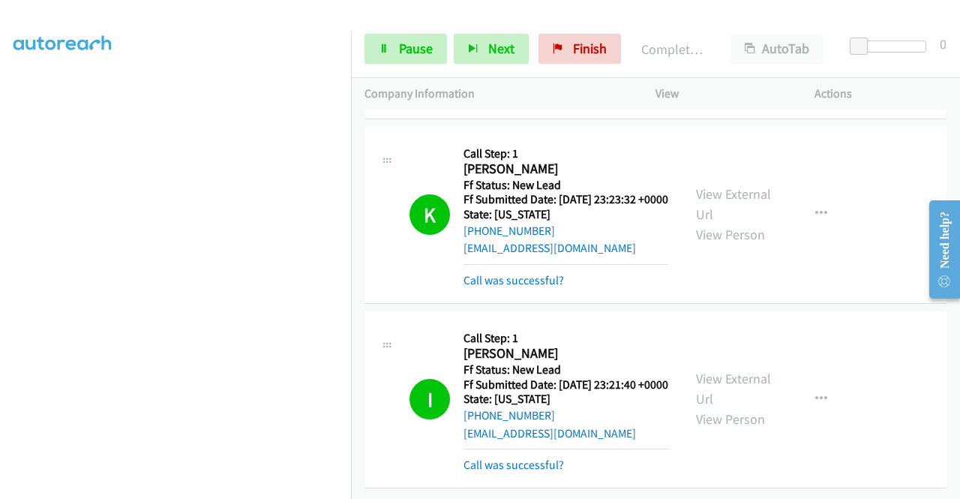
scroll to position [0, 0]
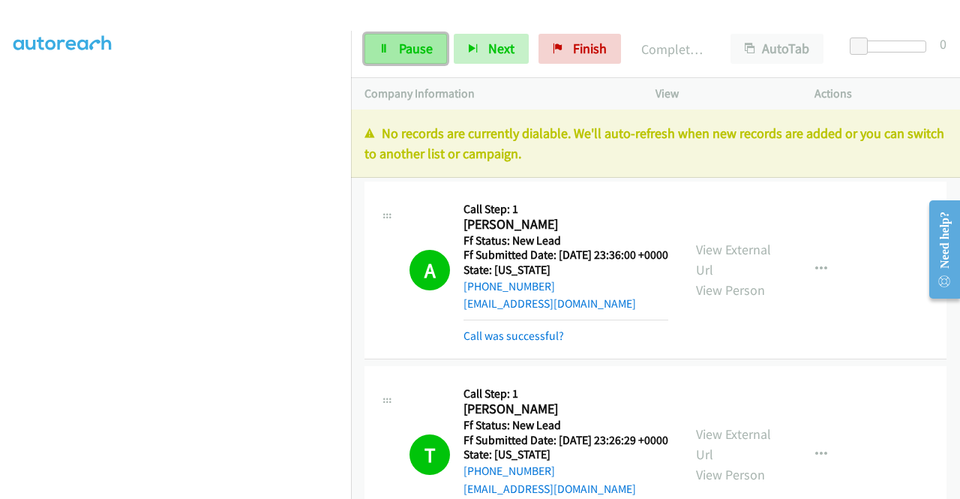
click at [386, 46] on icon at bounding box center [384, 49] width 10 height 10
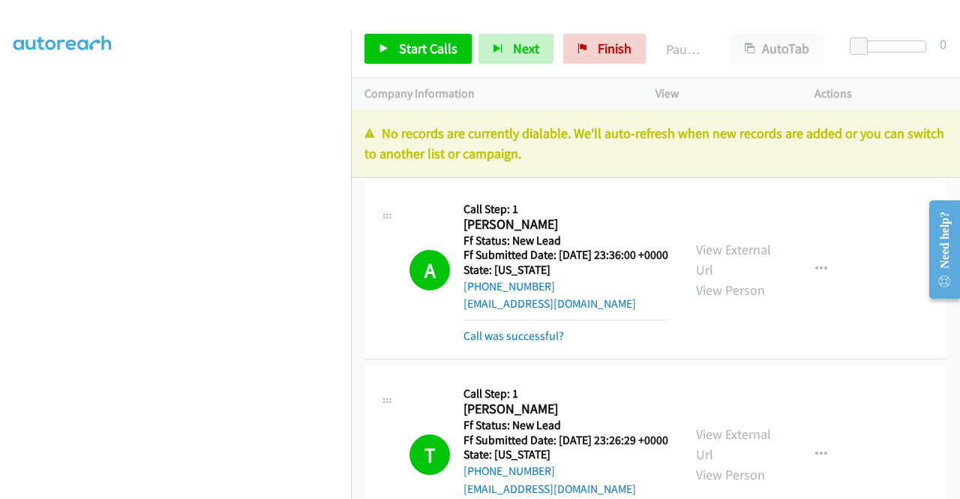
click at [872, 144] on p "No records are currently dialable. We'll auto-refresh when new records are adde…" at bounding box center [655, 143] width 582 height 40
click at [616, 56] on span "Finish" at bounding box center [615, 48] width 34 height 17
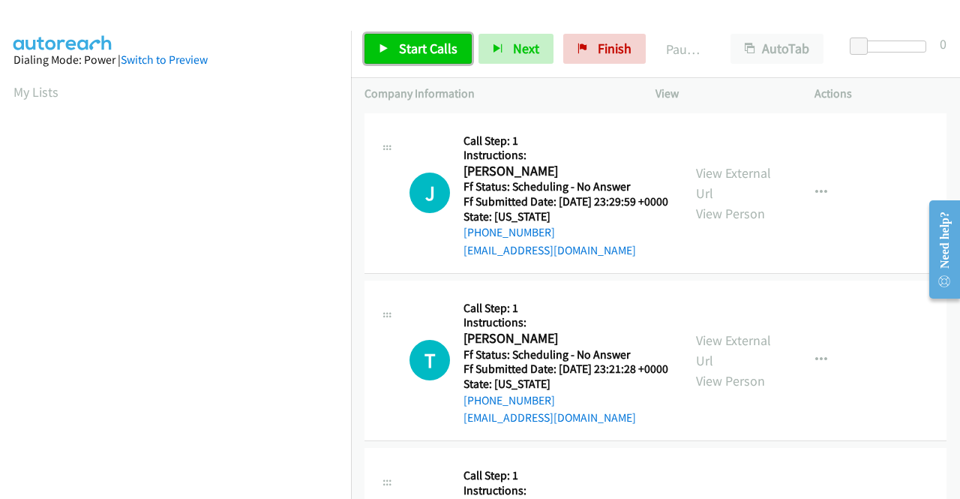
click at [444, 62] on link "Start Calls" at bounding box center [417, 49] width 107 height 30
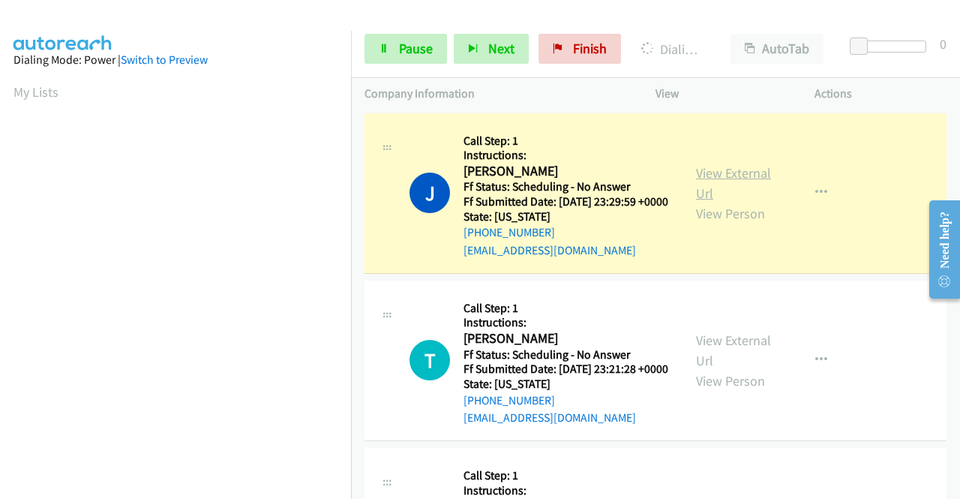
click at [715, 179] on link "View External Url" at bounding box center [733, 182] width 75 height 37
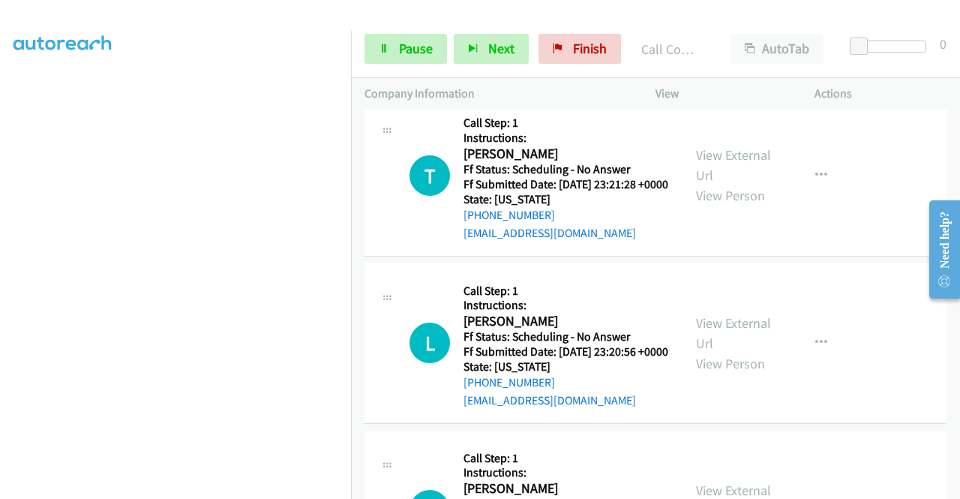
scroll to position [229, 0]
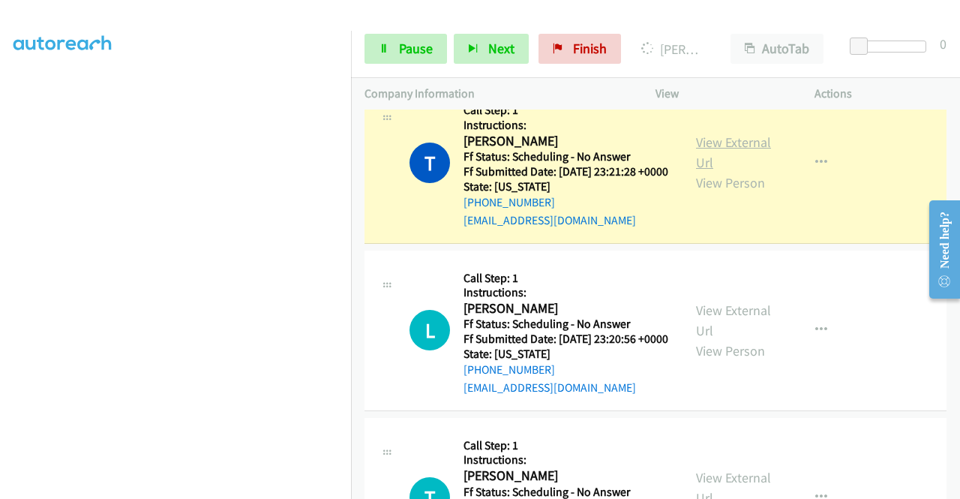
click at [726, 166] on link "View External Url" at bounding box center [733, 151] width 75 height 37
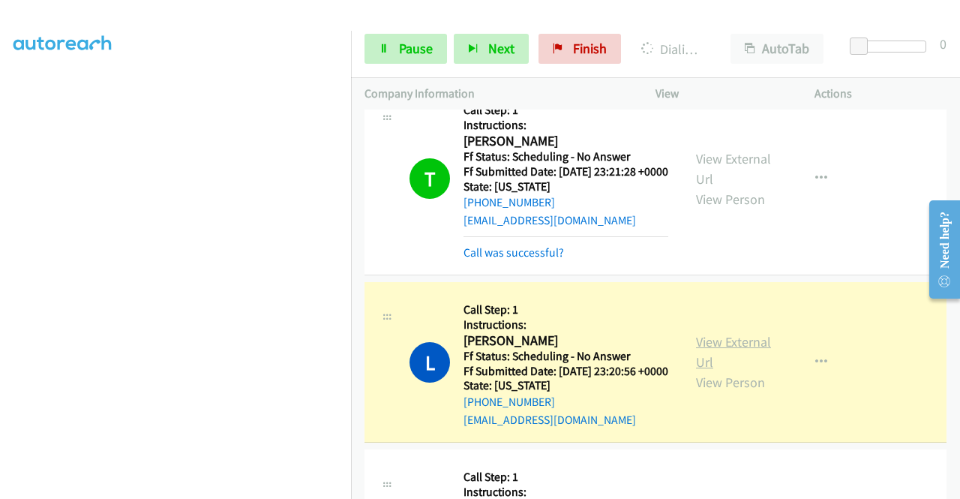
click at [715, 370] on link "View External Url" at bounding box center [733, 351] width 75 height 37
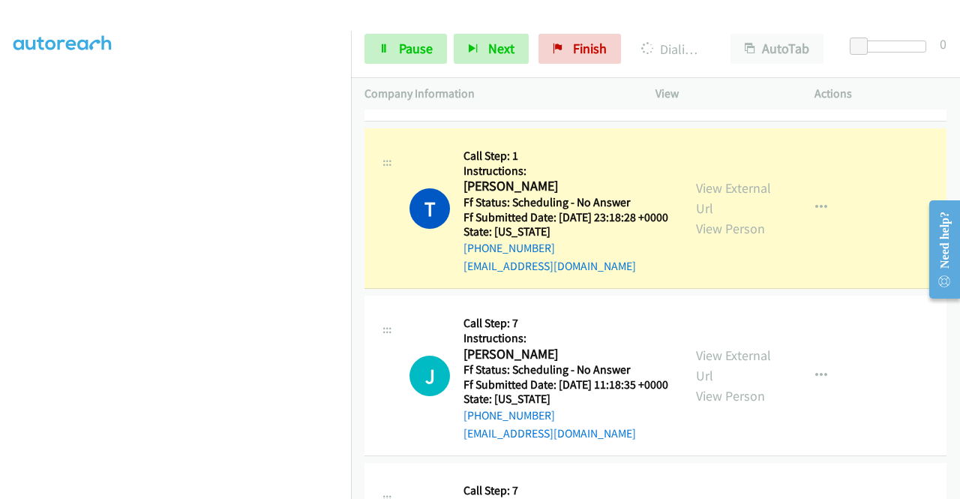
scroll to position [589, 0]
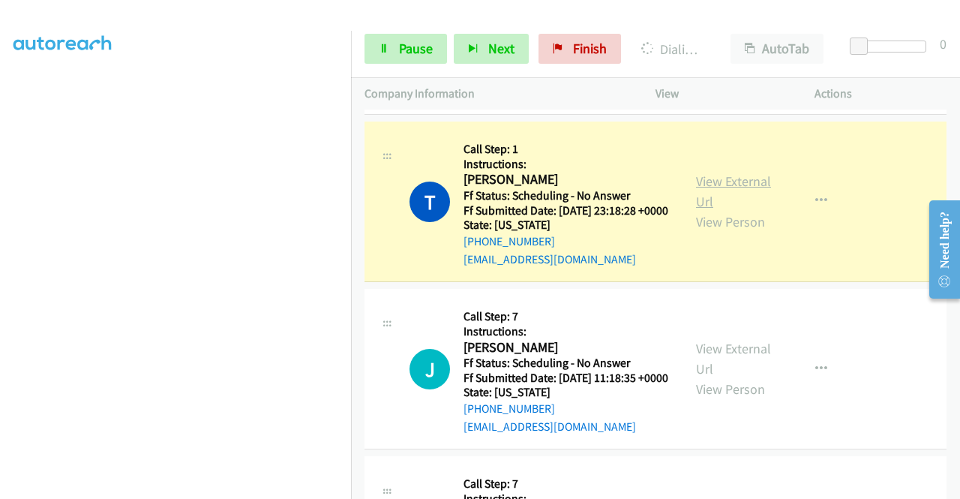
click at [703, 210] on link "View External Url" at bounding box center [733, 190] width 75 height 37
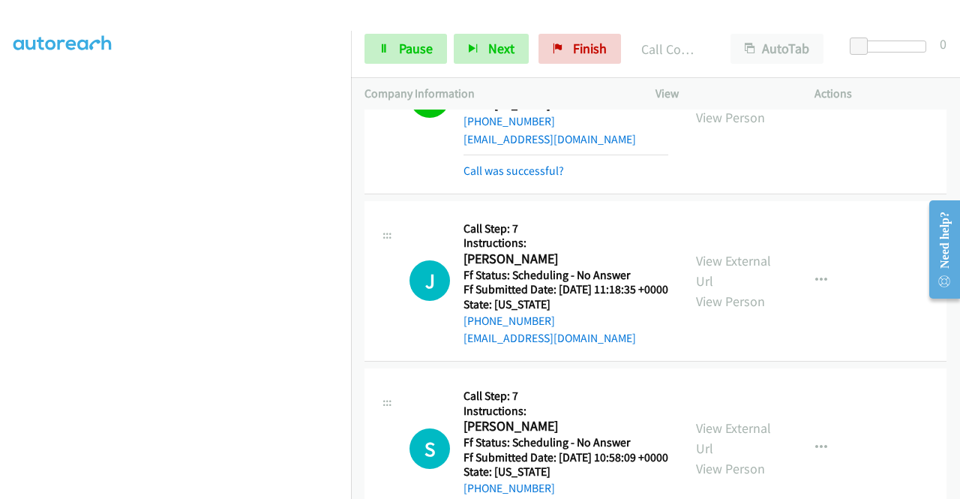
scroll to position [840, 0]
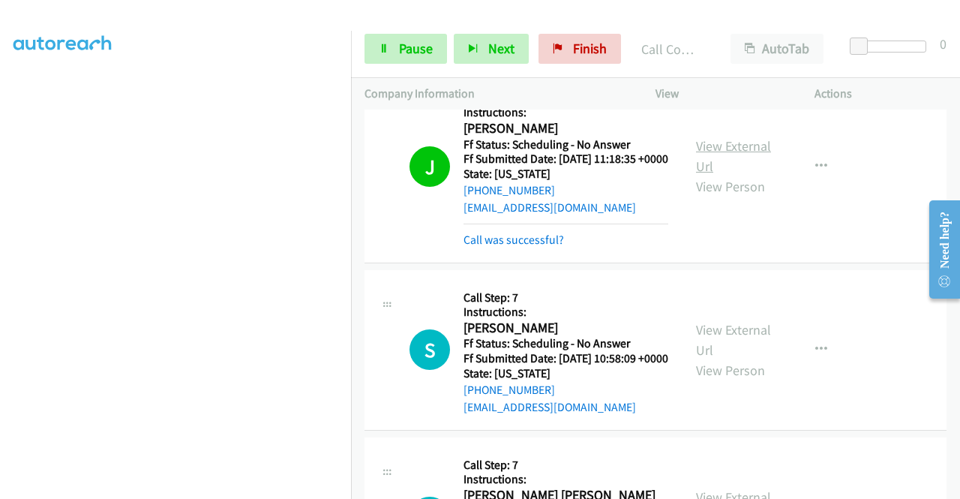
click at [727, 175] on link "View External Url" at bounding box center [733, 155] width 75 height 37
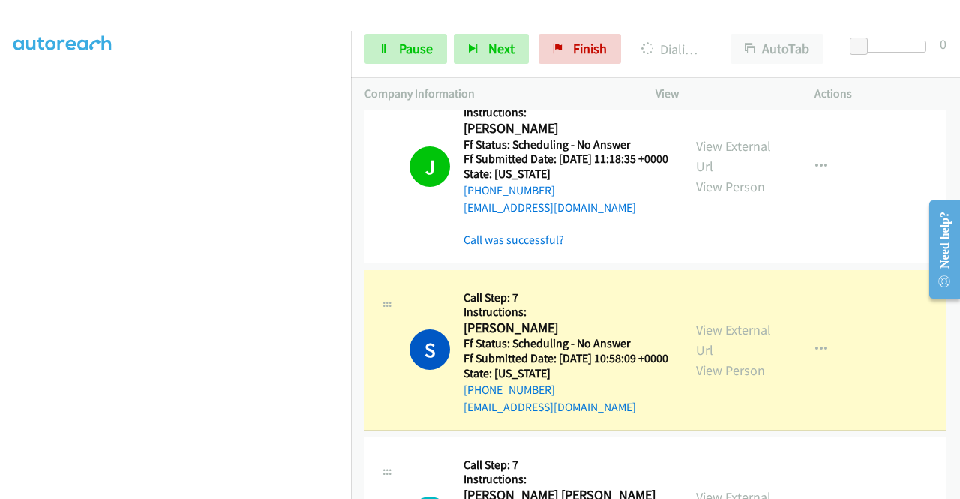
click at [750, 380] on div "View External Url View Person" at bounding box center [735, 349] width 78 height 61
click at [734, 358] on link "View External Url" at bounding box center [733, 339] width 75 height 37
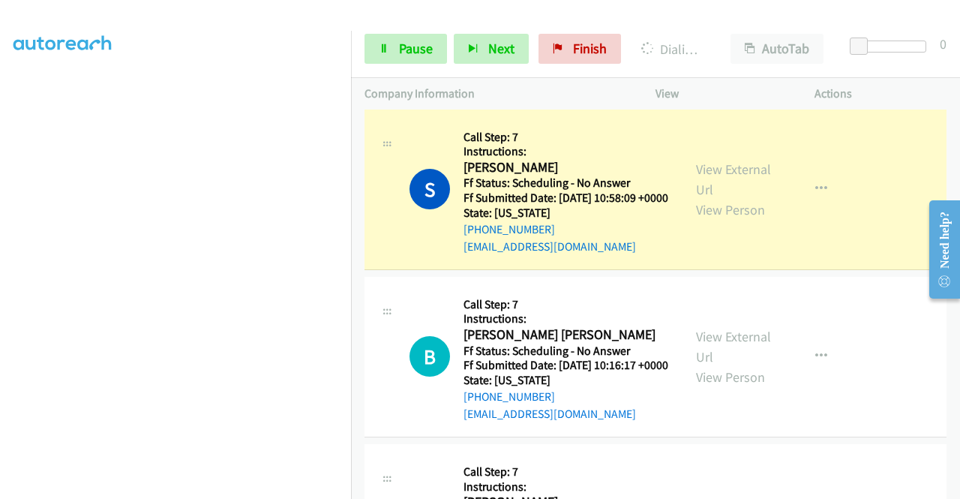
scroll to position [1100, 0]
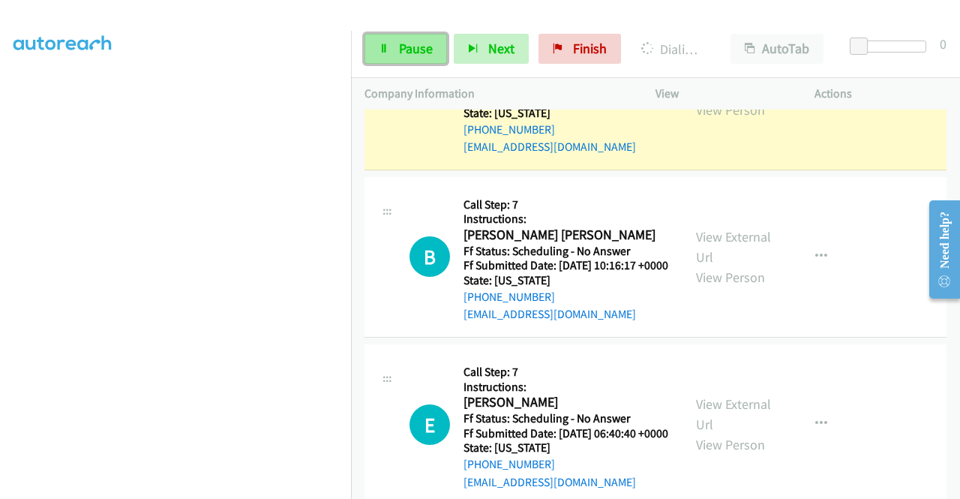
click at [421, 41] on span "Pause" at bounding box center [416, 48] width 34 height 17
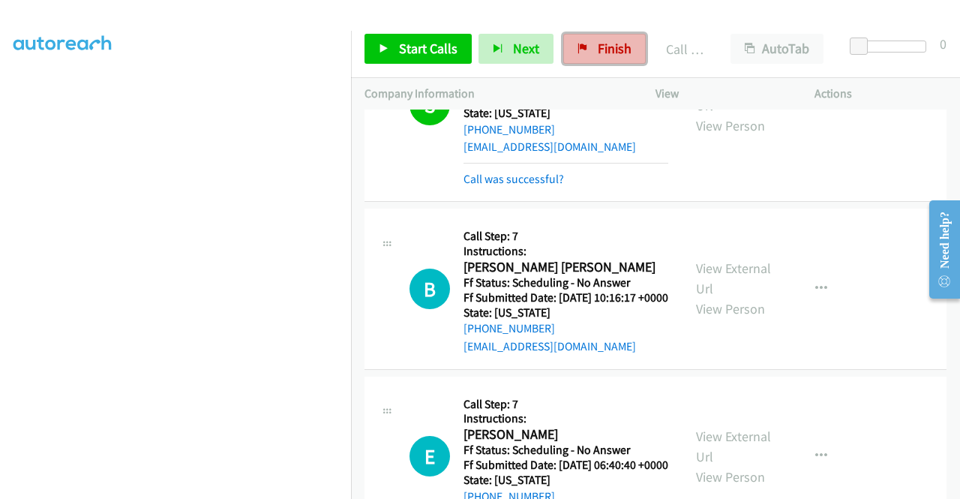
click at [614, 55] on span "Finish" at bounding box center [615, 48] width 34 height 17
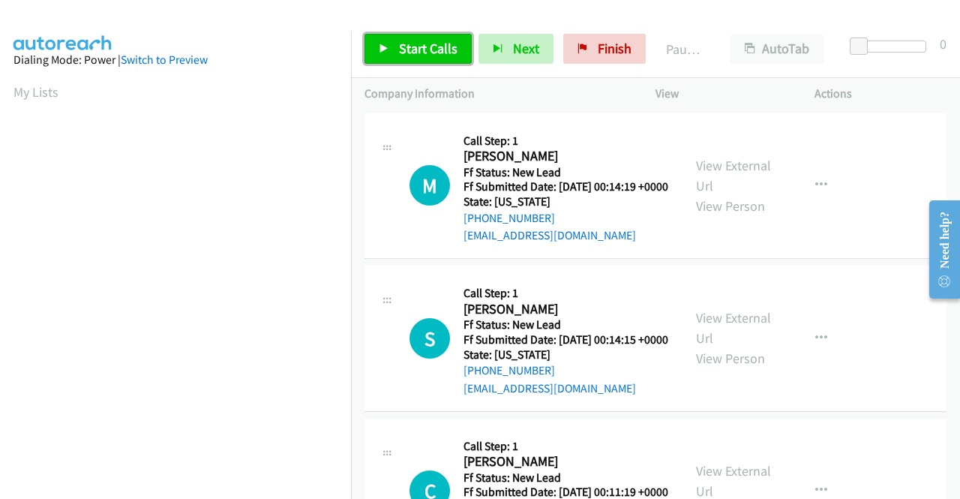
click at [441, 47] on span "Start Calls" at bounding box center [428, 48] width 58 height 17
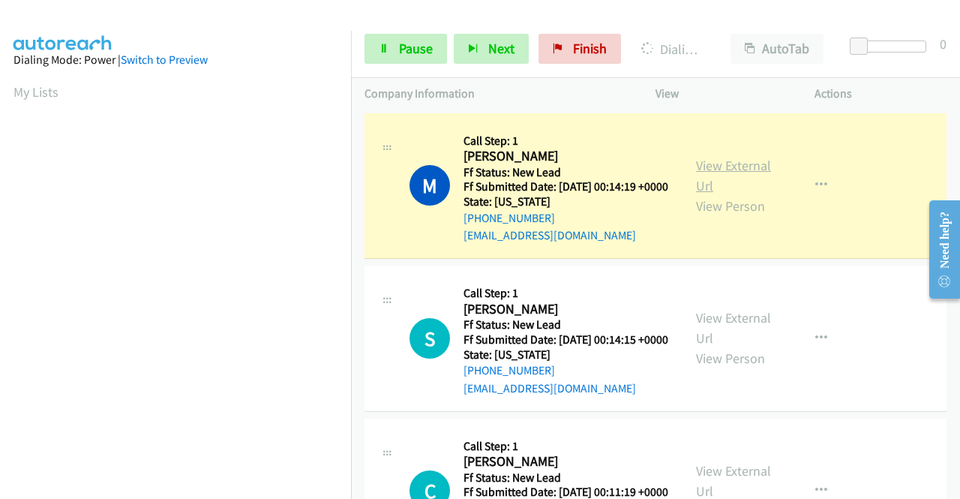
click at [733, 169] on link "View External Url" at bounding box center [733, 175] width 75 height 37
click at [0, 218] on aside "Dialing Mode: Power | Switch to Preview My Lists" at bounding box center [175, 114] width 351 height 830
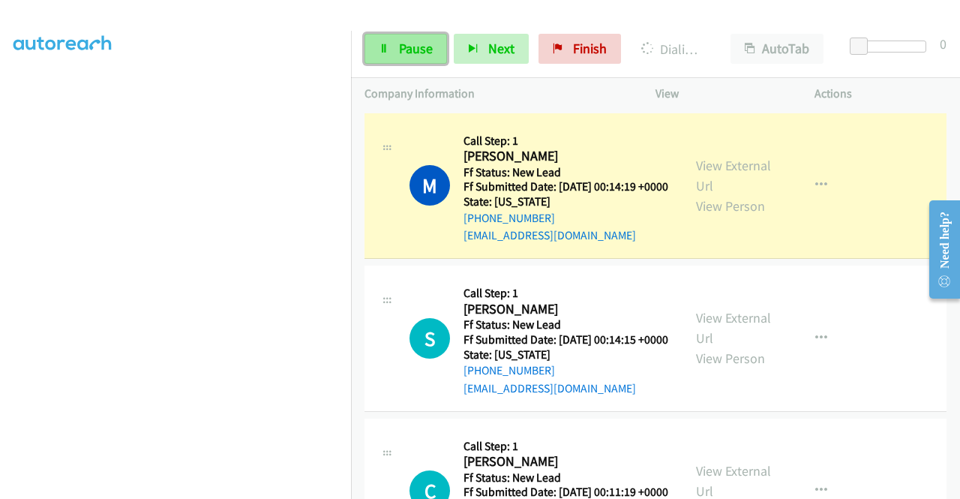
click at [409, 38] on link "Pause" at bounding box center [405, 49] width 82 height 30
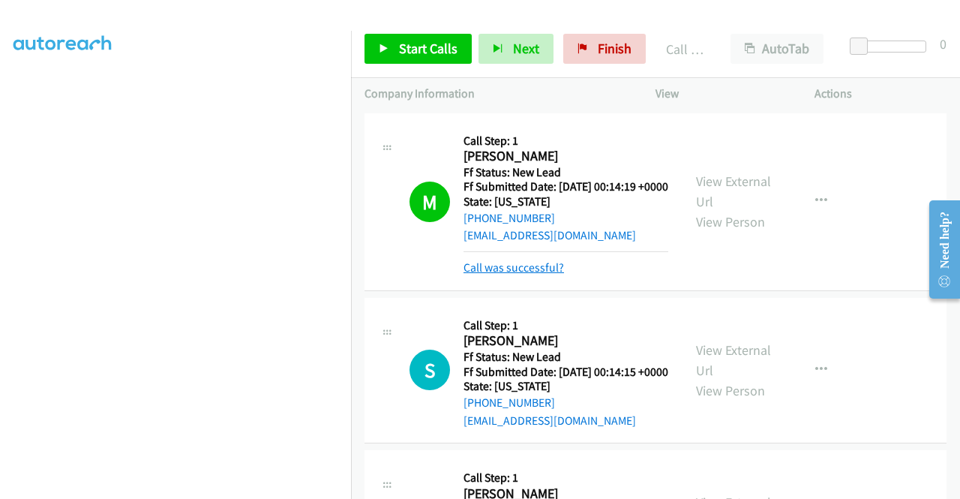
click at [520, 274] on link "Call was successful?" at bounding box center [513, 267] width 100 height 14
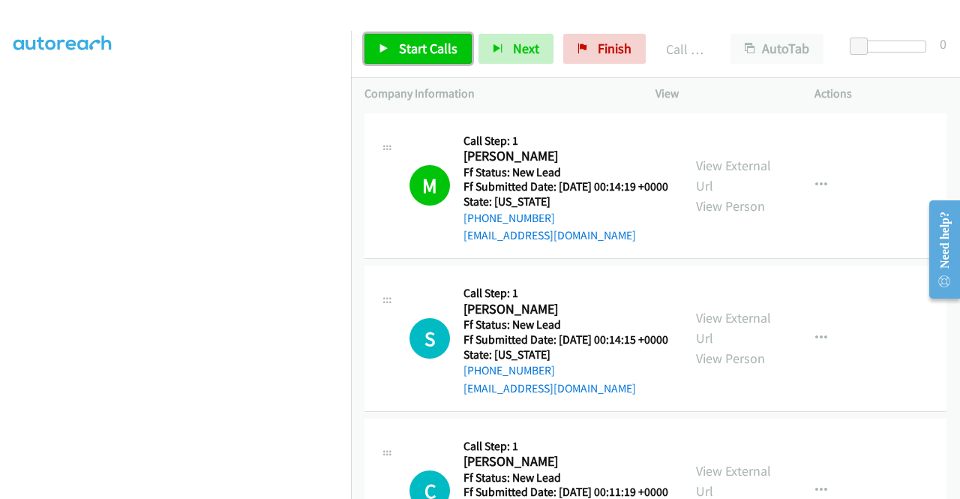
click at [387, 52] on icon at bounding box center [384, 49] width 10 height 10
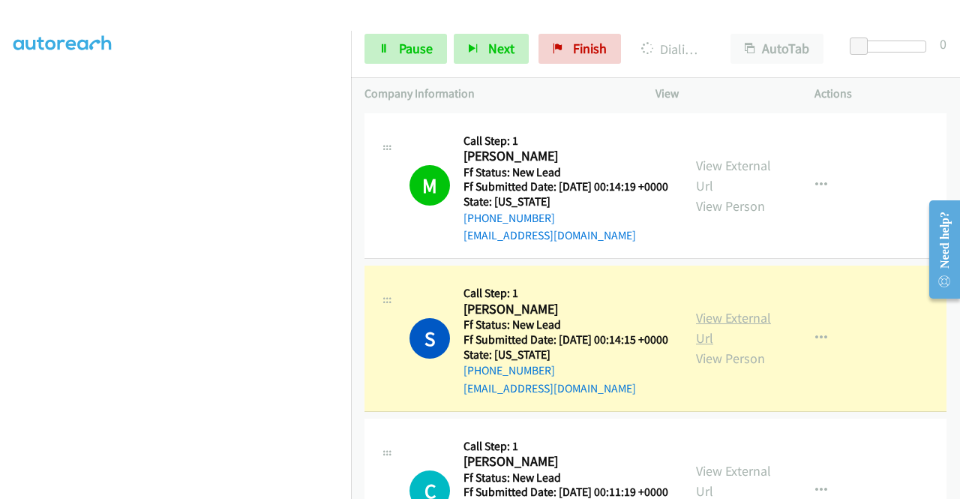
click at [722, 344] on link "View External Url" at bounding box center [733, 327] width 75 height 37
click at [0, 242] on aside "Dialing Mode: Power | Switch to Preview My Lists" at bounding box center [175, 129] width 351 height 830
click at [394, 39] on link "Pause" at bounding box center [405, 49] width 82 height 30
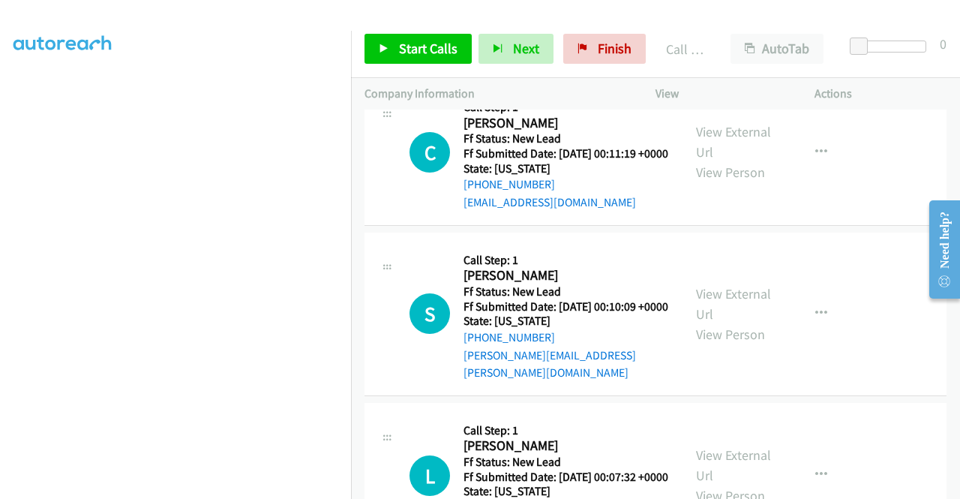
scroll to position [376, 0]
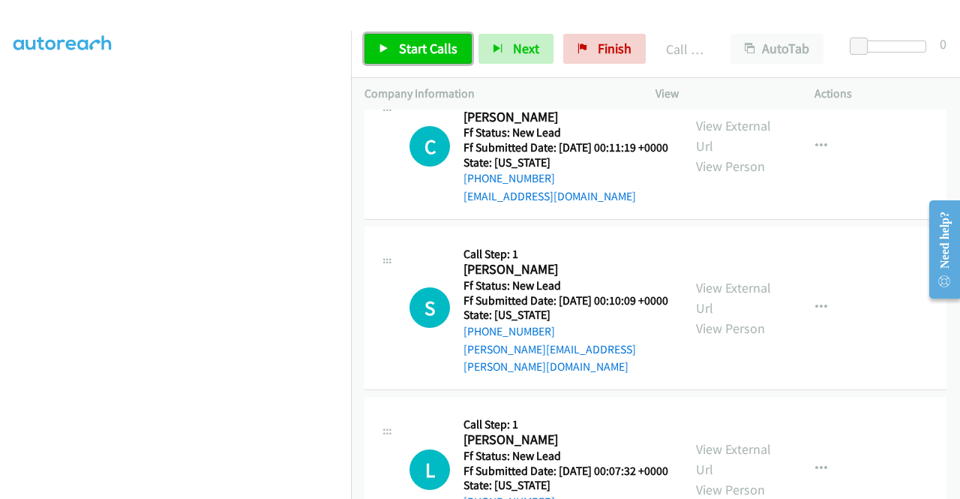
click at [430, 41] on span "Start Calls" at bounding box center [428, 48] width 58 height 17
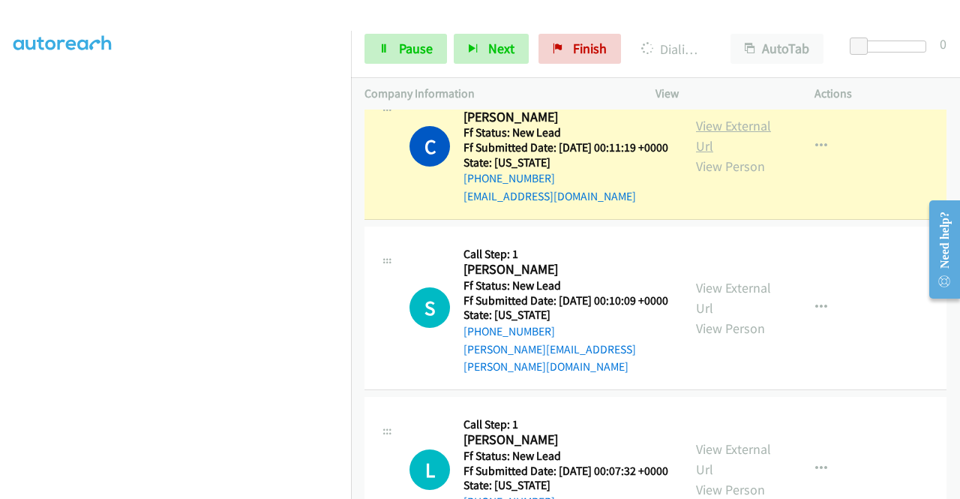
click at [727, 154] on link "View External Url" at bounding box center [733, 135] width 75 height 37
click at [0, 254] on aside "Dialing Mode: Power | Switch to Preview My Lists" at bounding box center [175, 114] width 351 height 830
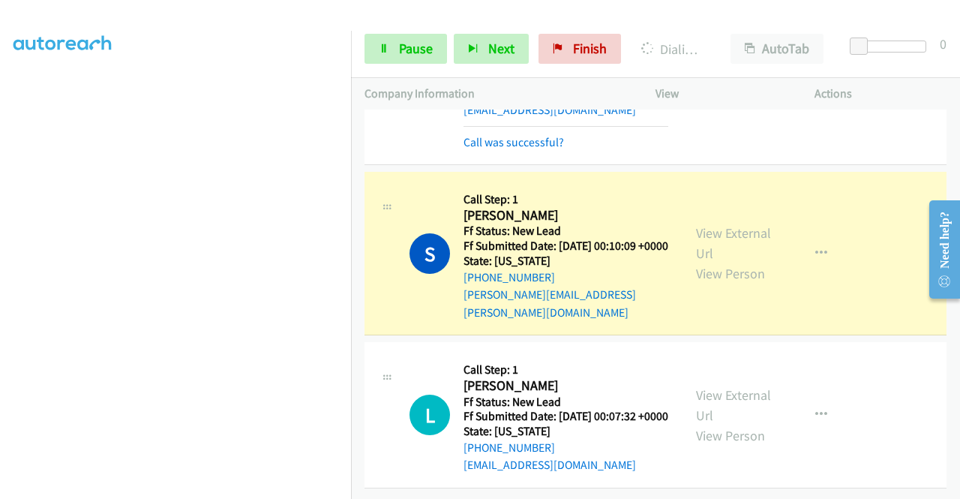
scroll to position [528, 0]
click at [743, 224] on link "View External Url" at bounding box center [733, 242] width 75 height 37
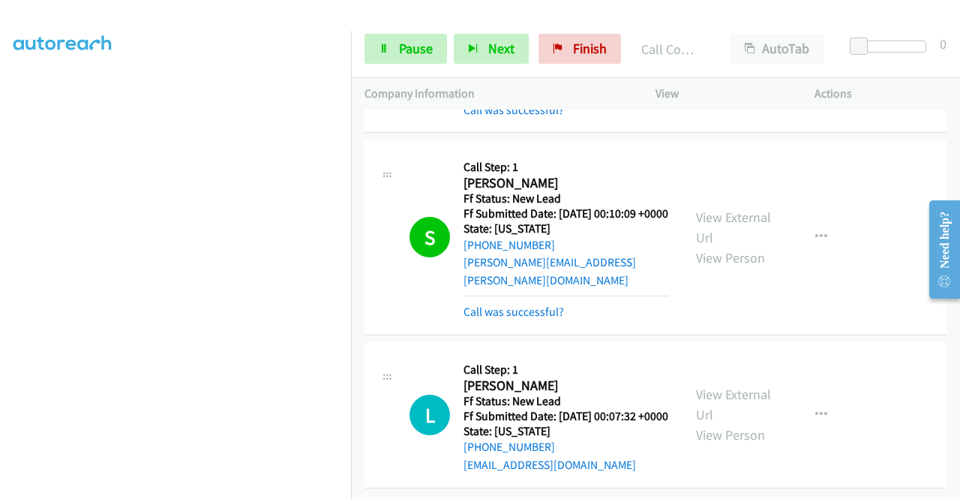
scroll to position [560, 0]
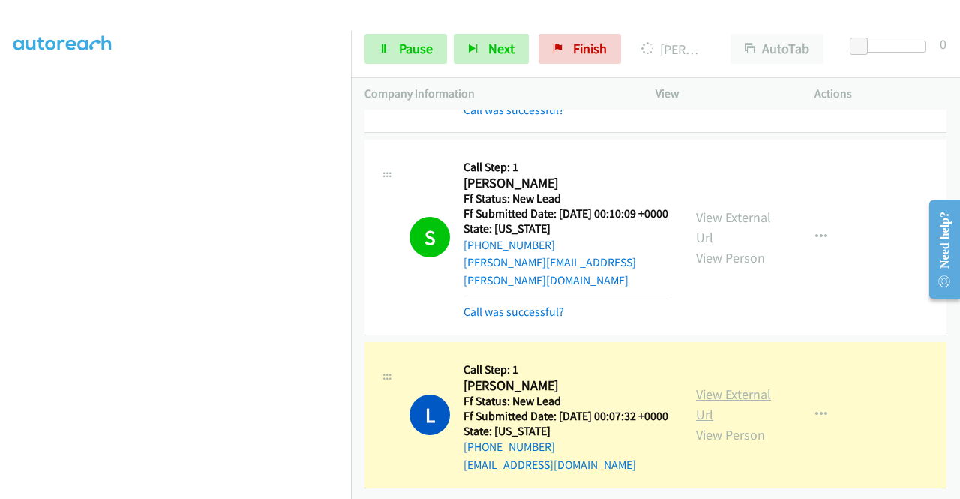
click at [715, 385] on link "View External Url" at bounding box center [733, 403] width 75 height 37
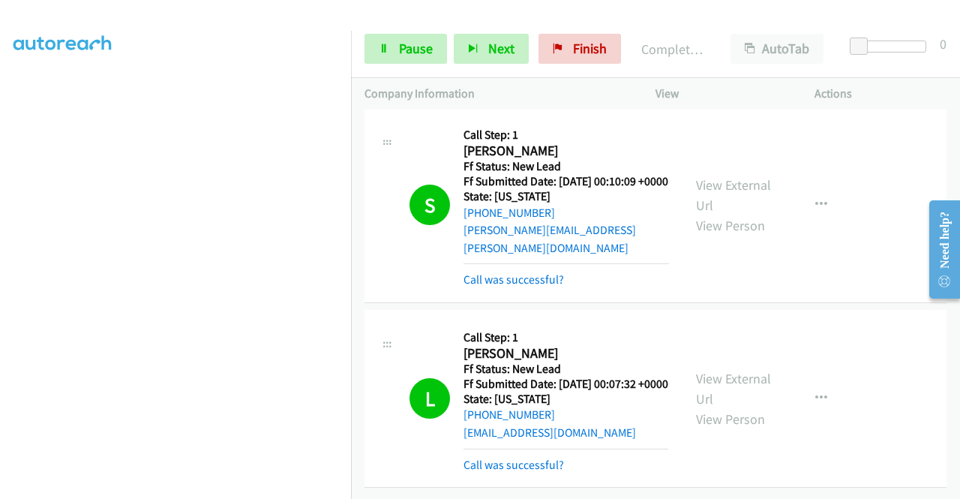
scroll to position [0, 0]
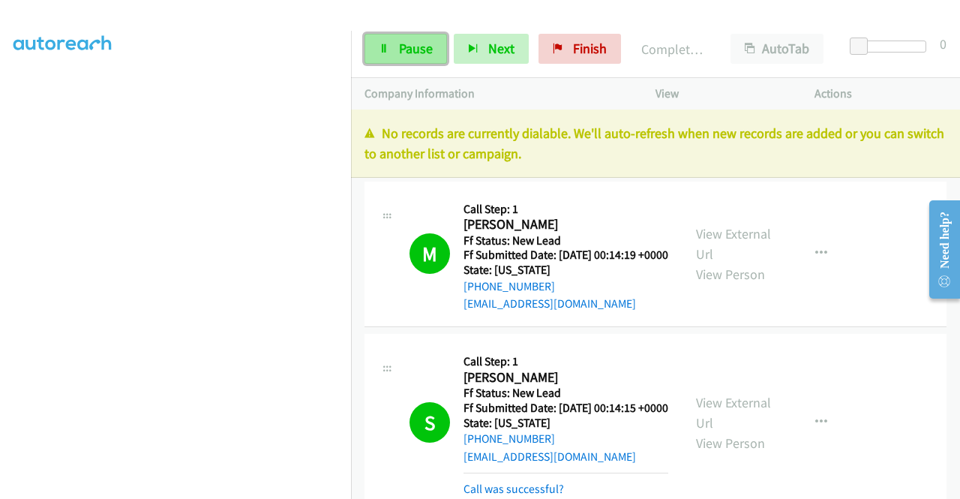
click at [420, 49] on span "Pause" at bounding box center [416, 48] width 34 height 17
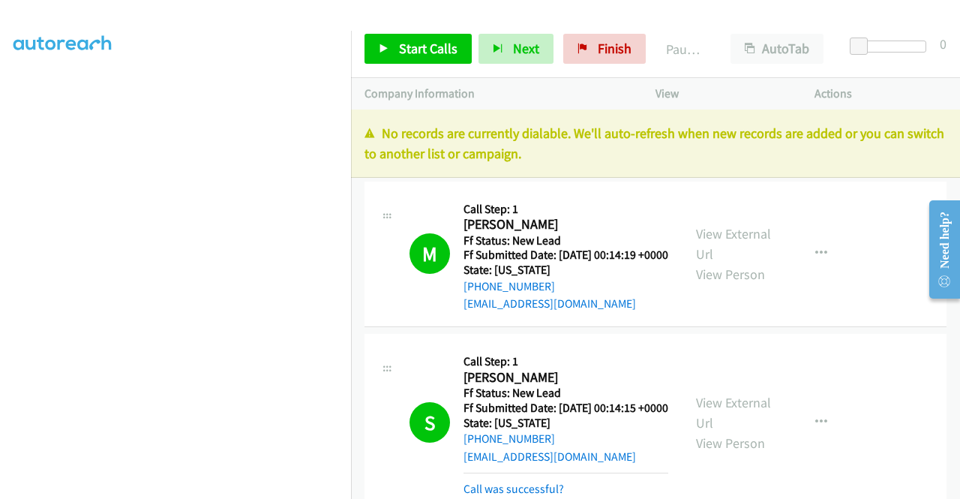
click at [732, 151] on p "No records are currently dialable. We'll auto-refresh when new records are adde…" at bounding box center [655, 143] width 582 height 40
click at [610, 53] on span "Finish" at bounding box center [615, 48] width 34 height 17
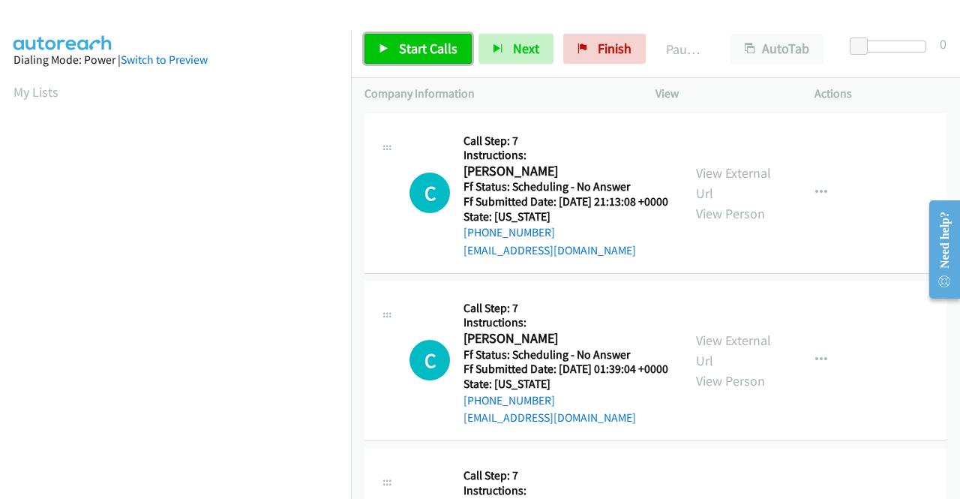
click at [457, 47] on link "Start Calls" at bounding box center [417, 49] width 107 height 30
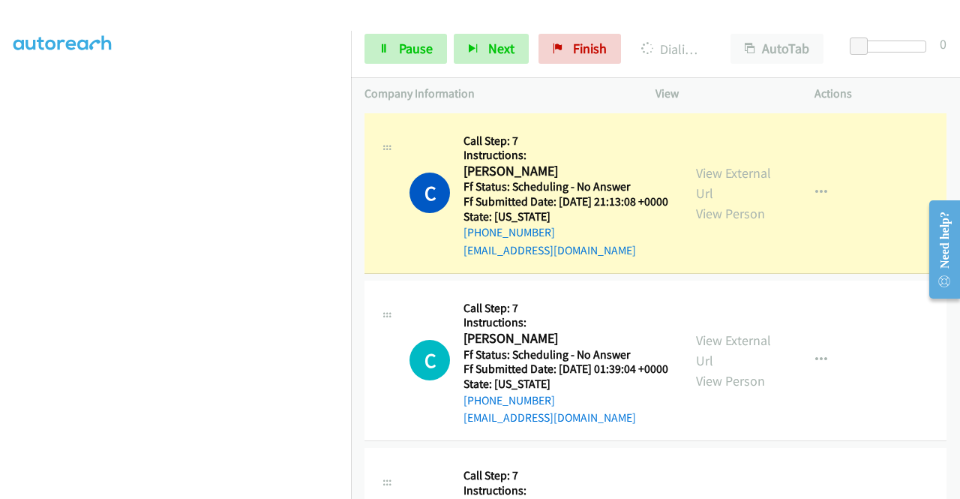
scroll to position [342, 0]
click at [703, 184] on link "View External Url" at bounding box center [733, 182] width 75 height 37
click at [368, 219] on div "C Callback Scheduled Call Step: 7 Instructions: [PERSON_NAME] America/[GEOGRAPH…" at bounding box center [523, 193] width 318 height 133
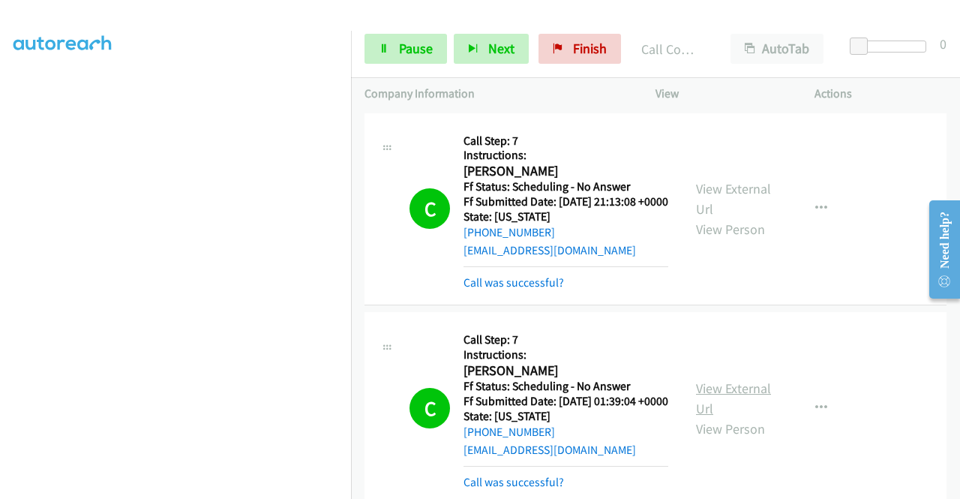
click at [702, 407] on link "View External Url" at bounding box center [733, 397] width 75 height 37
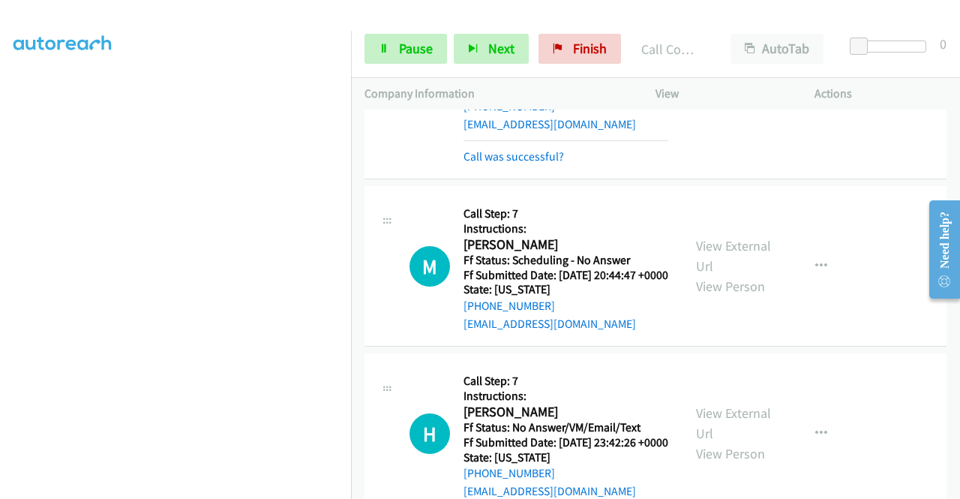
scroll to position [340, 0]
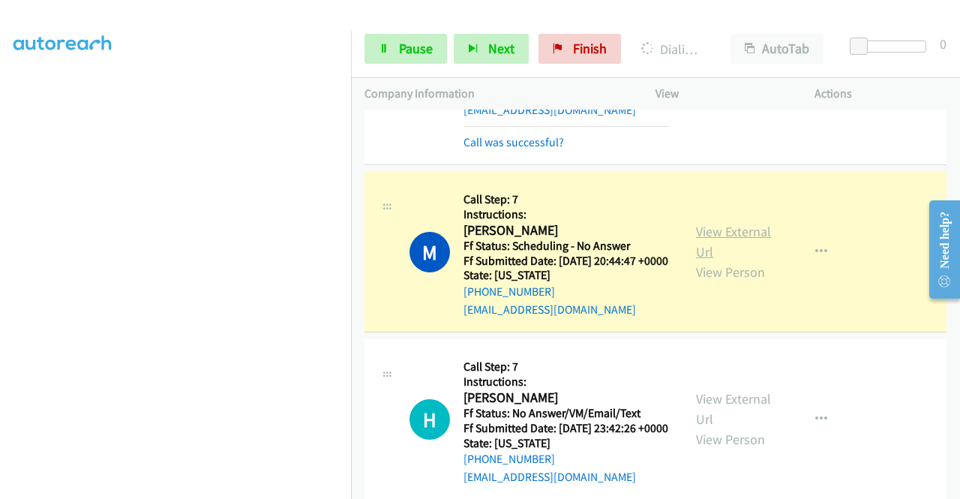
click at [709, 260] on link "View External Url" at bounding box center [733, 241] width 75 height 37
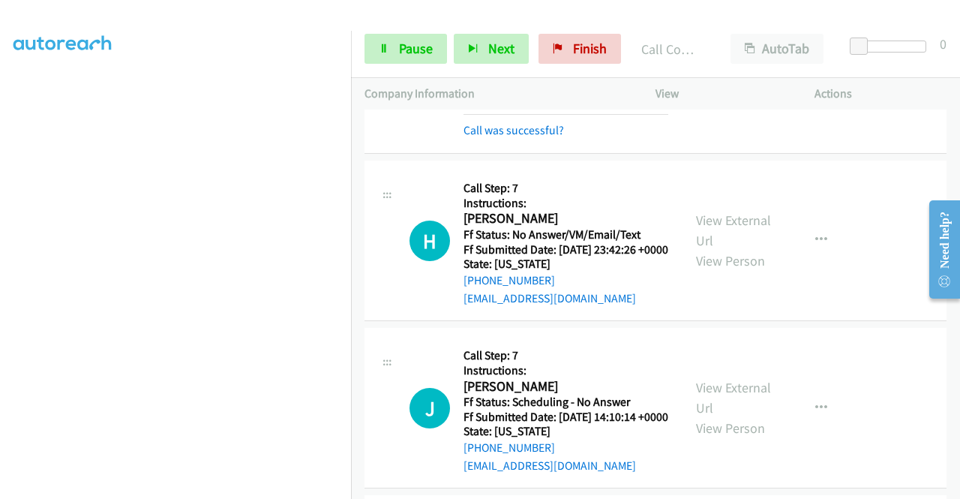
scroll to position [580, 0]
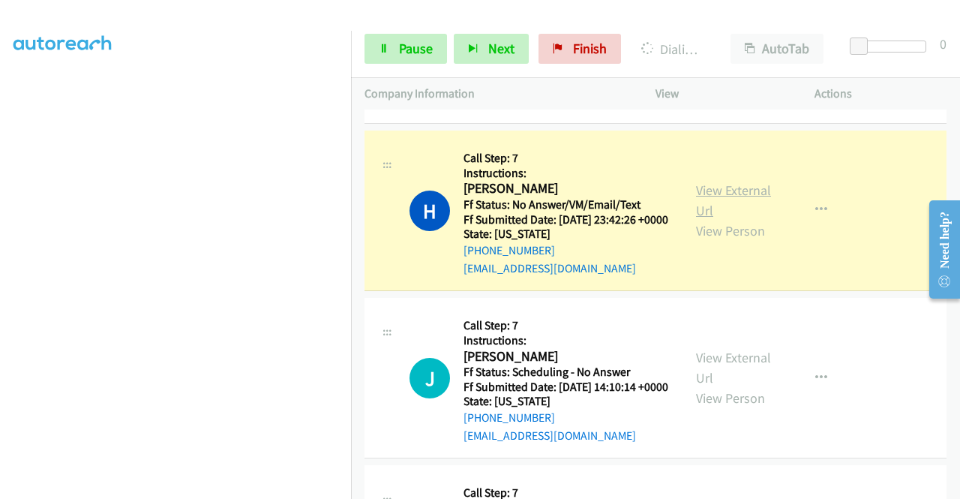
click at [727, 219] on link "View External Url" at bounding box center [733, 199] width 75 height 37
click at [403, 43] on span "Pause" at bounding box center [416, 48] width 34 height 17
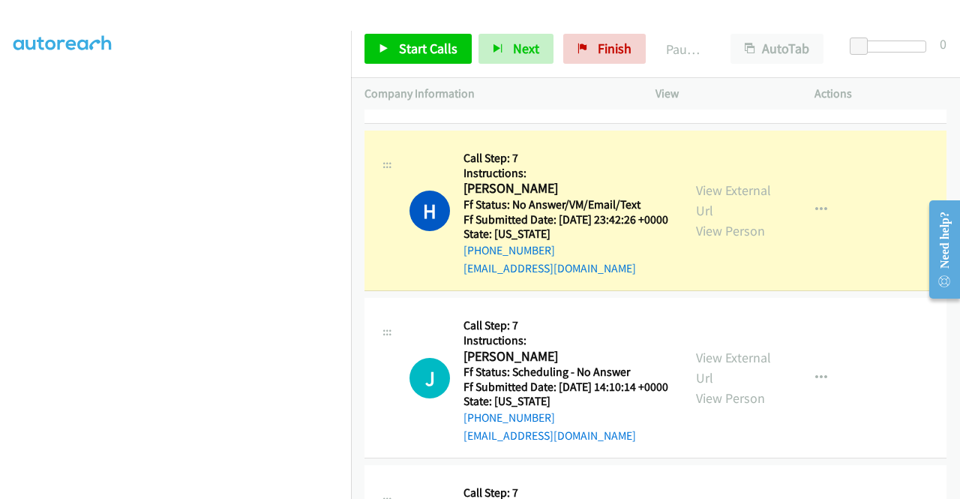
scroll to position [342, 0]
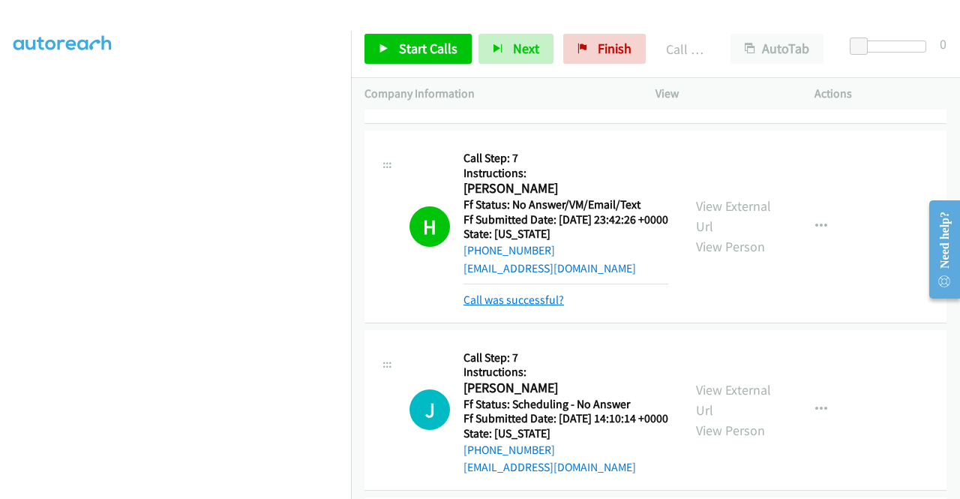
click at [544, 307] on link "Call was successful?" at bounding box center [513, 299] width 100 height 14
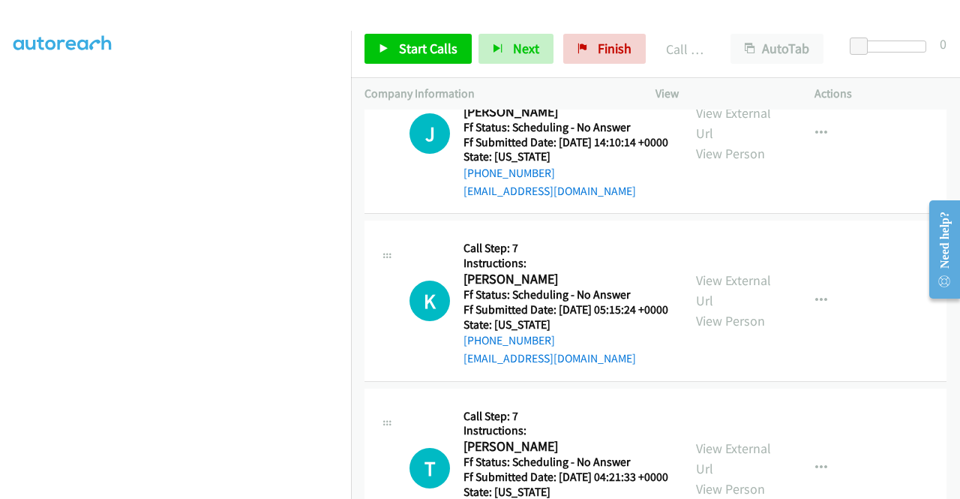
scroll to position [838, 0]
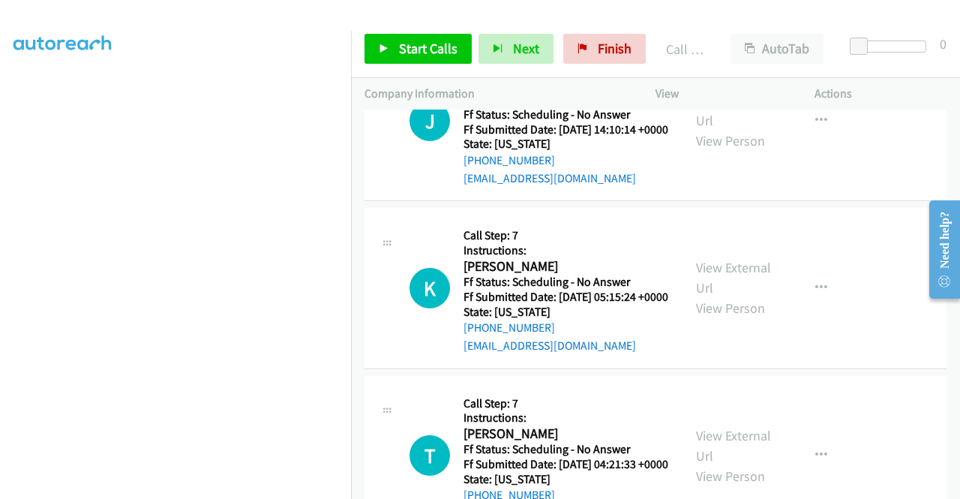
drag, startPoint x: 955, startPoint y: 180, endPoint x: 42, endPoint y: 46, distance: 923.3
click at [598, 40] on span "Finish" at bounding box center [615, 48] width 34 height 17
